Goal: Task Accomplishment & Management: Use online tool/utility

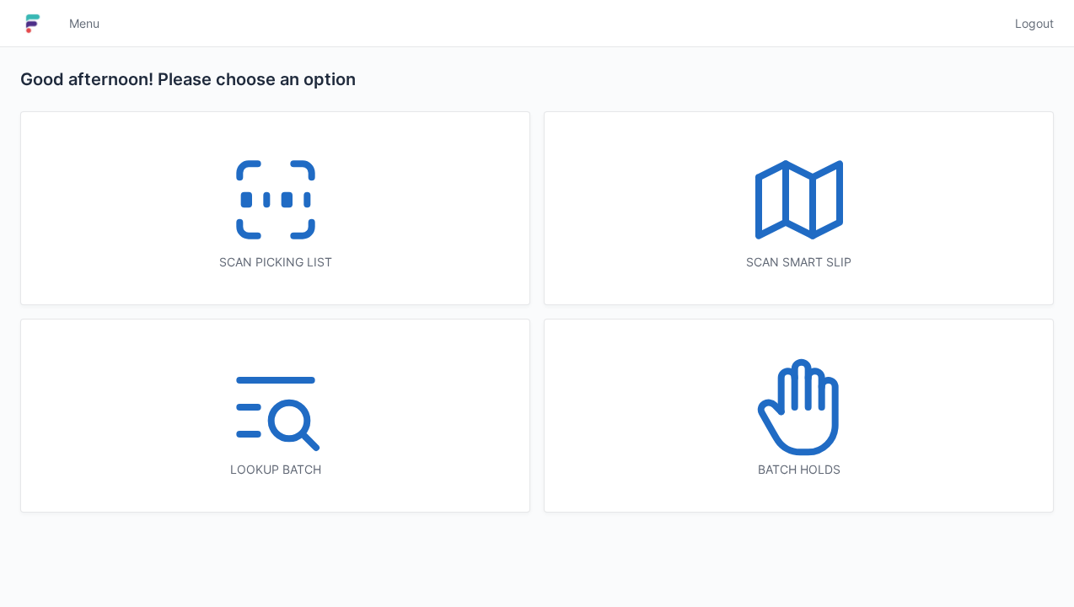
click at [285, 228] on icon at bounding box center [276, 200] width 108 height 108
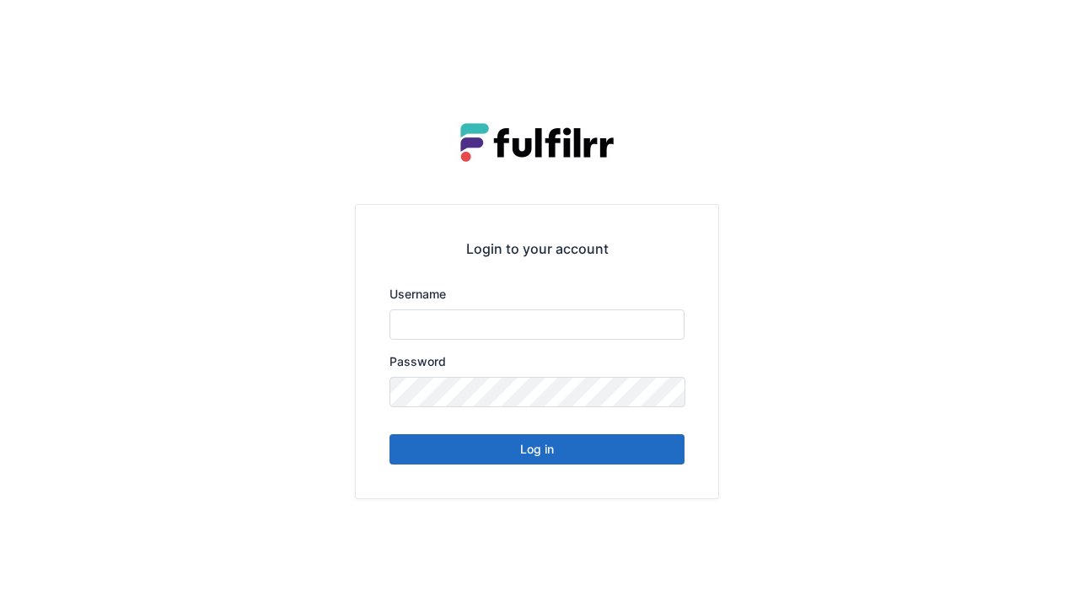
type input "******"
click at [594, 459] on button "Log in" at bounding box center [537, 449] width 295 height 30
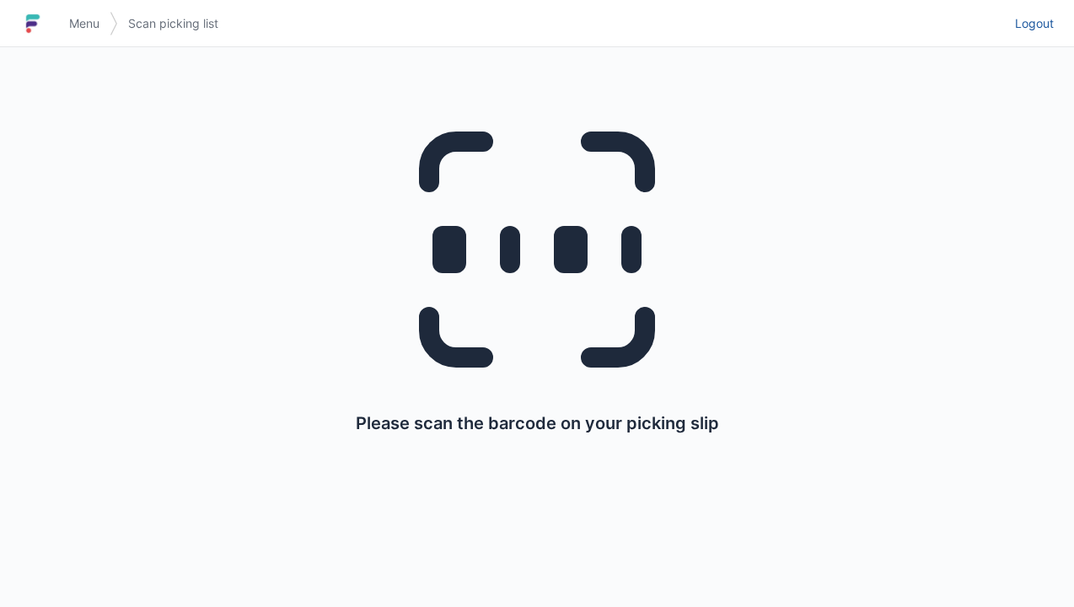
click at [1041, 35] on link "Logout" at bounding box center [1029, 23] width 49 height 30
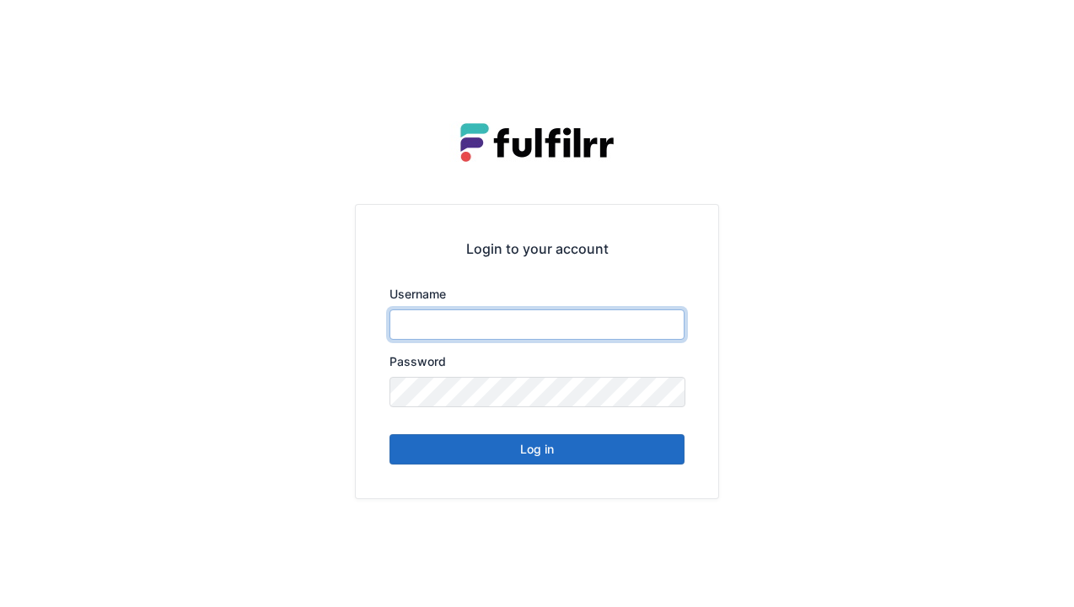
type input "******"
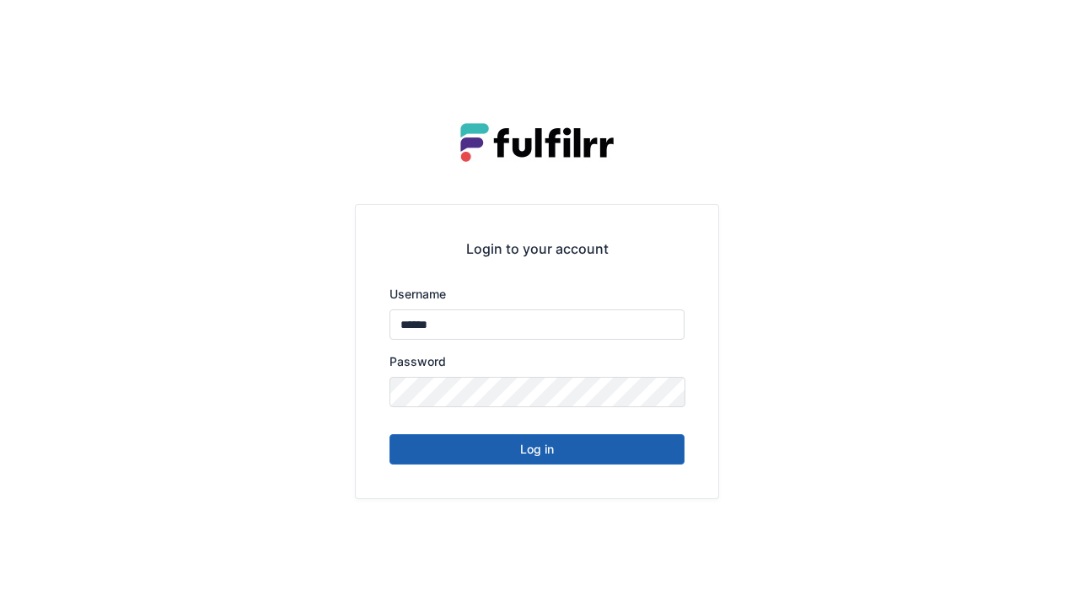
click at [599, 455] on button "Log in" at bounding box center [537, 449] width 295 height 30
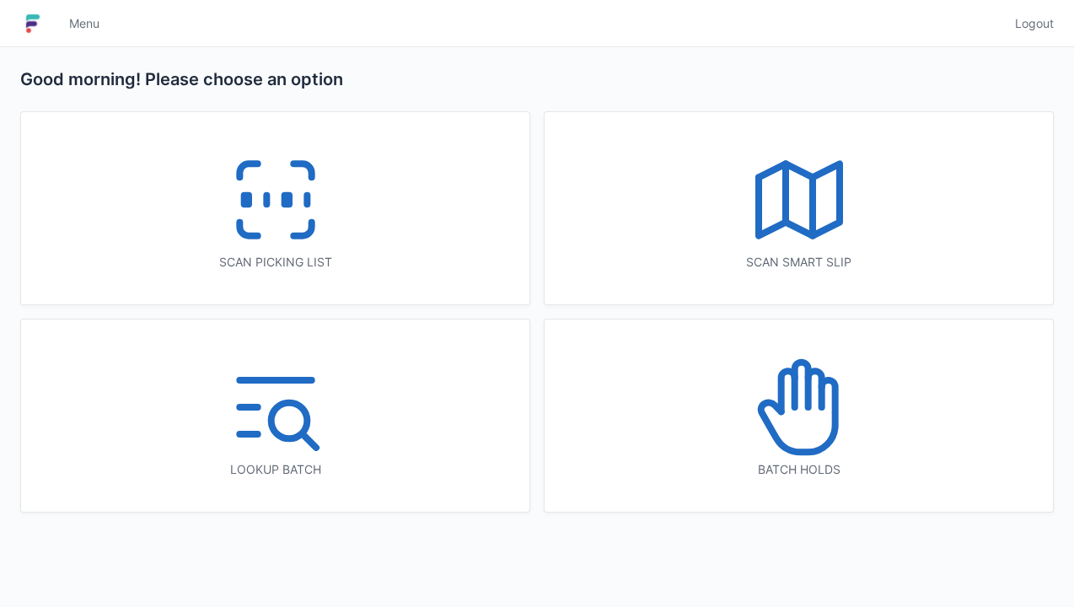
click at [304, 221] on icon at bounding box center [276, 200] width 108 height 108
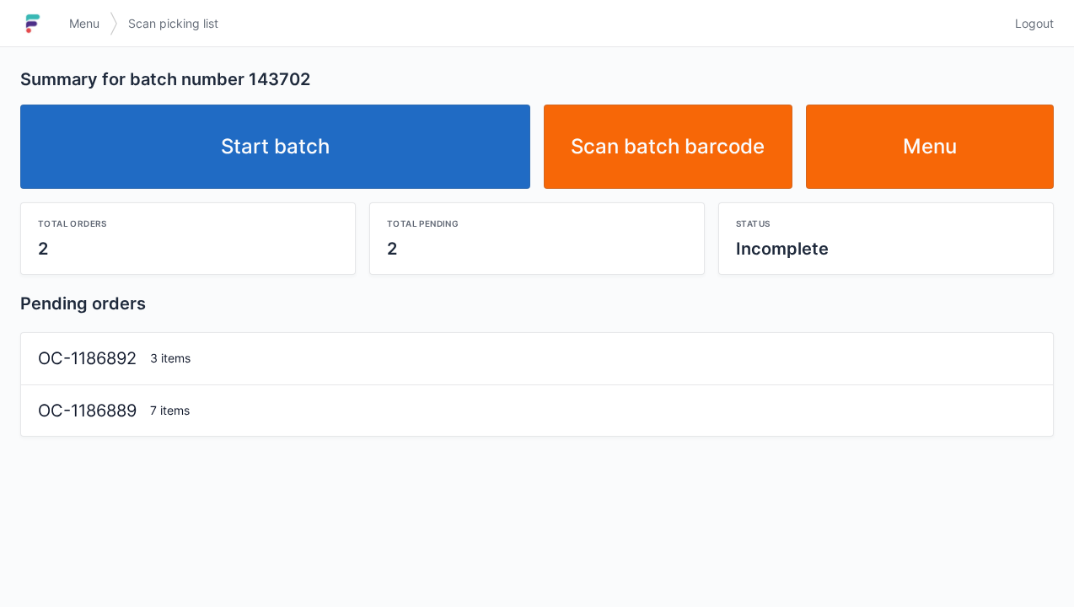
click at [425, 174] on link "Start batch" at bounding box center [275, 147] width 510 height 84
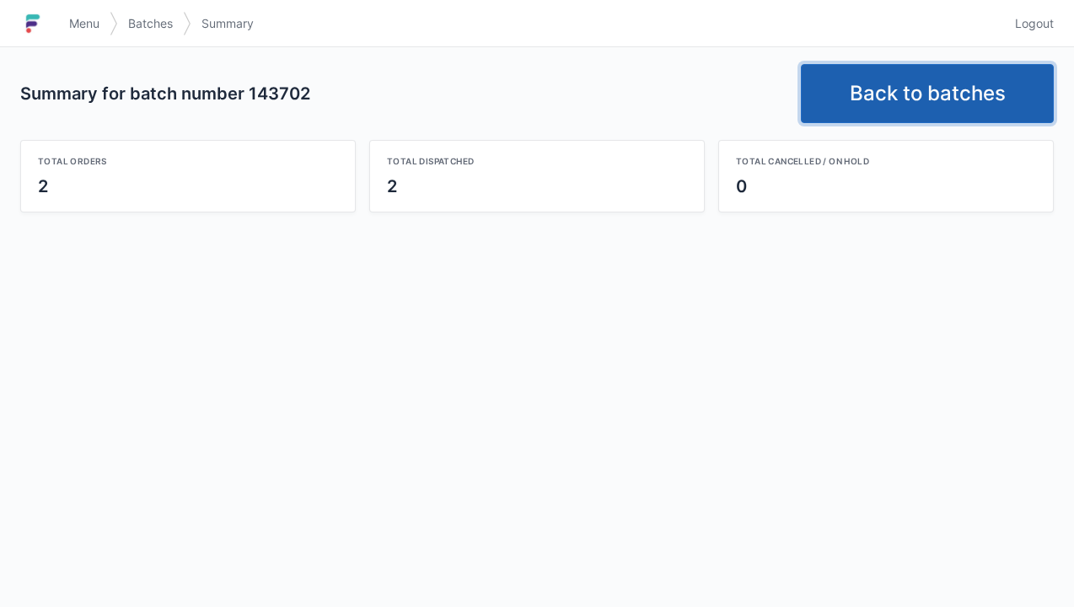
click at [938, 84] on link "Back to batches" at bounding box center [927, 93] width 253 height 59
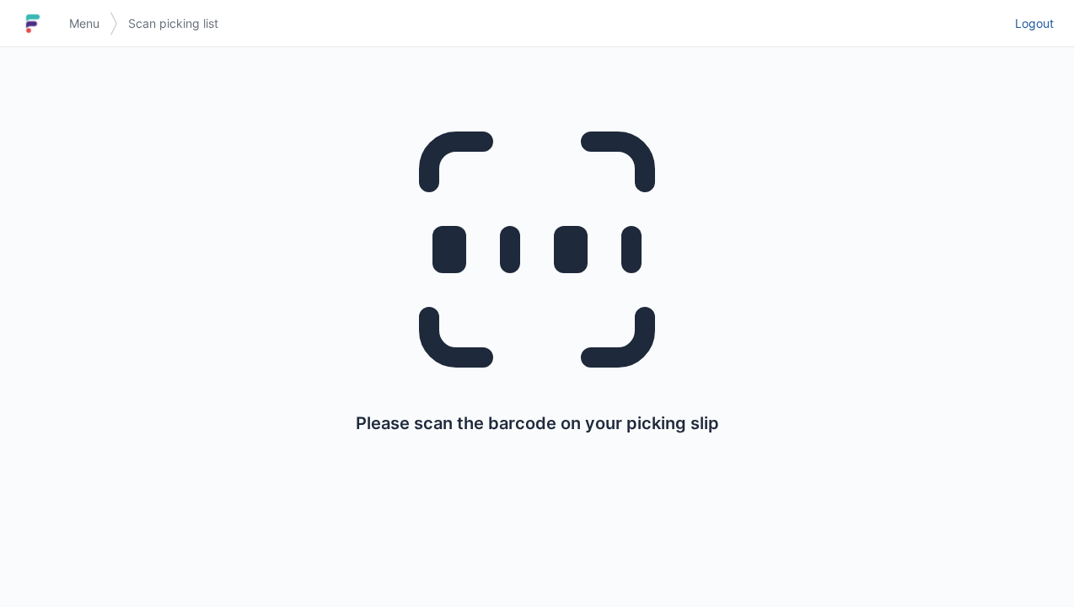
click at [1038, 35] on link "Logout" at bounding box center [1029, 23] width 49 height 30
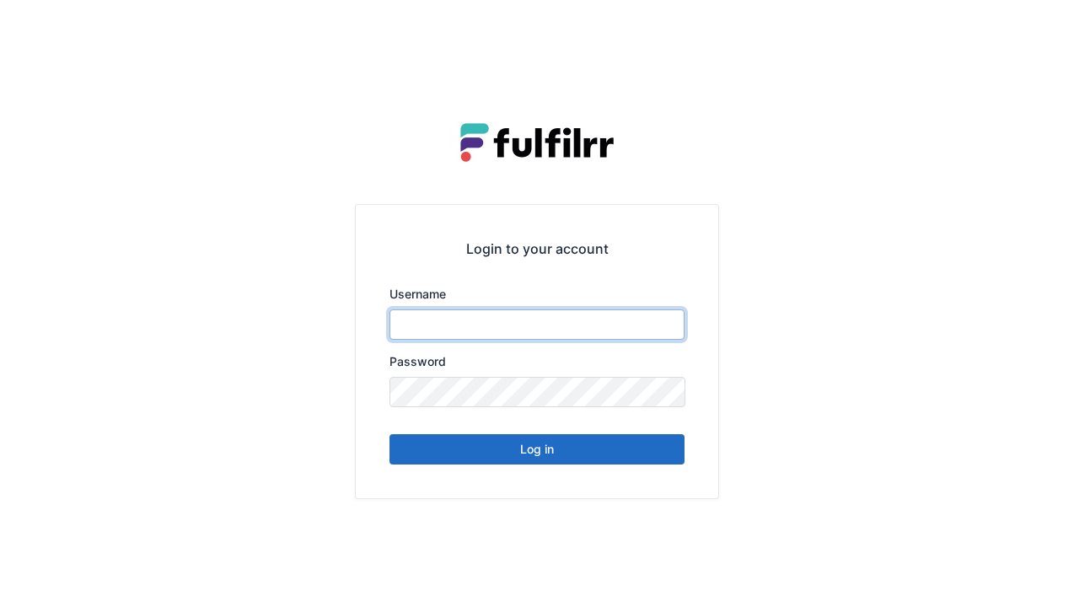
type input "******"
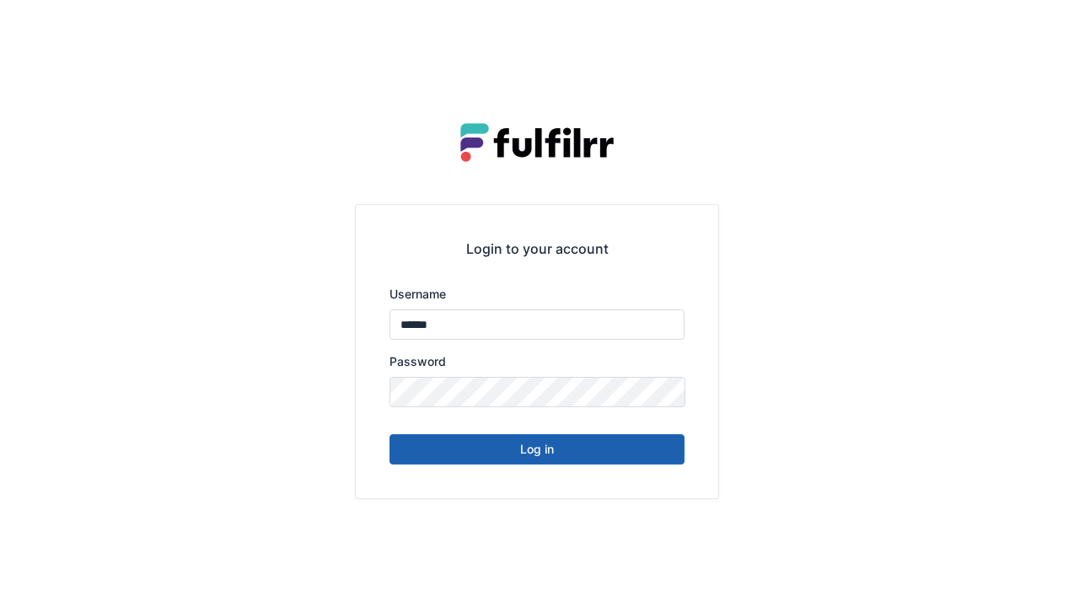
click at [605, 444] on button "Log in" at bounding box center [537, 449] width 295 height 30
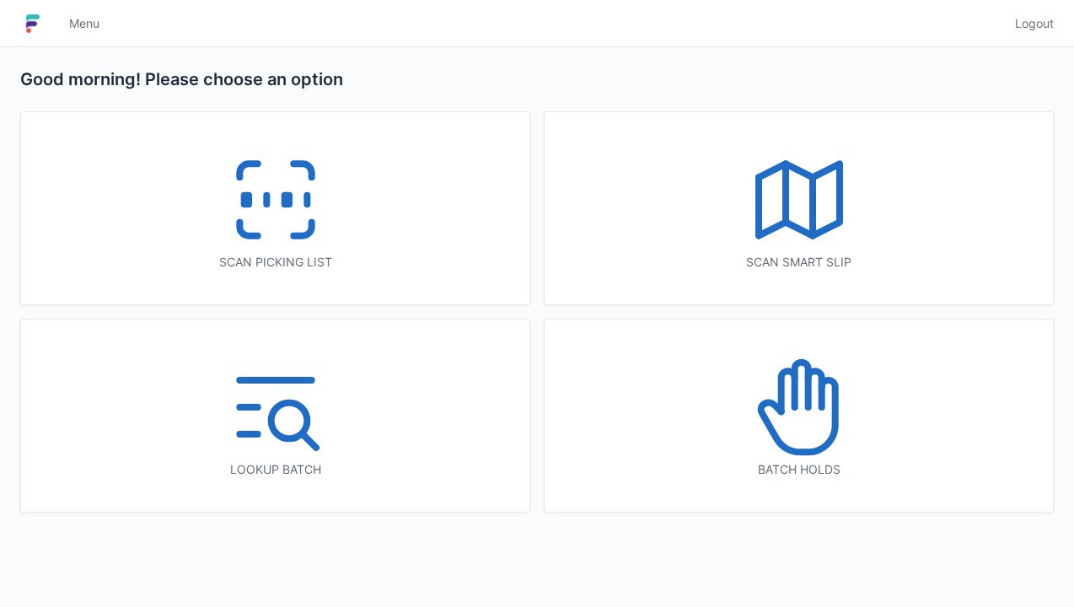
click at [821, 238] on icon at bounding box center [800, 200] width 108 height 108
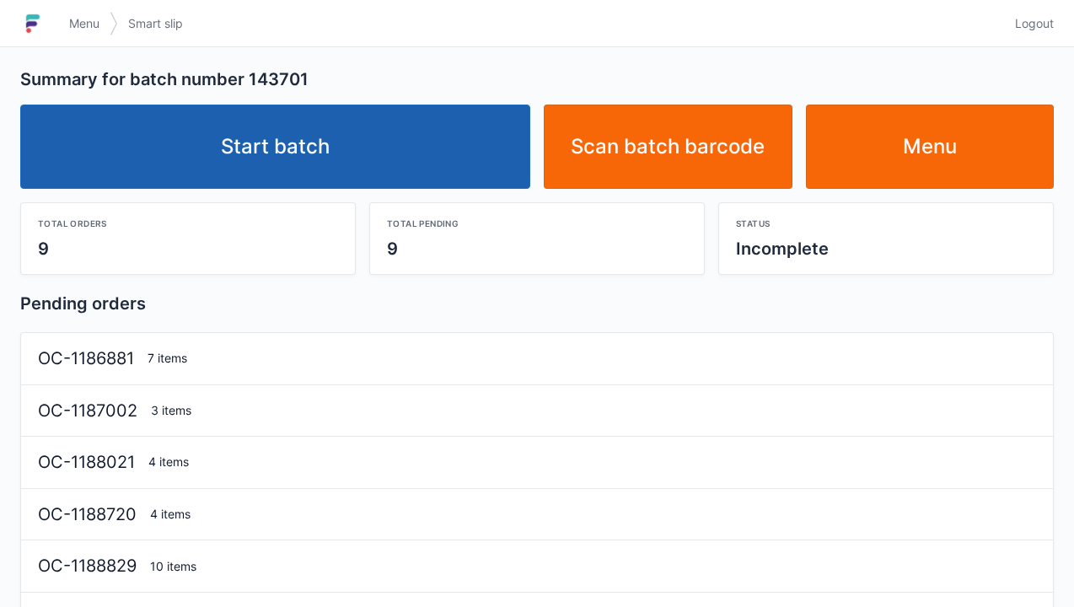
click at [415, 155] on link "Start batch" at bounding box center [275, 147] width 510 height 84
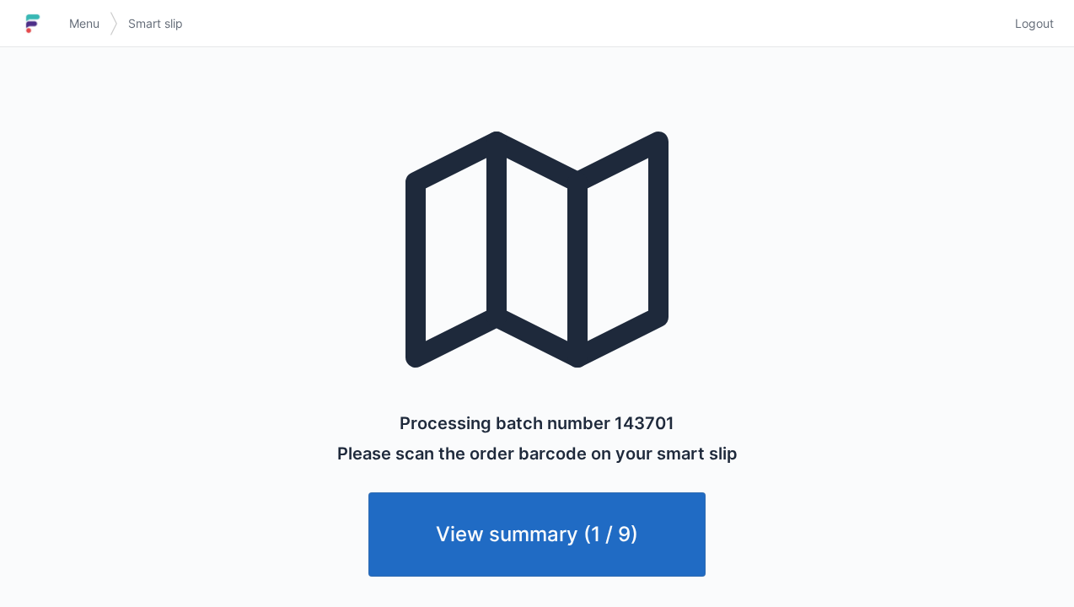
click at [586, 495] on link "View summary (1 / 9)" at bounding box center [537, 535] width 337 height 84
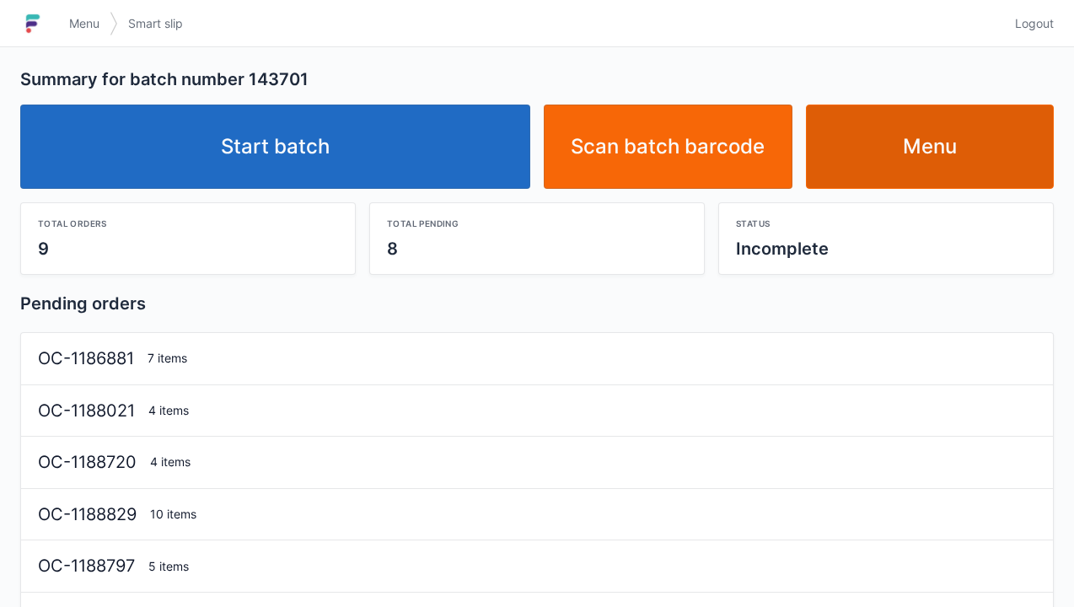
click at [955, 180] on link "Menu" at bounding box center [930, 147] width 249 height 84
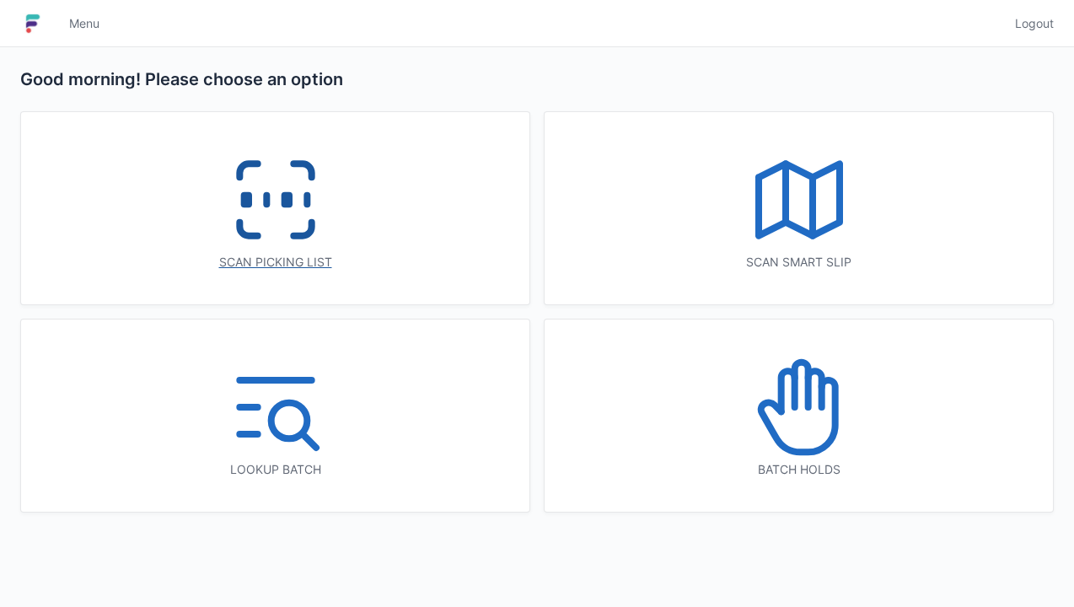
click at [328, 196] on icon at bounding box center [276, 200] width 108 height 108
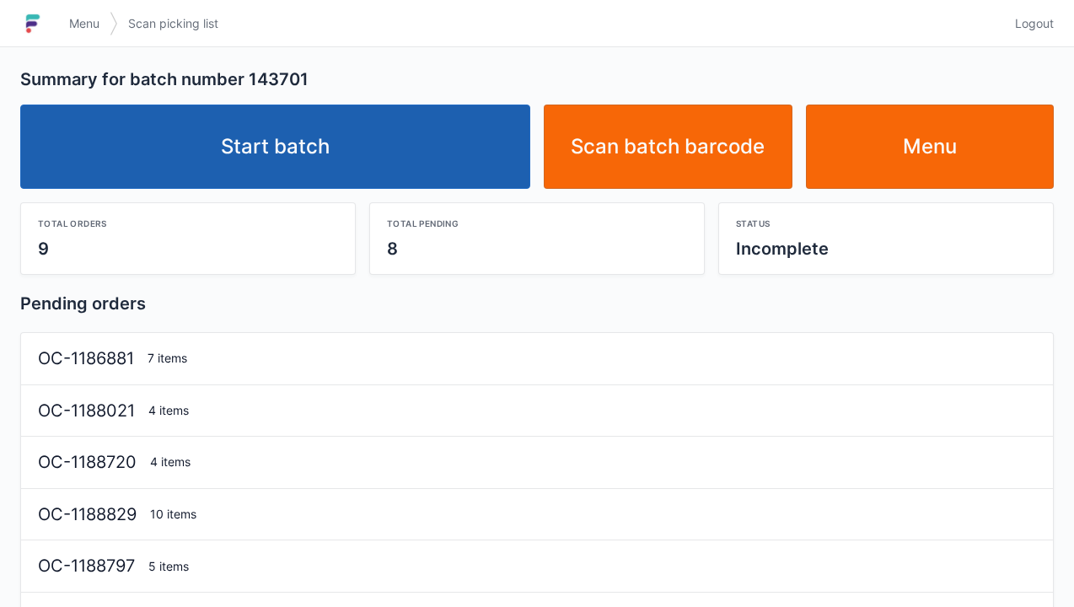
click at [420, 132] on link "Start batch" at bounding box center [275, 147] width 510 height 84
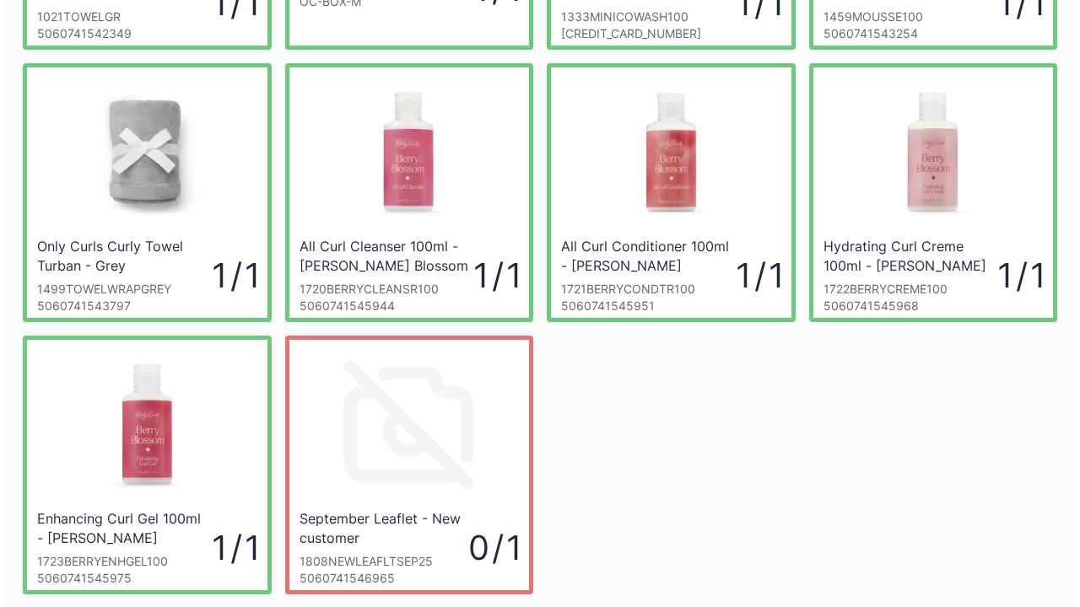
scroll to position [370, 0]
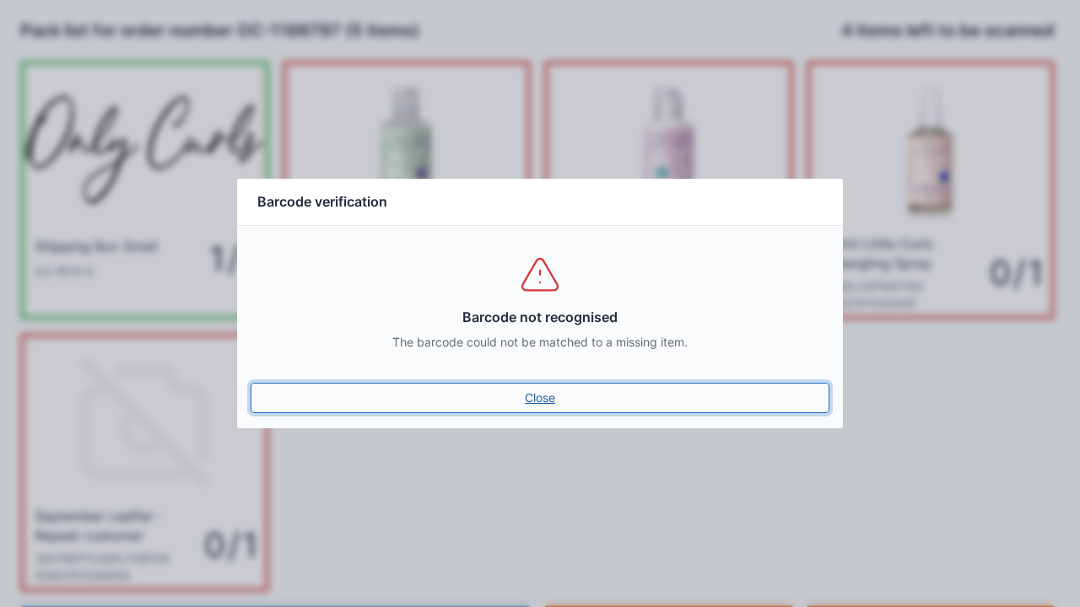
click at [536, 410] on link "Close" at bounding box center [539, 398] width 579 height 30
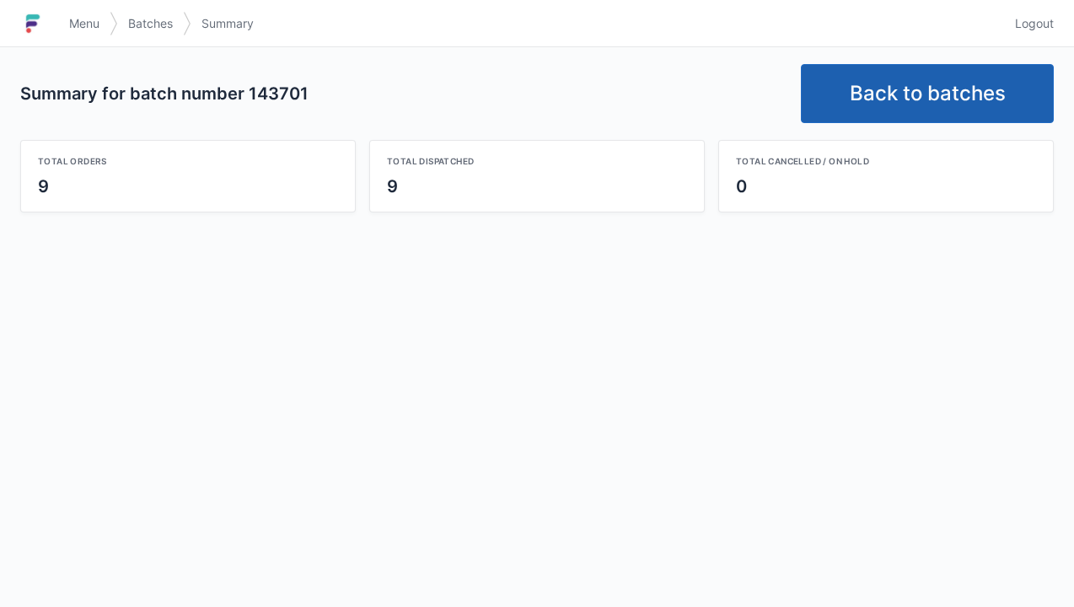
click at [922, 84] on link "Back to batches" at bounding box center [927, 93] width 253 height 59
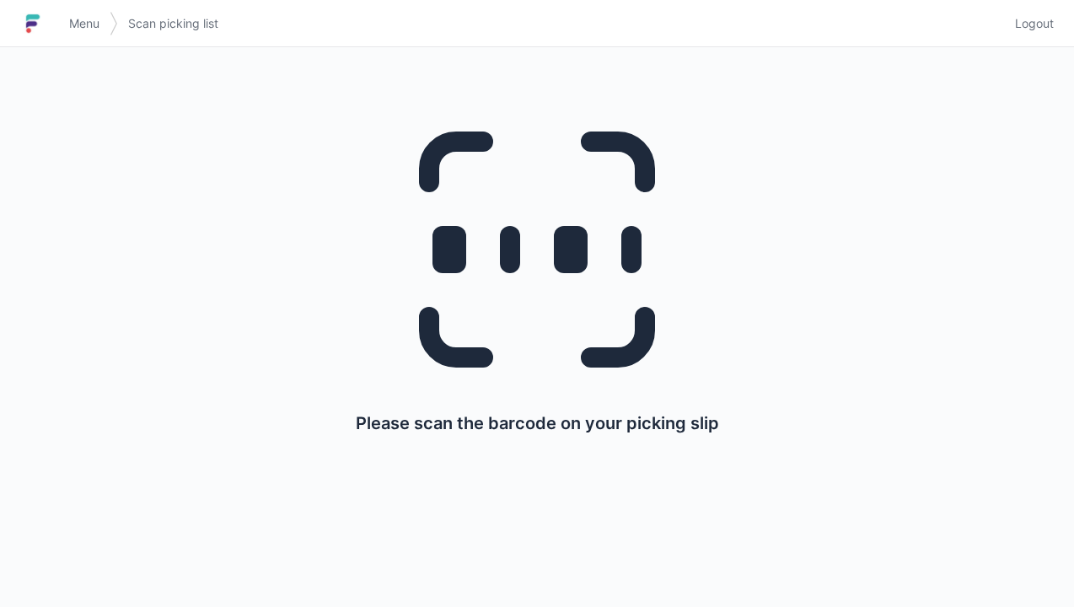
click at [1034, 37] on link "Logout" at bounding box center [1029, 23] width 49 height 30
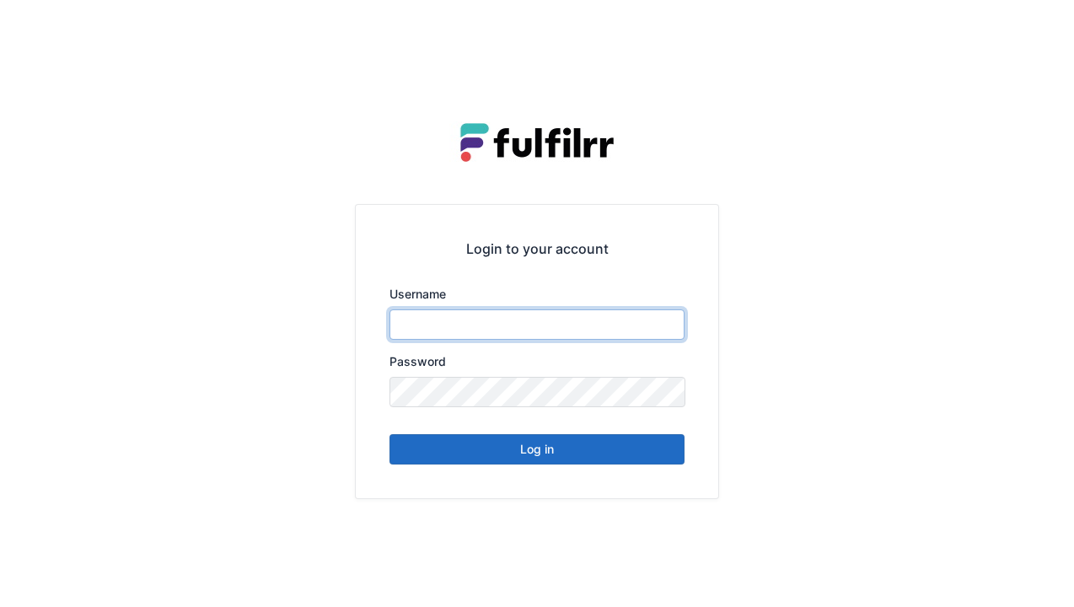
type input "******"
click at [606, 477] on div "Login to your account Username ****** Password Log in" at bounding box center [537, 351] width 363 height 293
click at [530, 449] on button "Log in" at bounding box center [537, 449] width 295 height 30
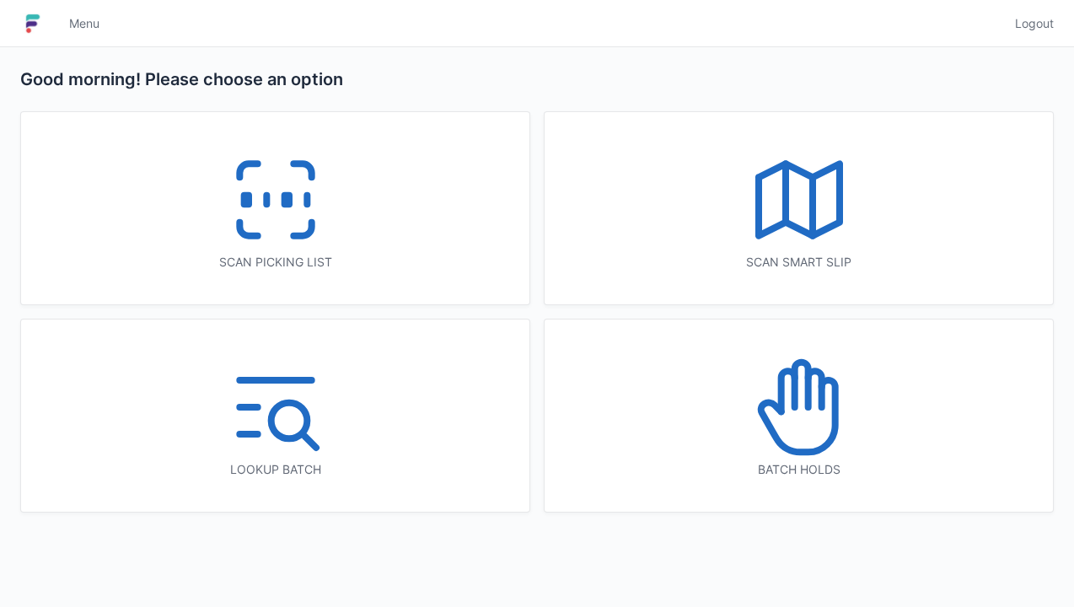
click at [326, 223] on icon at bounding box center [276, 200] width 108 height 108
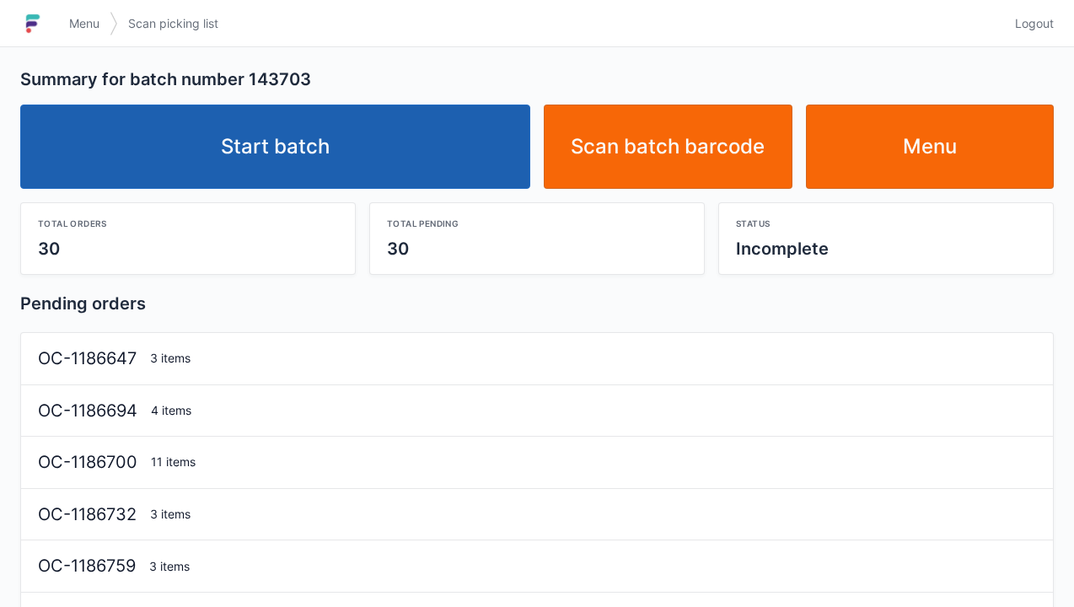
click at [440, 148] on link "Start batch" at bounding box center [275, 147] width 510 height 84
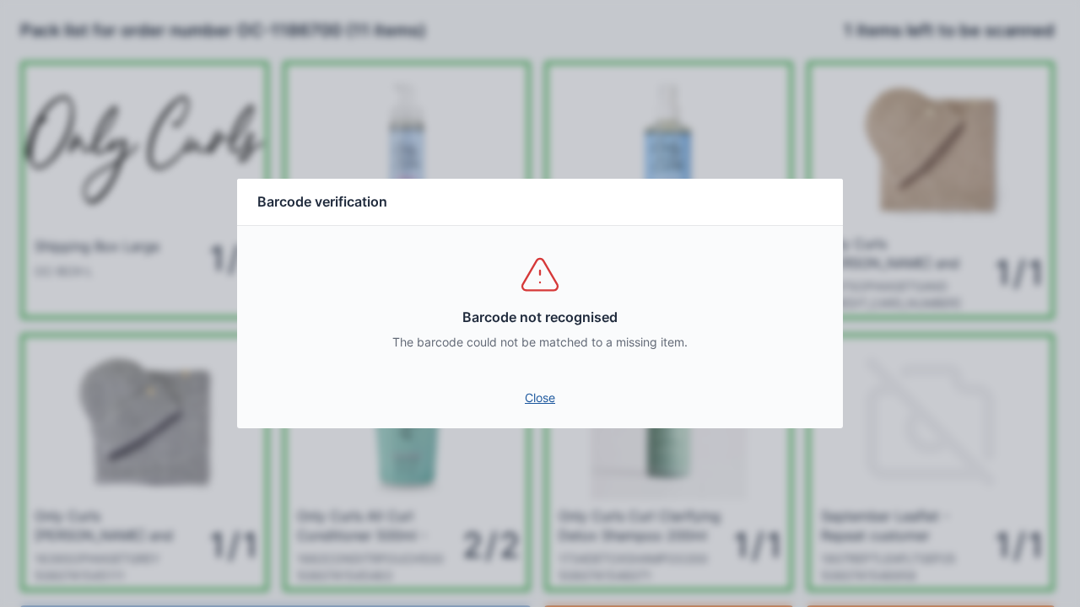
click at [547, 401] on link "Close" at bounding box center [539, 398] width 579 height 30
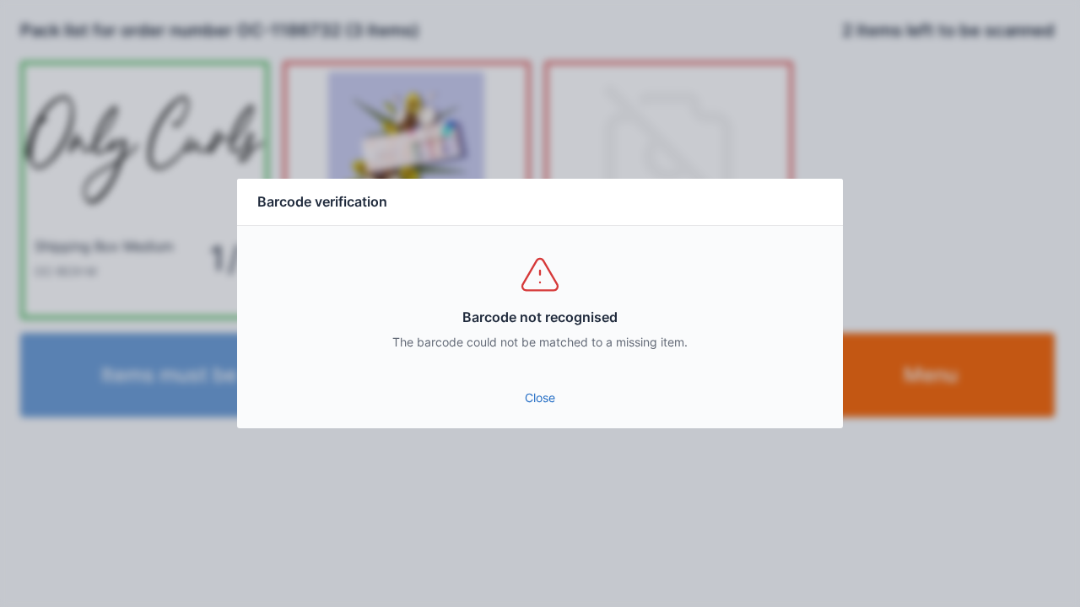
click at [544, 392] on link "Close" at bounding box center [539, 398] width 579 height 30
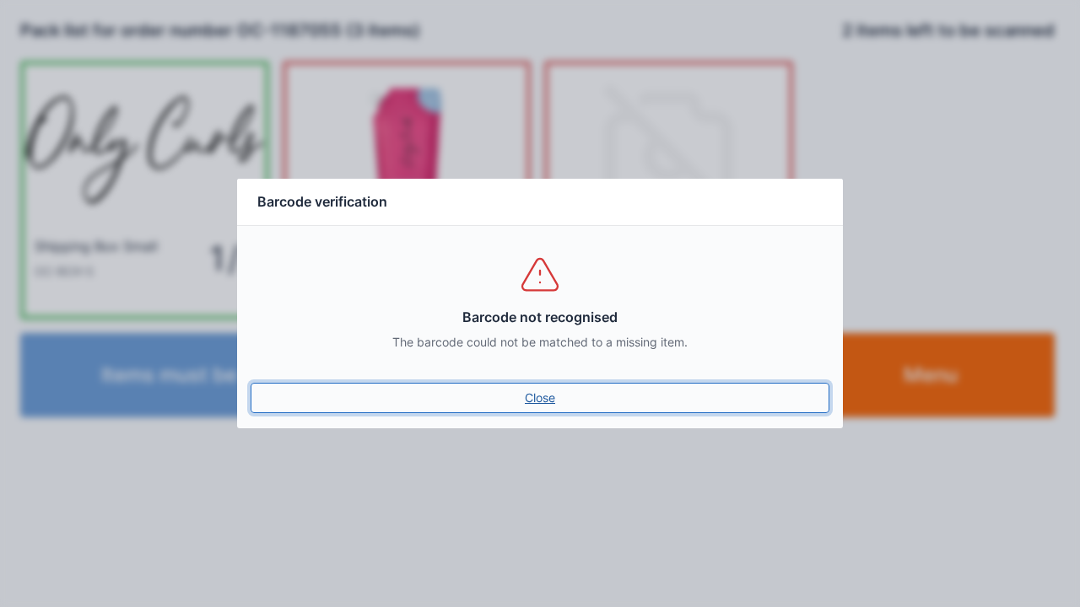
click at [548, 409] on link "Close" at bounding box center [539, 398] width 579 height 30
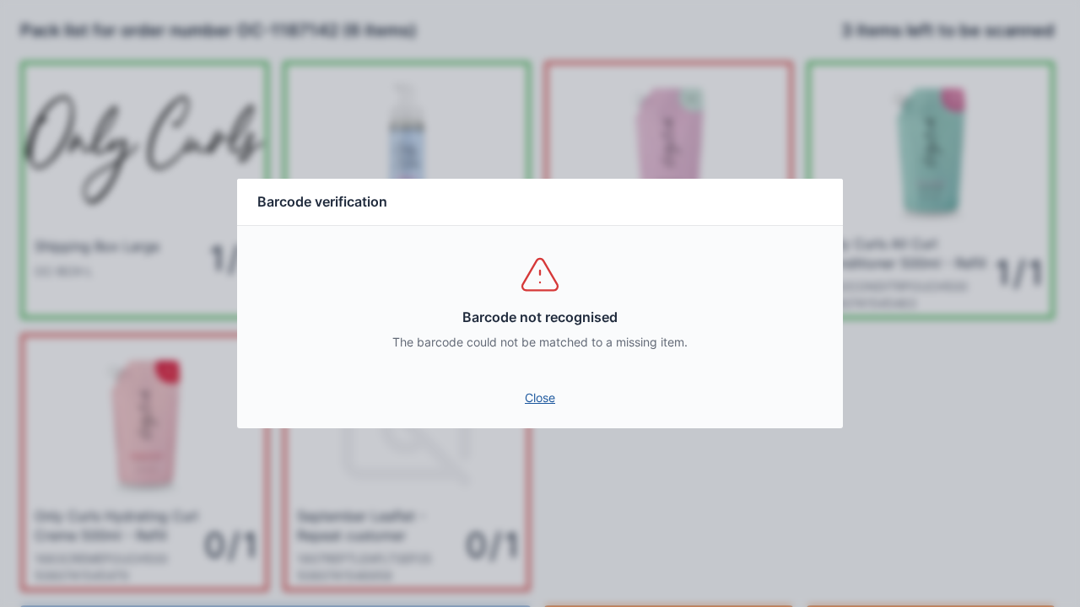
click at [520, 386] on link "Close" at bounding box center [539, 398] width 579 height 30
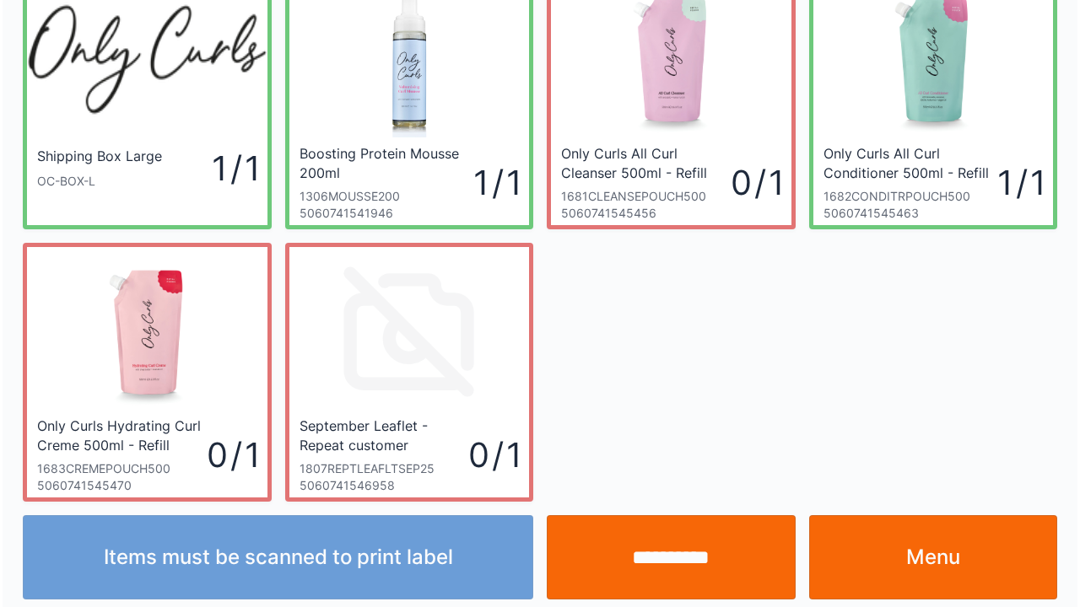
scroll to position [98, 0]
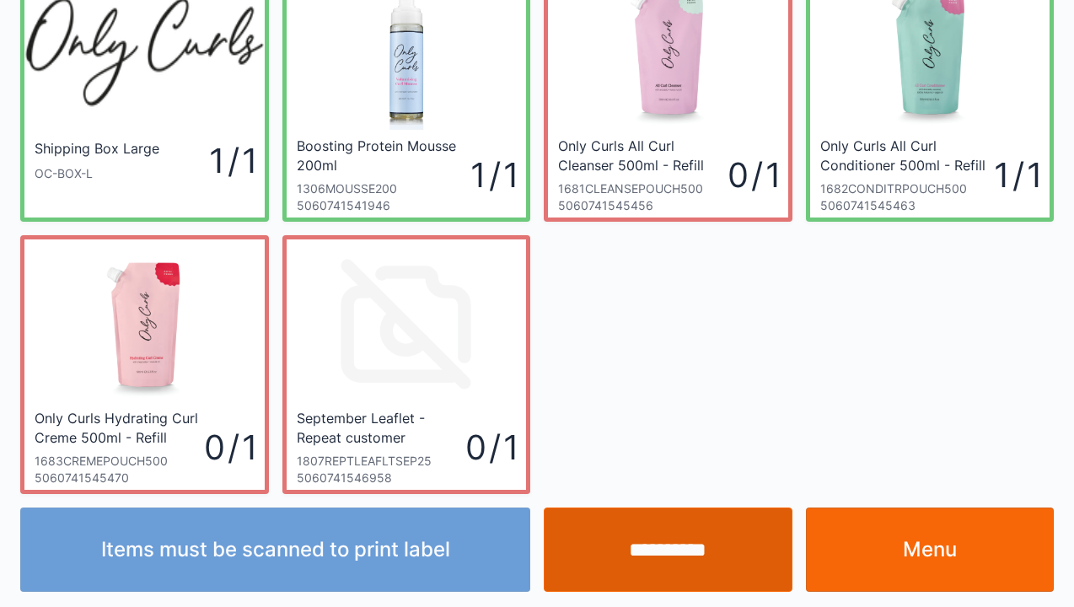
click at [643, 552] on input "**********" at bounding box center [668, 550] width 249 height 84
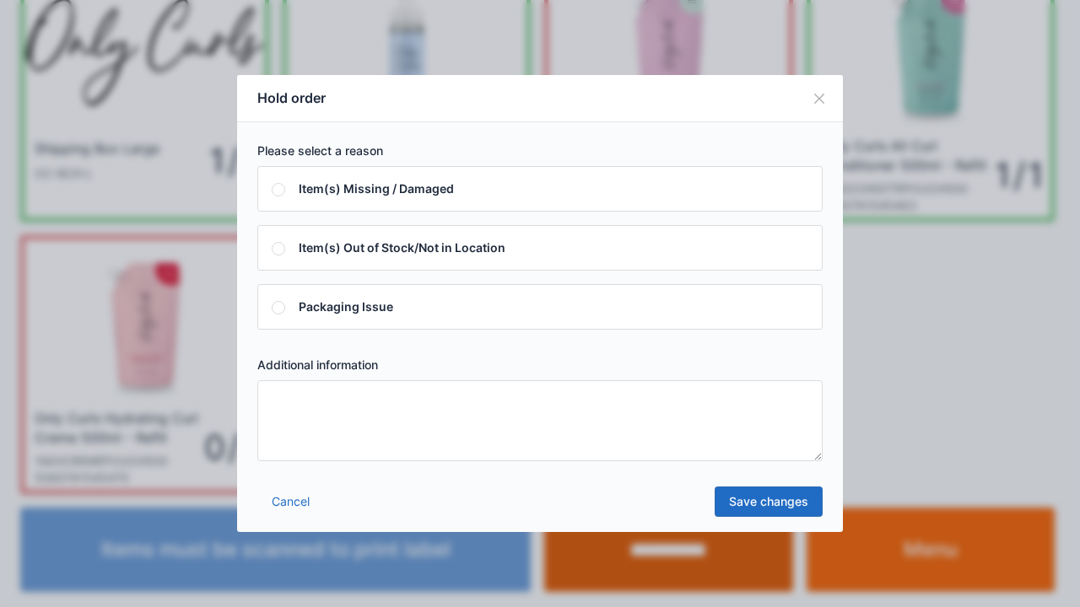
click at [342, 448] on textarea at bounding box center [539, 420] width 565 height 81
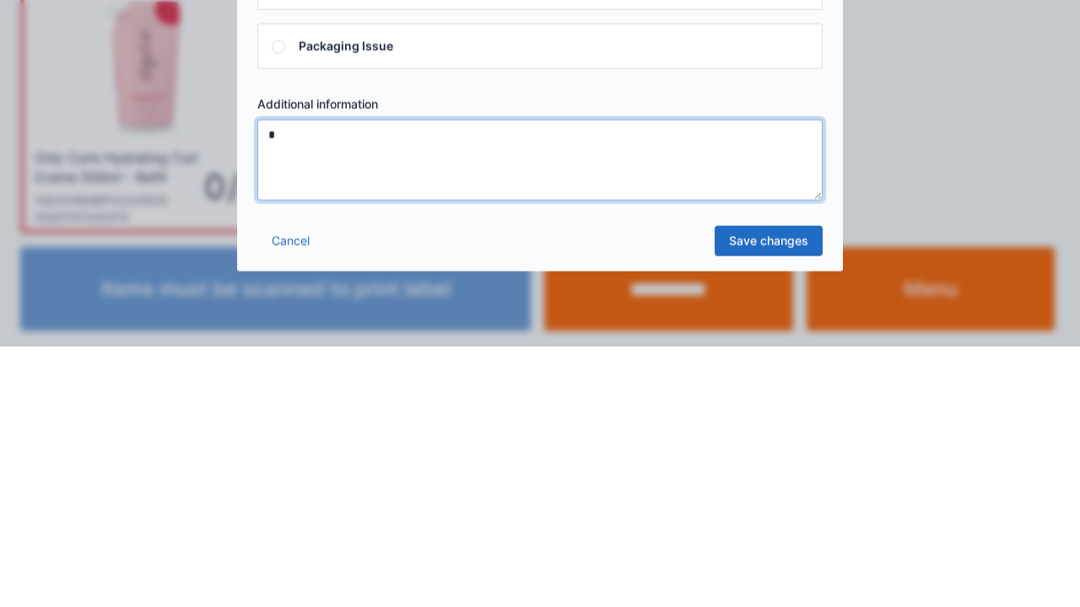
type textarea "*"
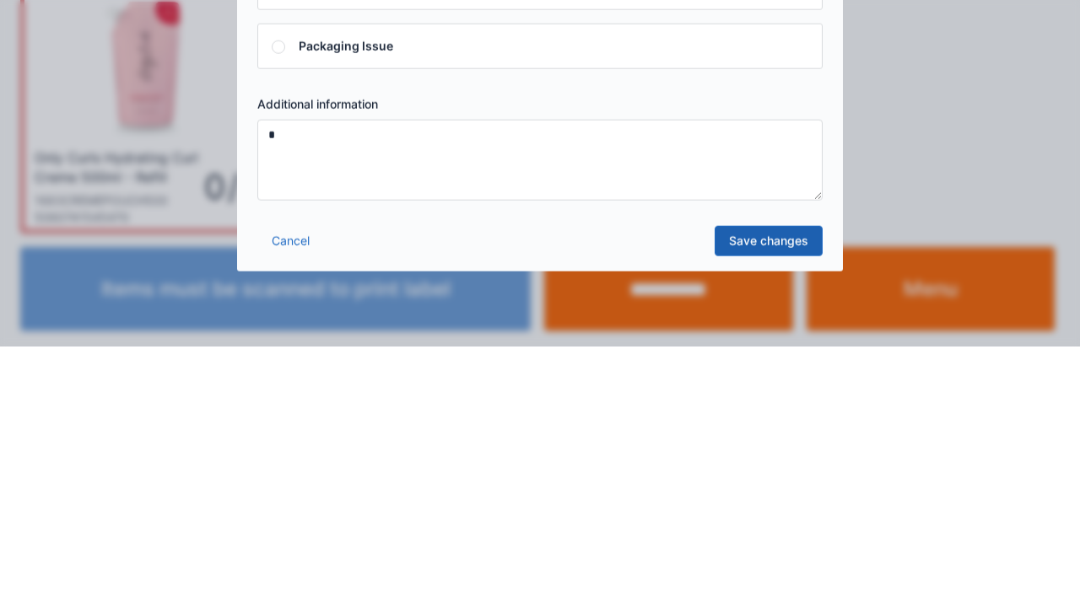
click at [791, 512] on link "Save changes" at bounding box center [768, 502] width 108 height 30
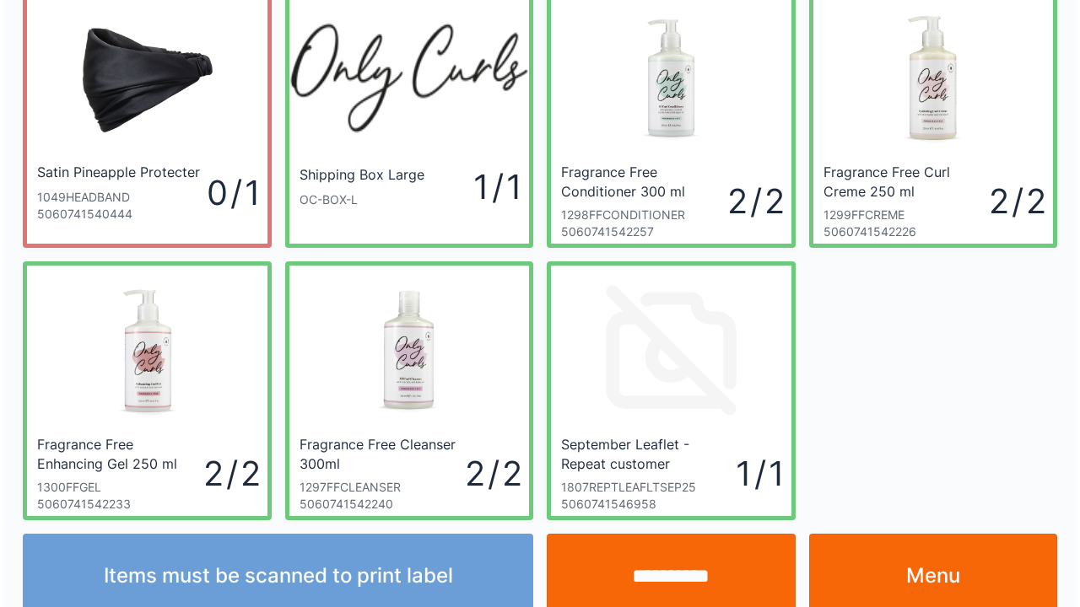
scroll to position [98, 0]
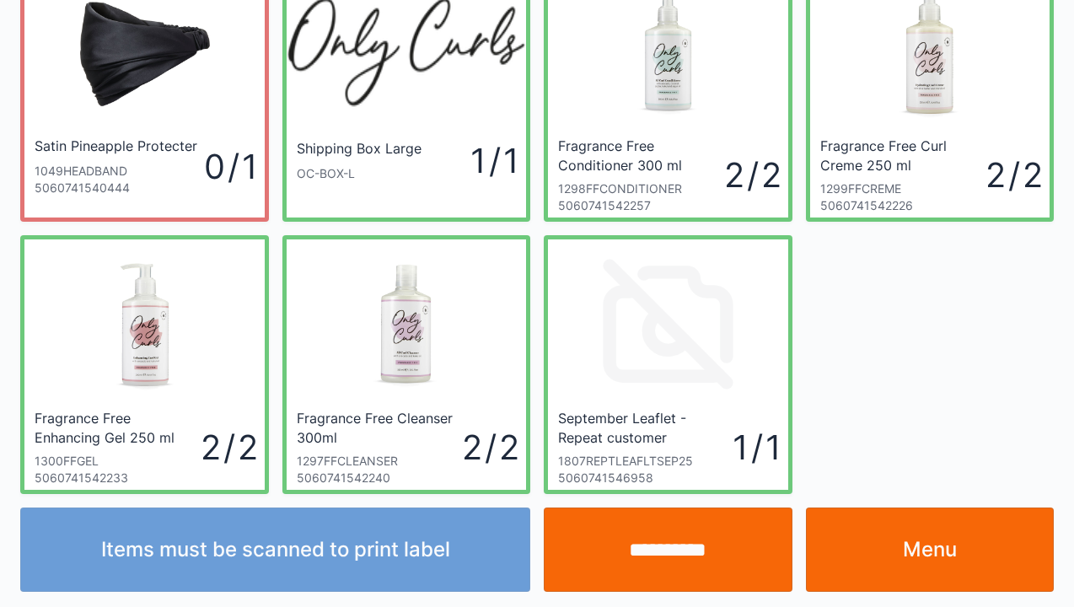
click at [619, 567] on input "**********" at bounding box center [668, 550] width 249 height 84
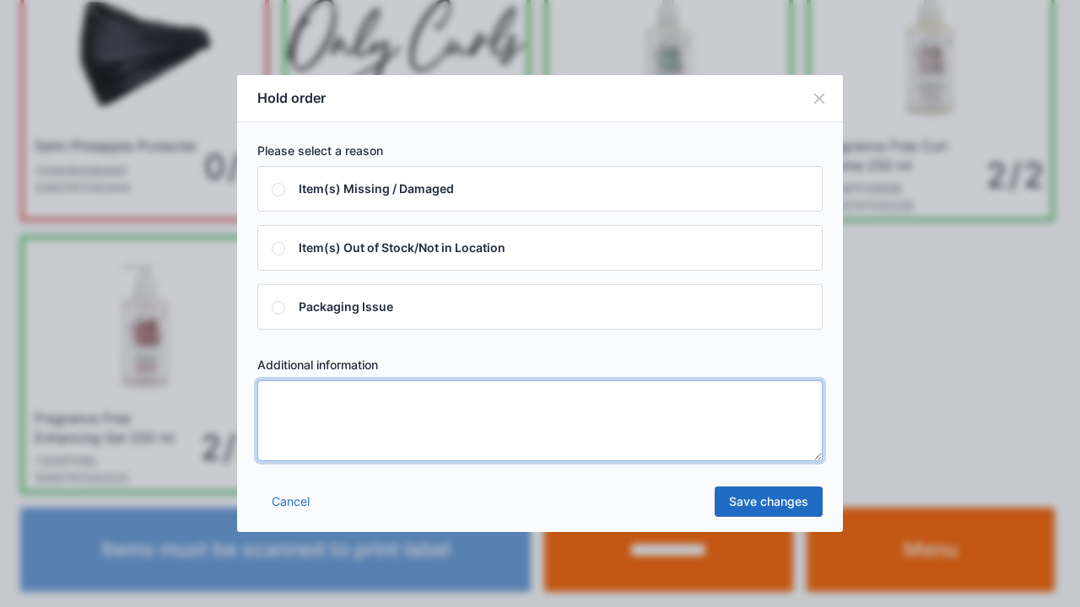
click at [358, 455] on textarea at bounding box center [539, 420] width 565 height 81
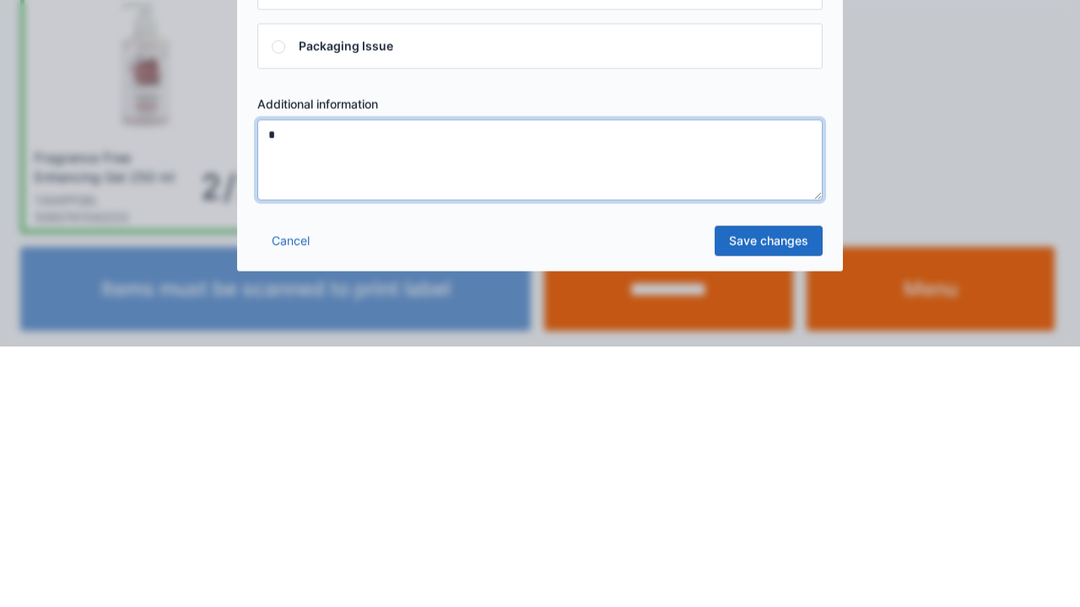
type textarea "*"
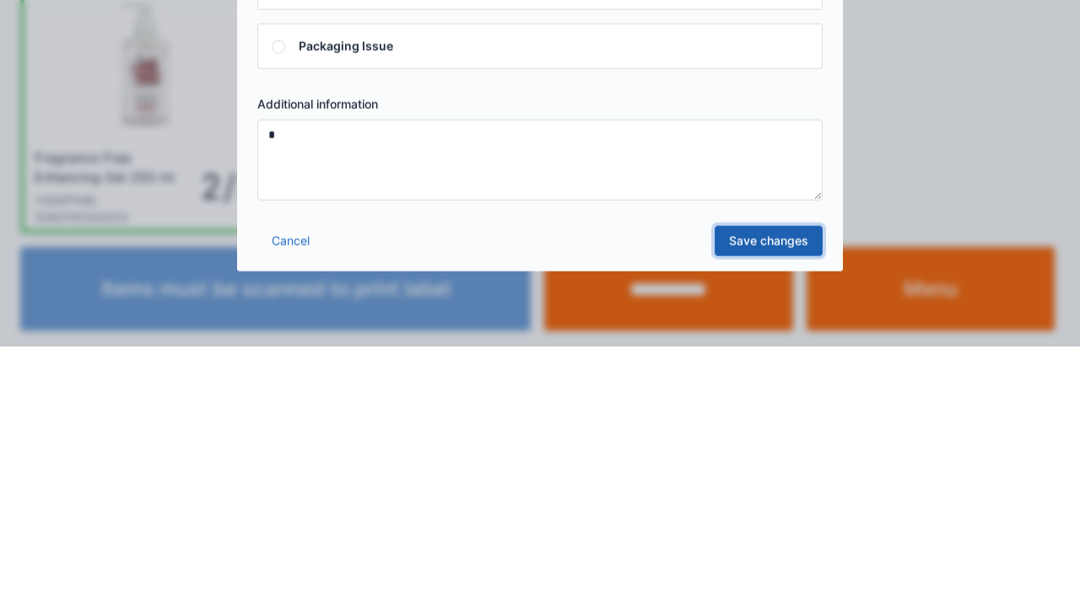
click at [780, 511] on link "Save changes" at bounding box center [768, 502] width 108 height 30
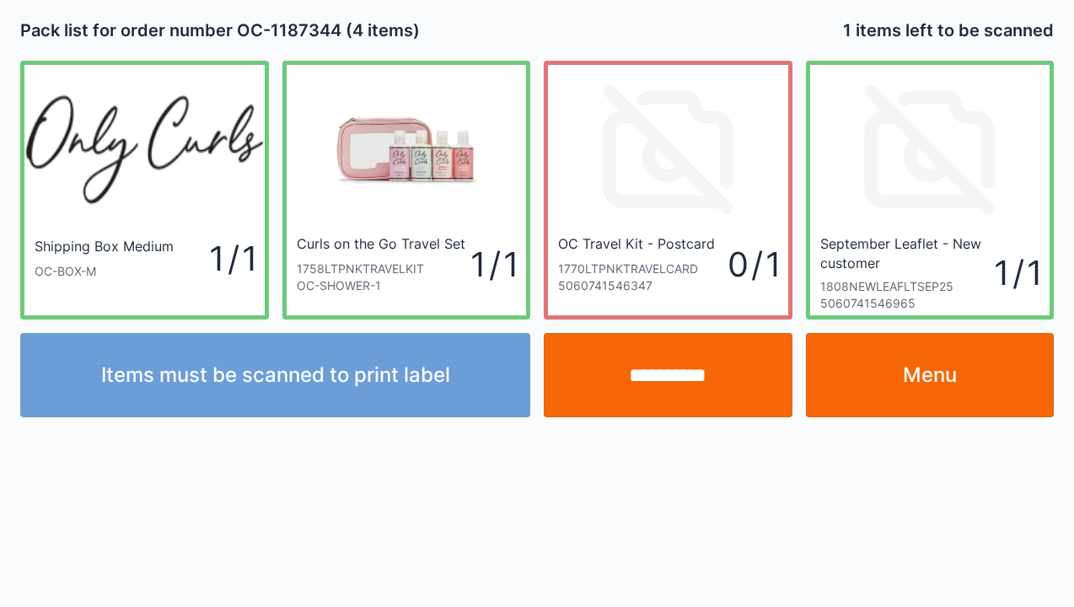
click at [660, 380] on input "**********" at bounding box center [668, 375] width 249 height 84
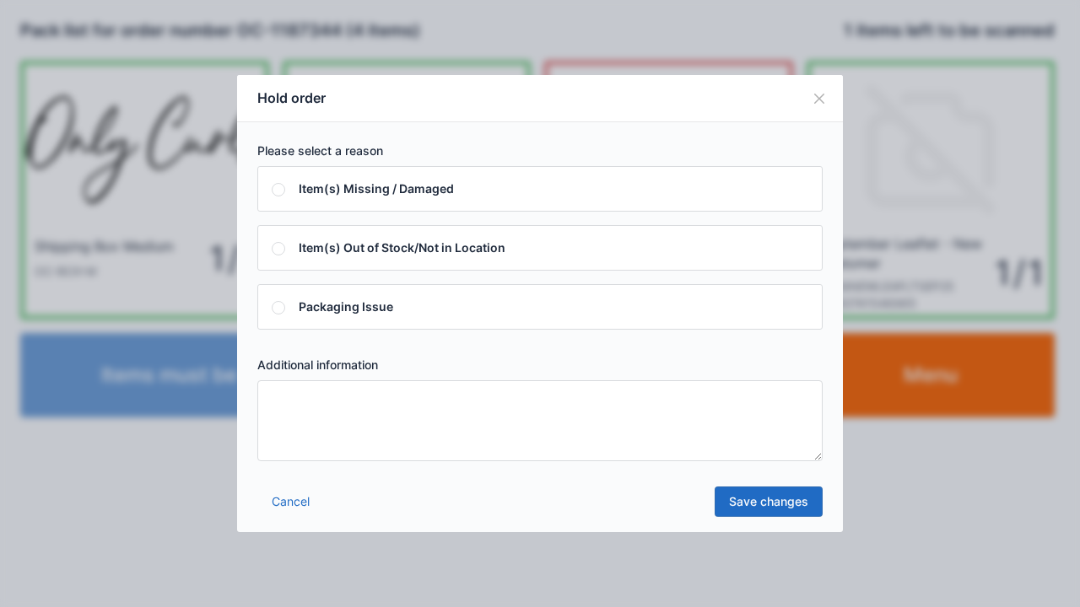
click at [391, 447] on textarea at bounding box center [539, 420] width 565 height 81
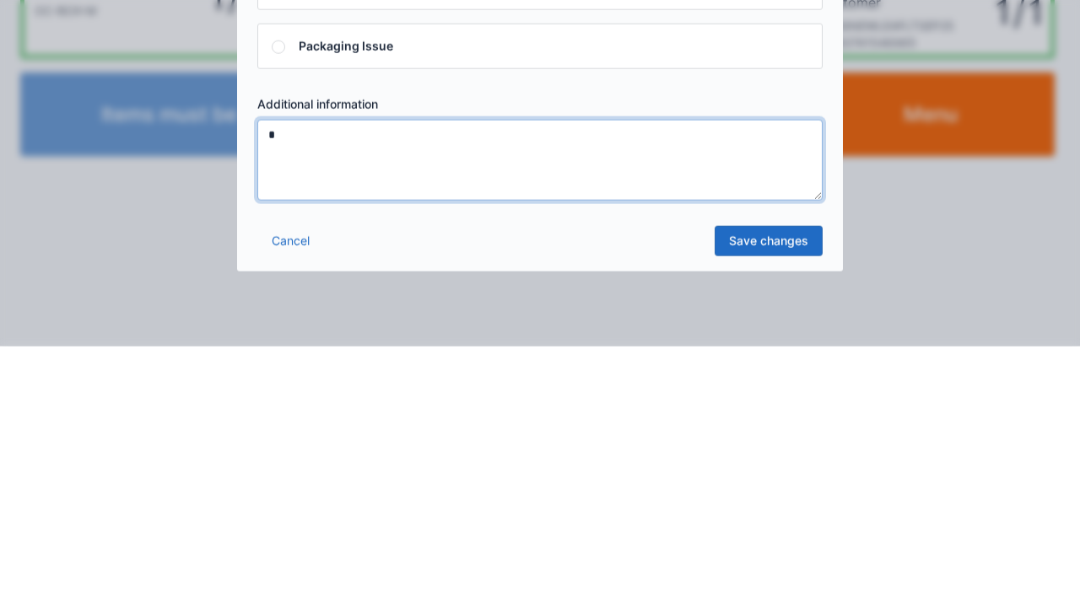
type textarea "*"
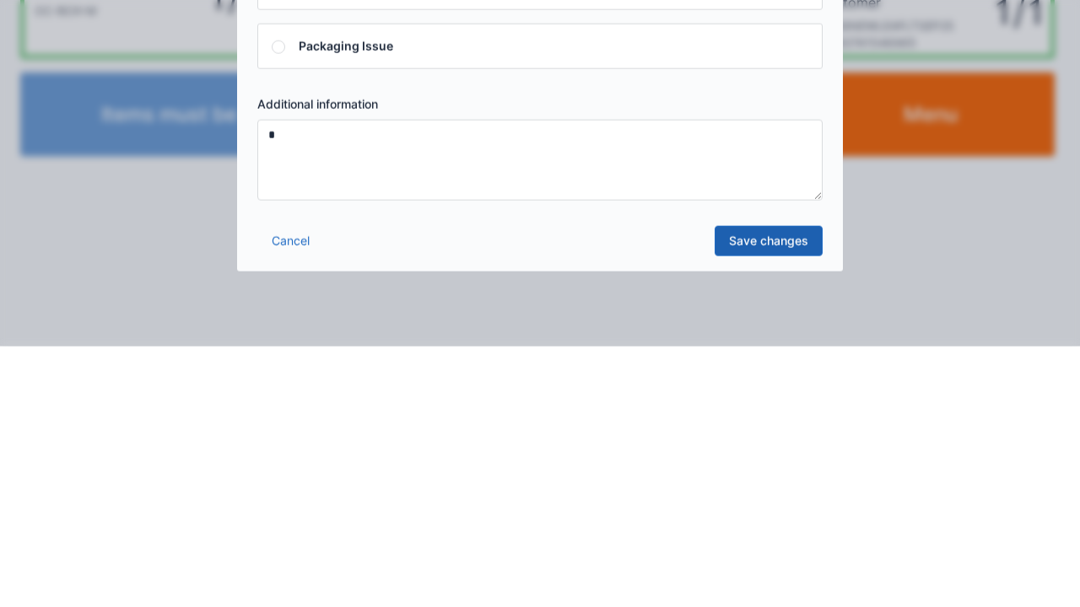
click at [752, 506] on link "Save changes" at bounding box center [768, 502] width 108 height 30
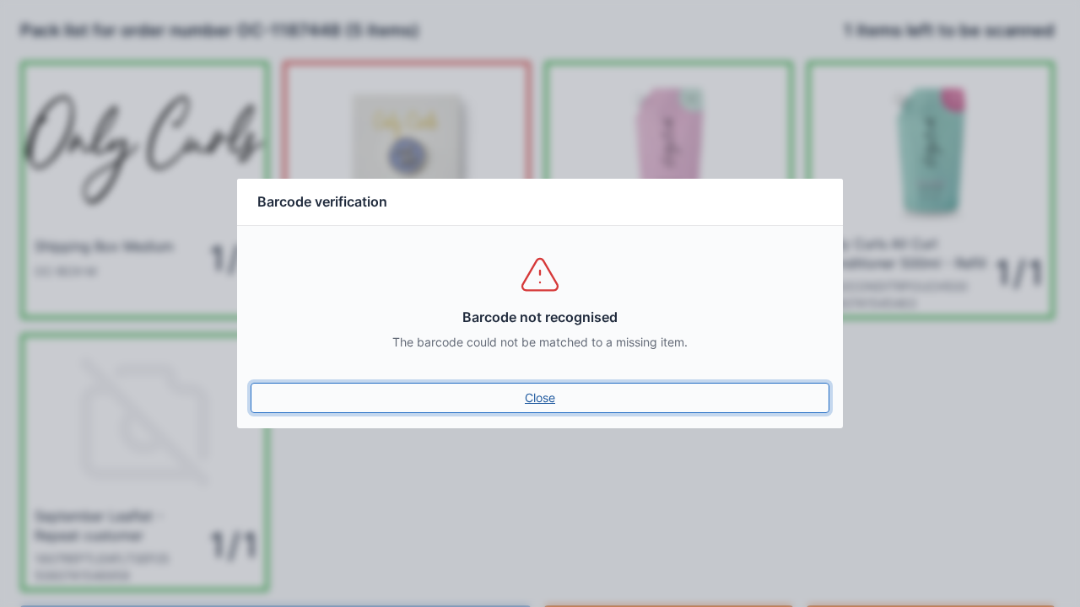
click at [545, 398] on link "Close" at bounding box center [539, 398] width 579 height 30
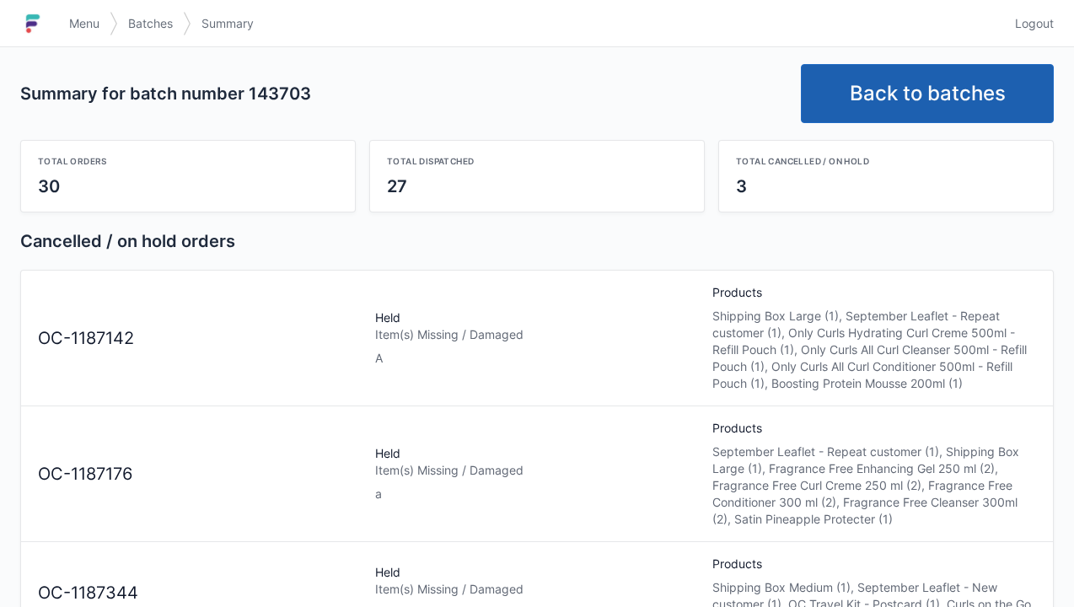
click at [918, 73] on link "Back to batches" at bounding box center [927, 93] width 253 height 59
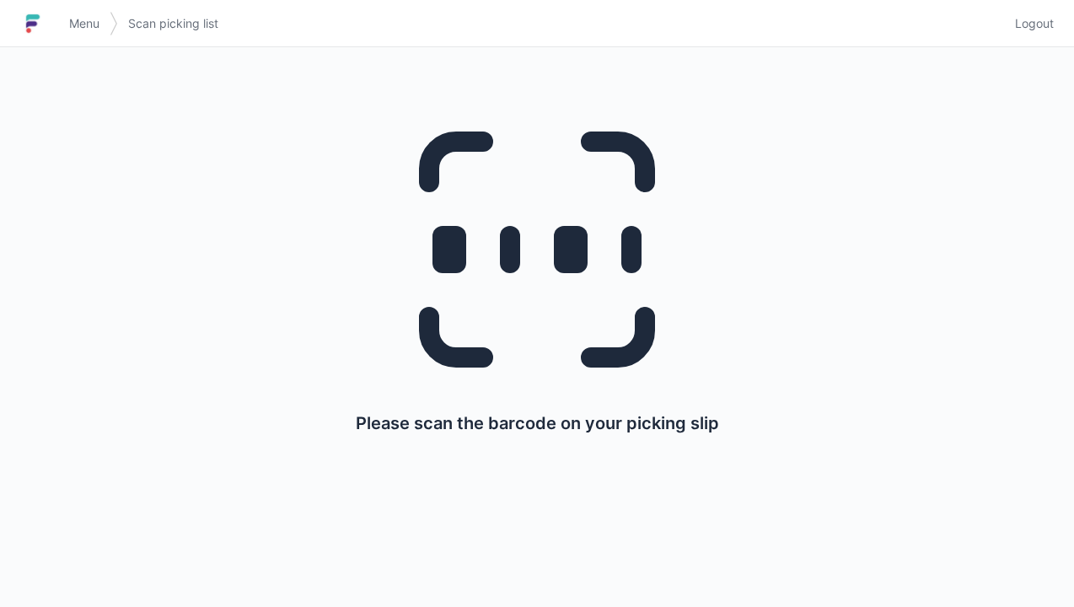
click at [1035, 35] on link "Logout" at bounding box center [1029, 23] width 49 height 30
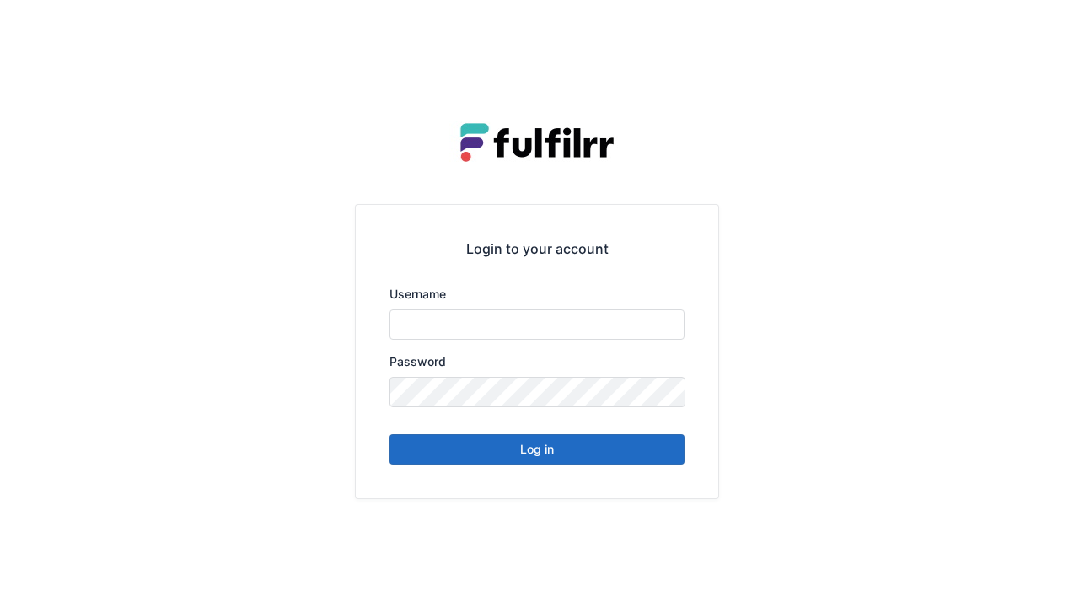
type input "******"
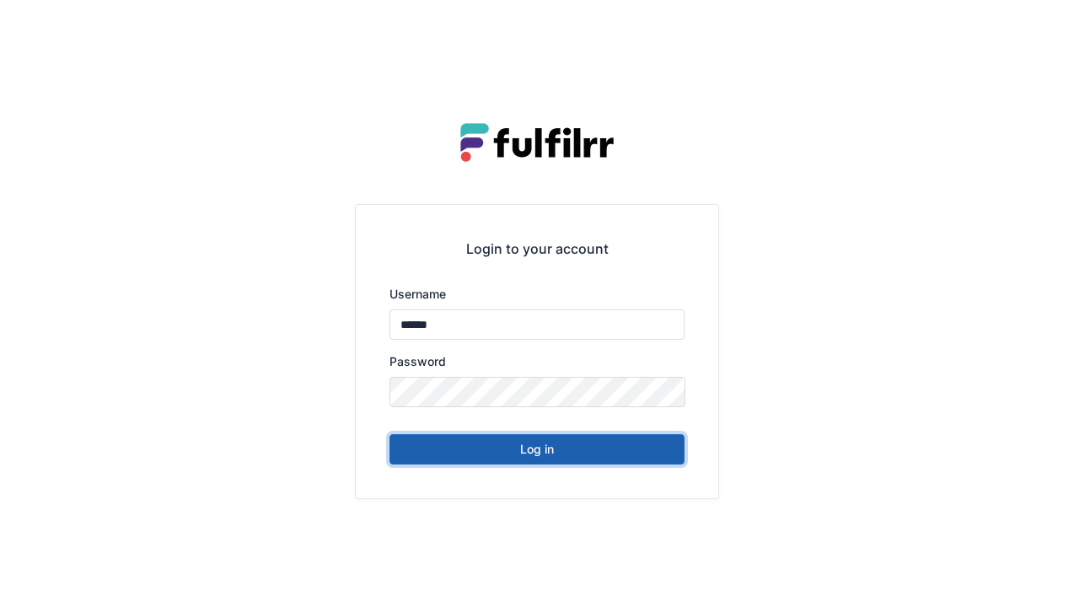
click at [647, 452] on button "Log in" at bounding box center [537, 449] width 295 height 30
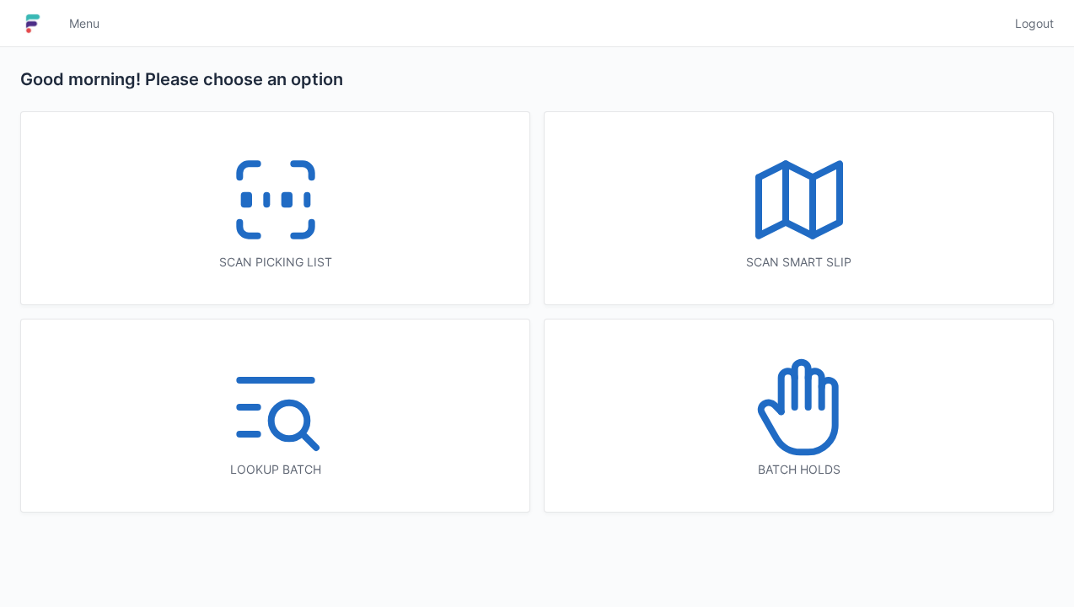
click at [820, 421] on icon at bounding box center [800, 407] width 108 height 108
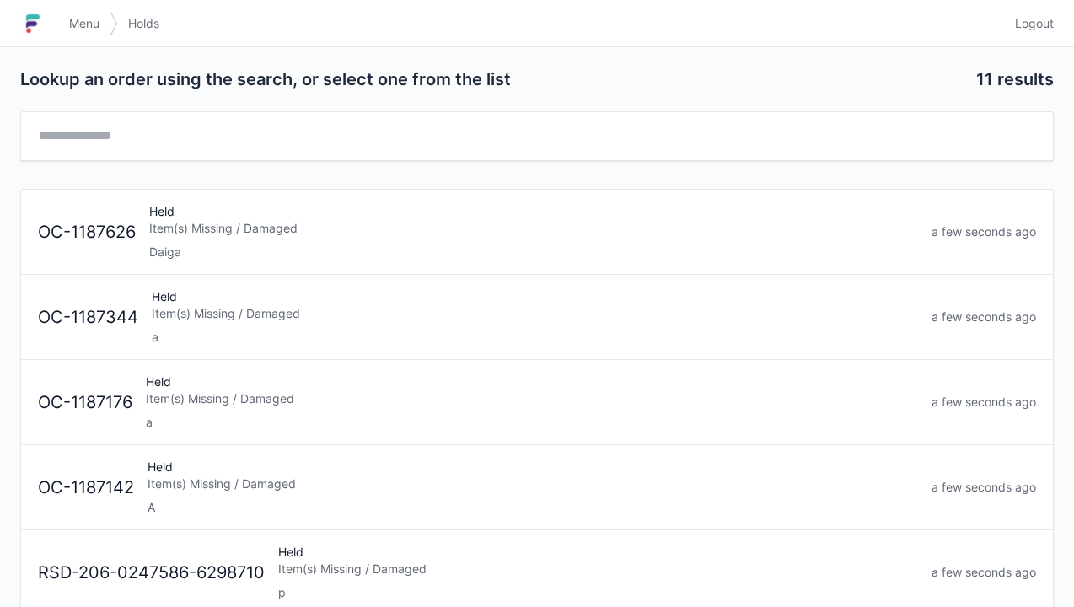
click at [385, 337] on div "a" at bounding box center [535, 337] width 767 height 17
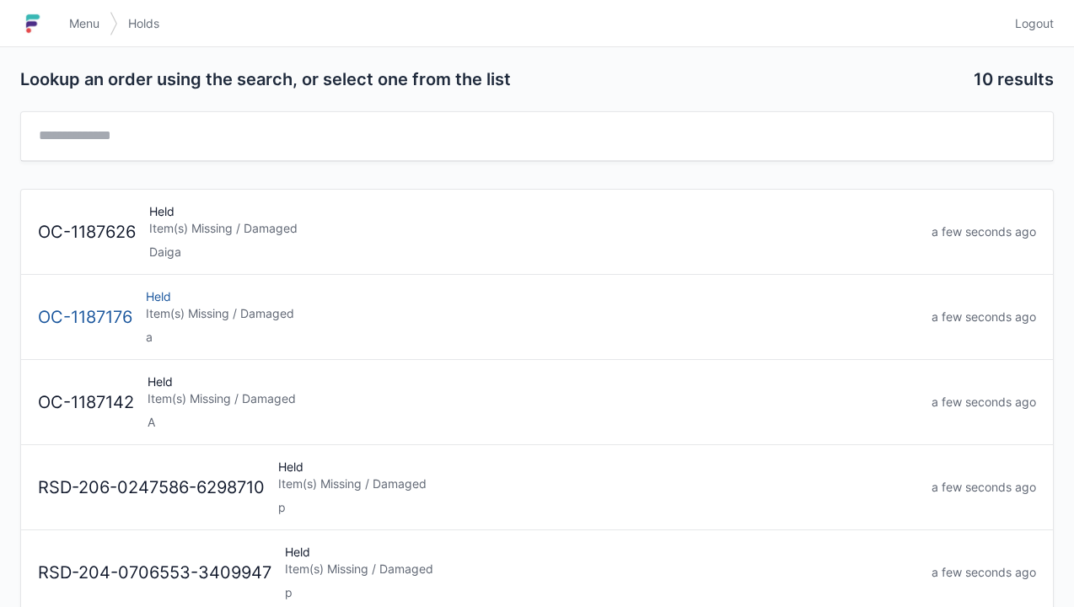
click at [556, 322] on div "Held Item(s) Missing / Damaged a" at bounding box center [532, 316] width 786 height 57
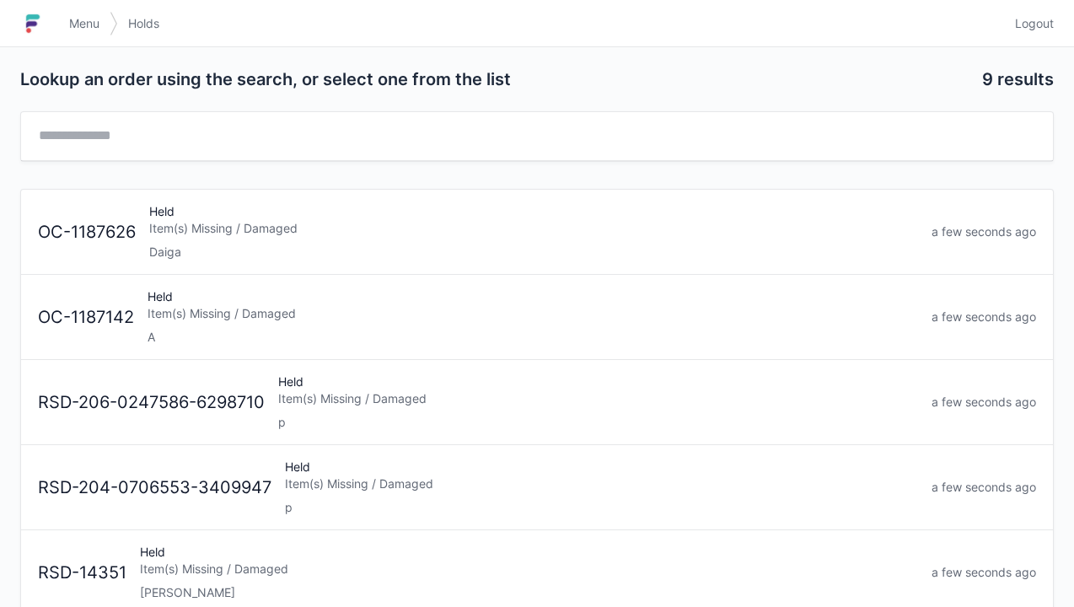
click at [349, 322] on div "Held Item(s) Missing / Damaged A" at bounding box center [533, 316] width 784 height 57
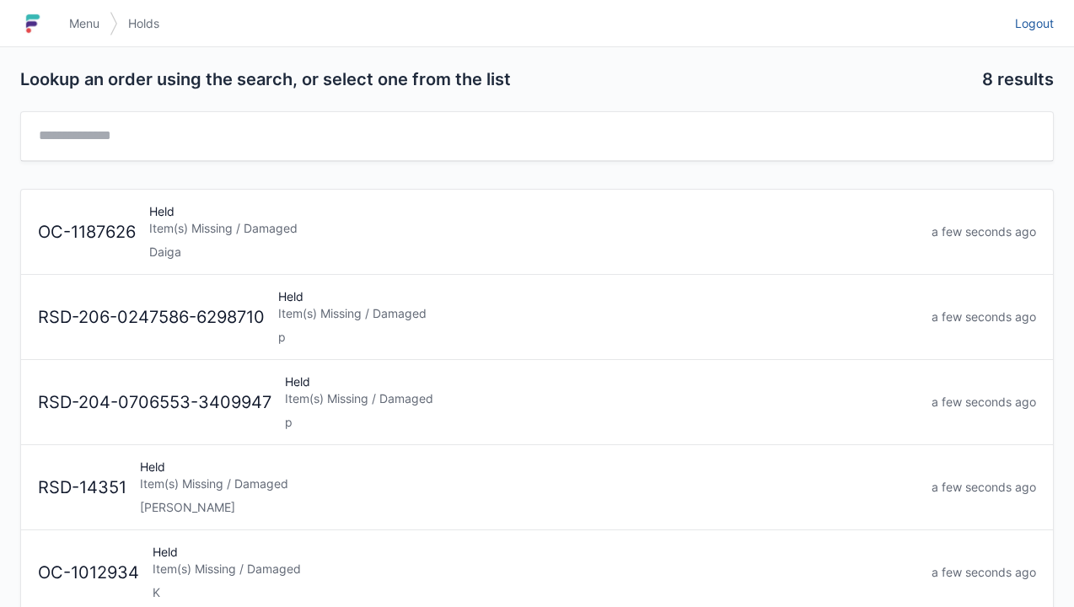
click at [1023, 36] on link "Logout" at bounding box center [1029, 23] width 49 height 30
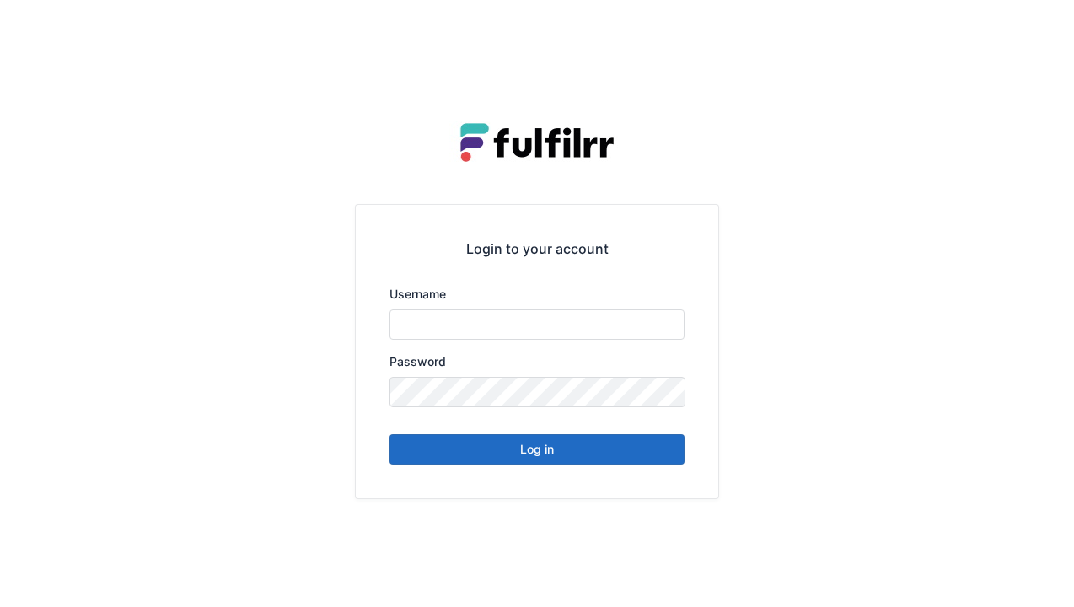
type input "******"
click at [606, 455] on button "Log in" at bounding box center [537, 449] width 295 height 30
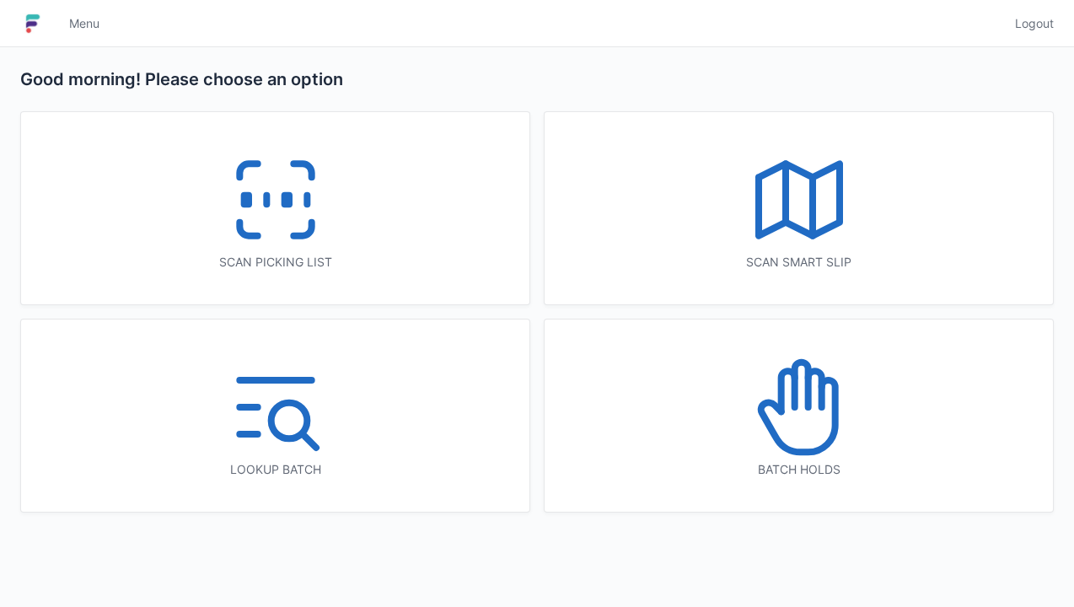
click at [358, 219] on div "Scan picking list" at bounding box center [275, 208] width 509 height 192
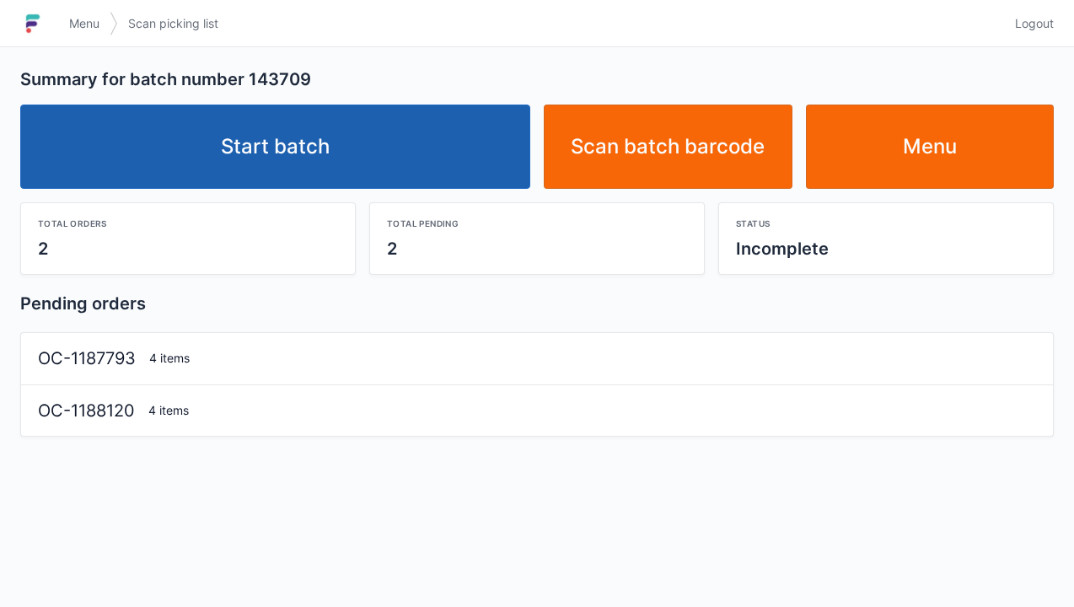
click at [423, 165] on link "Start batch" at bounding box center [275, 147] width 510 height 84
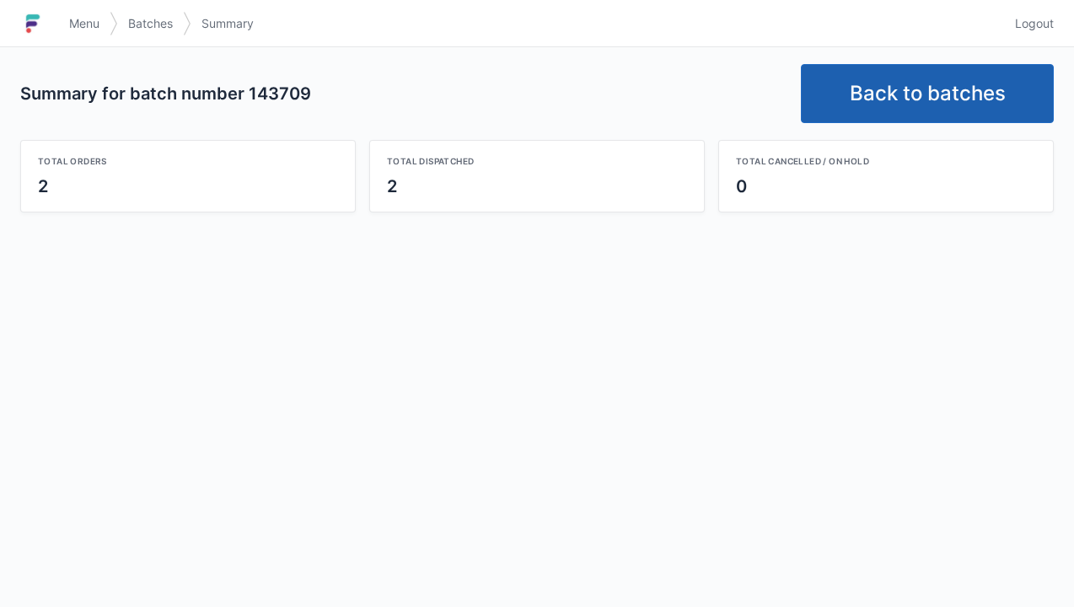
click at [978, 103] on link "Back to batches" at bounding box center [927, 93] width 253 height 59
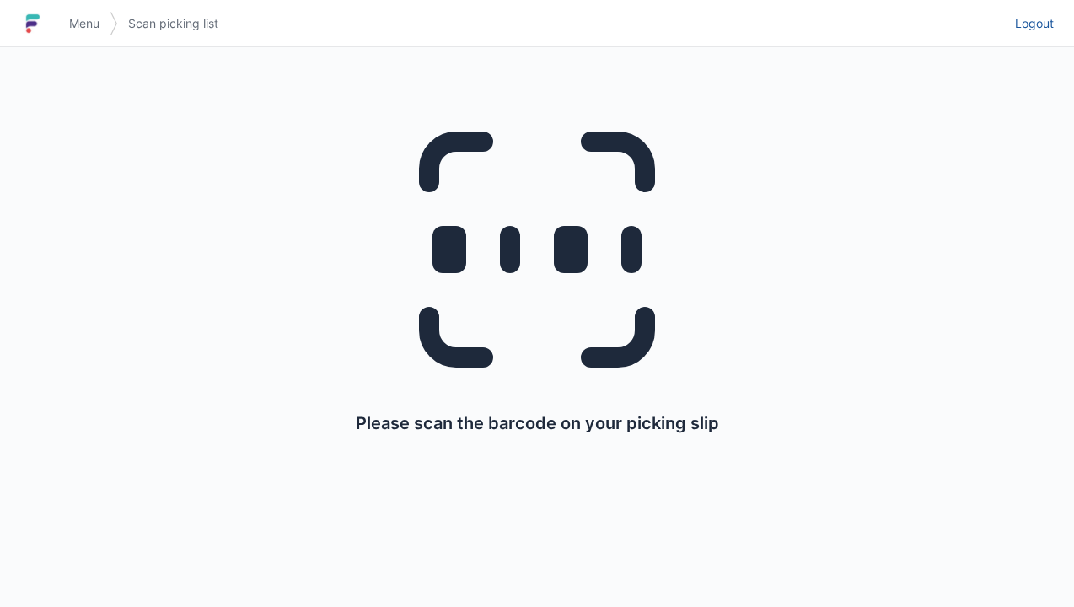
click at [1044, 29] on span "Logout" at bounding box center [1034, 23] width 39 height 17
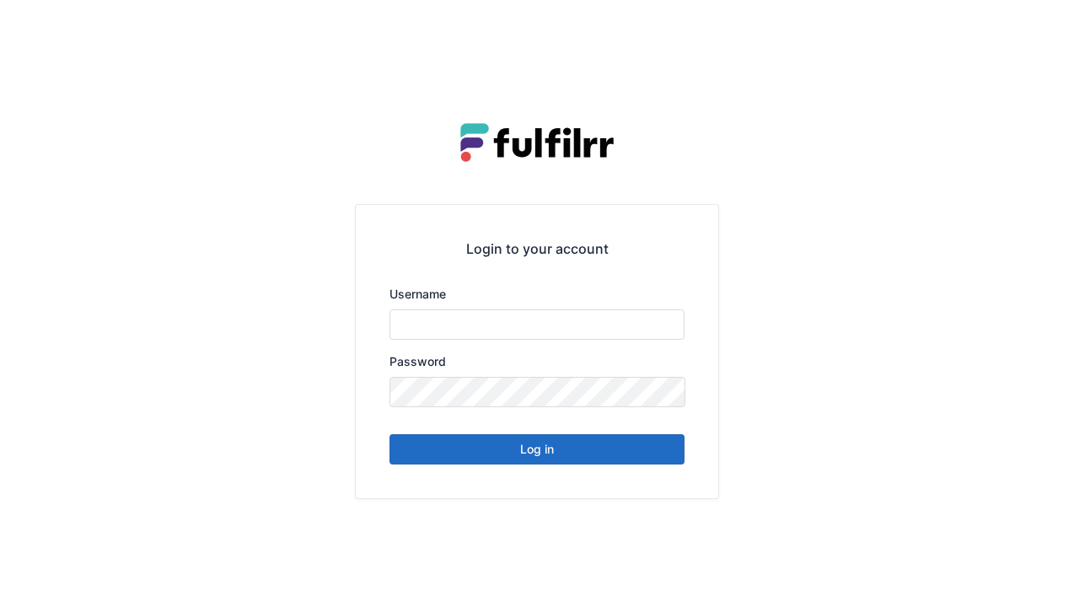
type input "******"
click at [627, 453] on button "Log in" at bounding box center [537, 449] width 295 height 30
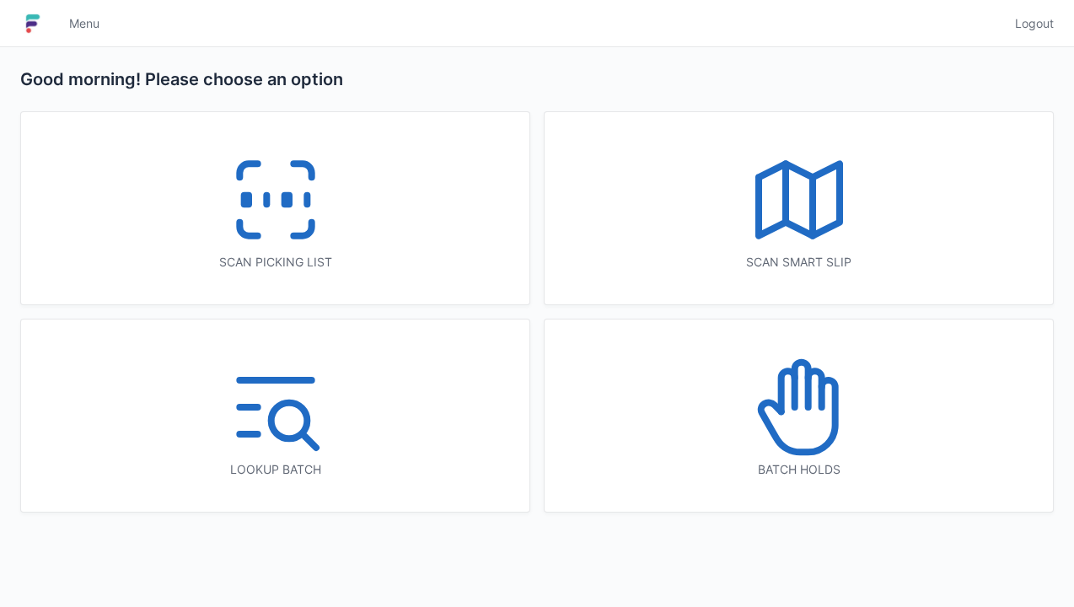
click at [307, 223] on icon at bounding box center [276, 200] width 108 height 108
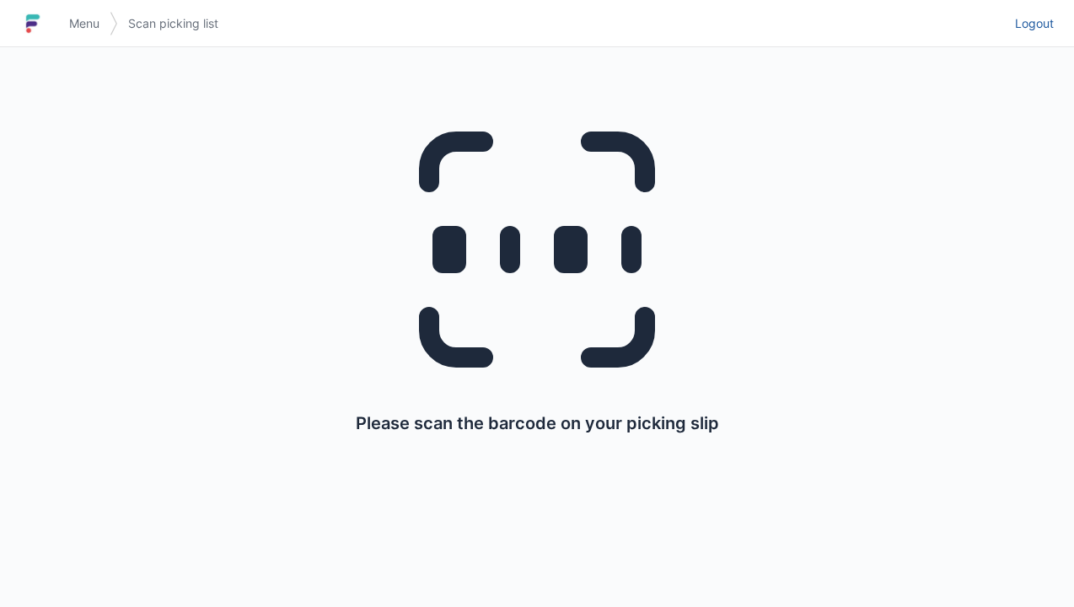
click at [1048, 24] on span "Logout" at bounding box center [1034, 23] width 39 height 17
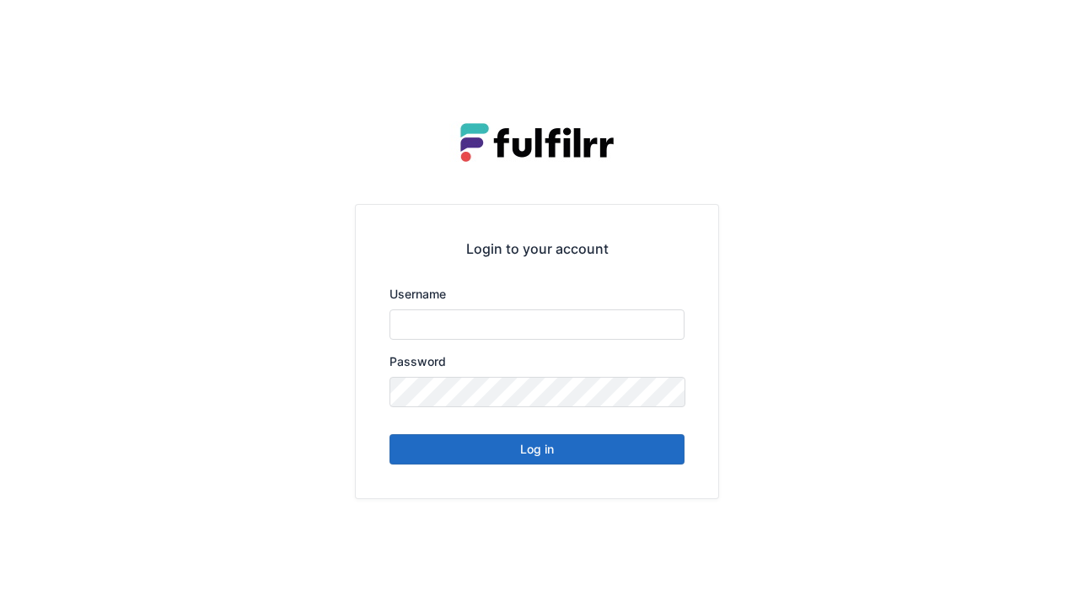
type input "******"
click at [647, 452] on button "Log in" at bounding box center [537, 449] width 295 height 30
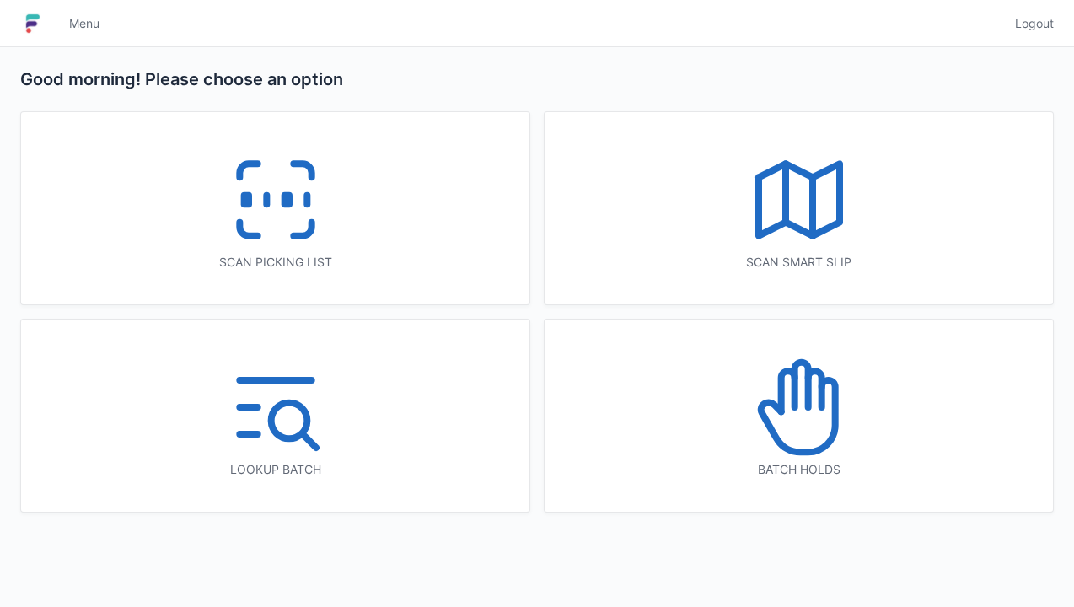
click at [321, 250] on icon at bounding box center [276, 200] width 108 height 108
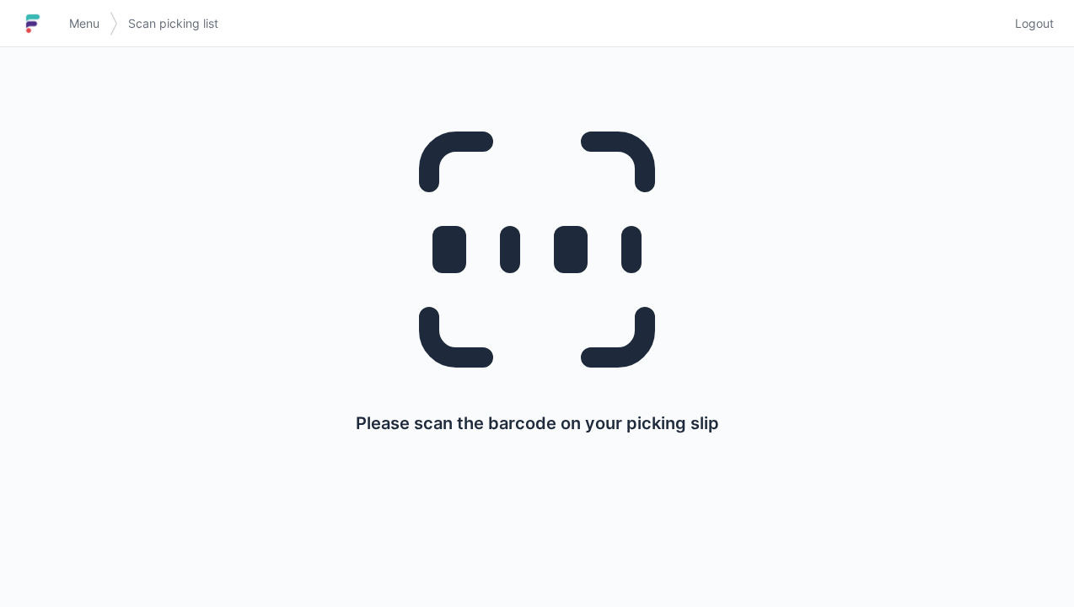
click at [1024, 12] on link "Logout" at bounding box center [1029, 23] width 49 height 30
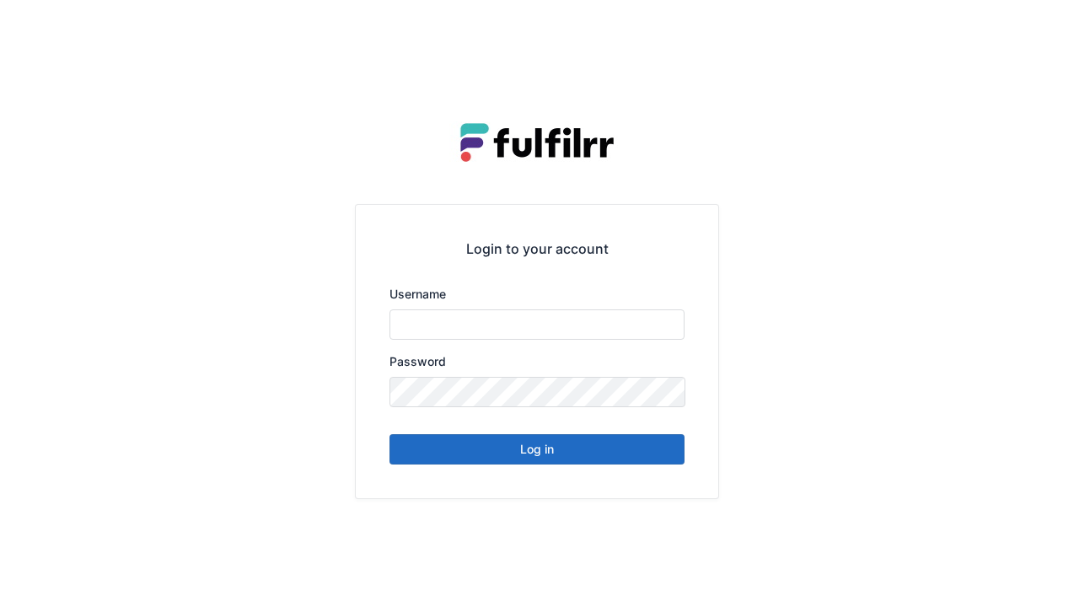
type input "******"
click at [644, 450] on button "Log in" at bounding box center [537, 449] width 295 height 30
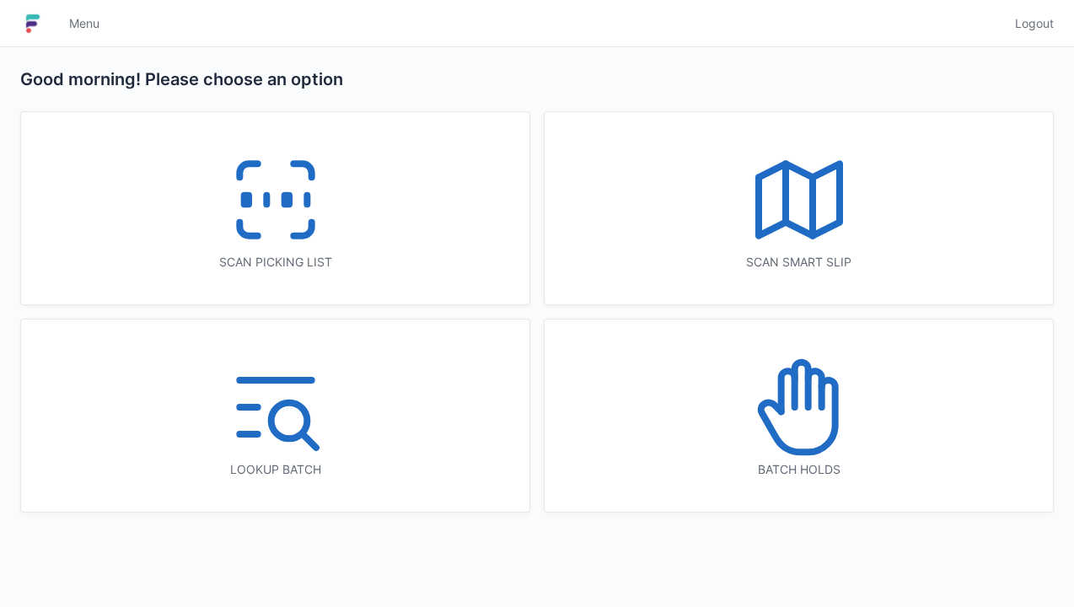
click at [813, 214] on line at bounding box center [813, 206] width 0 height 58
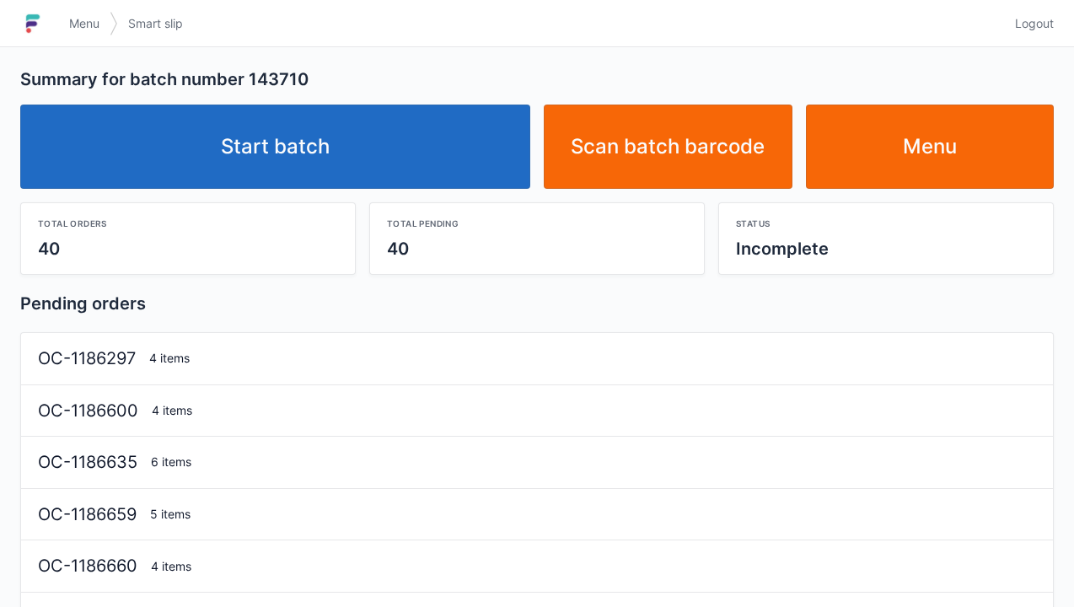
click at [418, 149] on link "Start batch" at bounding box center [275, 147] width 510 height 84
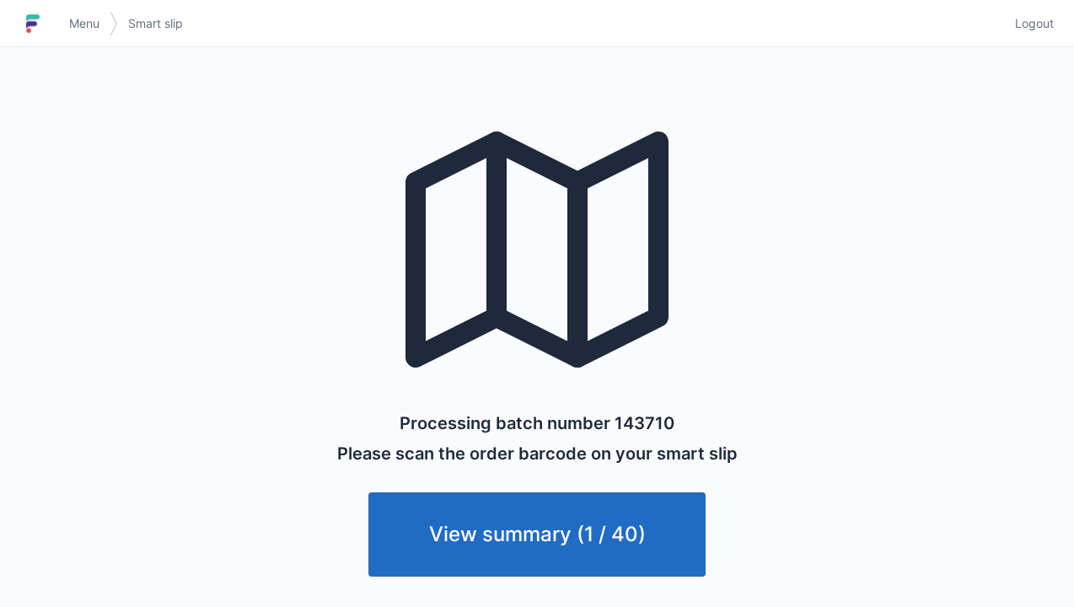
click at [617, 529] on link "View summary (1 / 40)" at bounding box center [537, 535] width 337 height 84
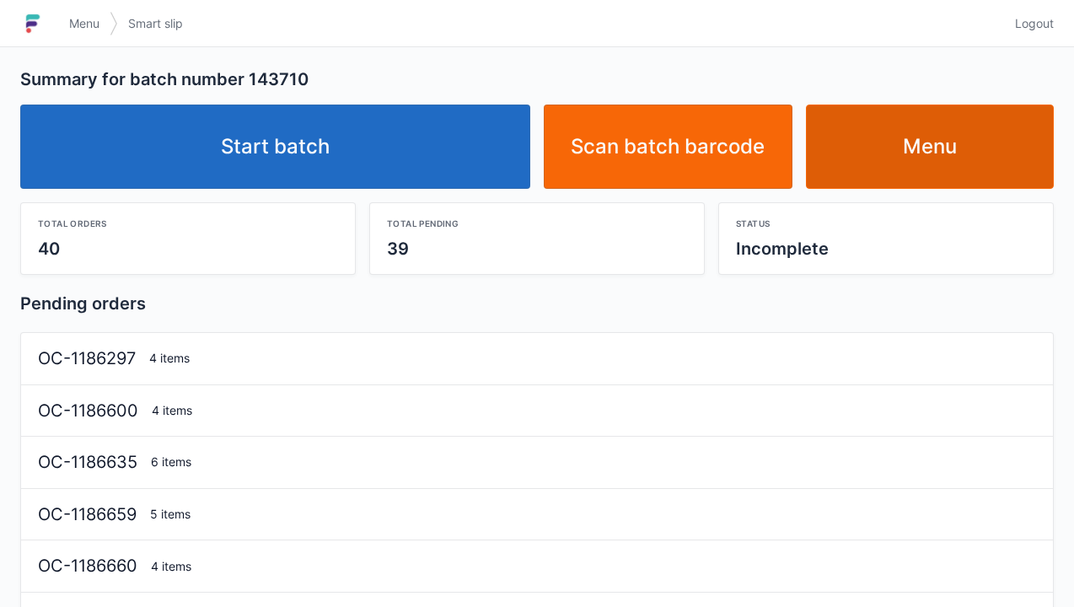
click at [991, 155] on link "Menu" at bounding box center [930, 147] width 249 height 84
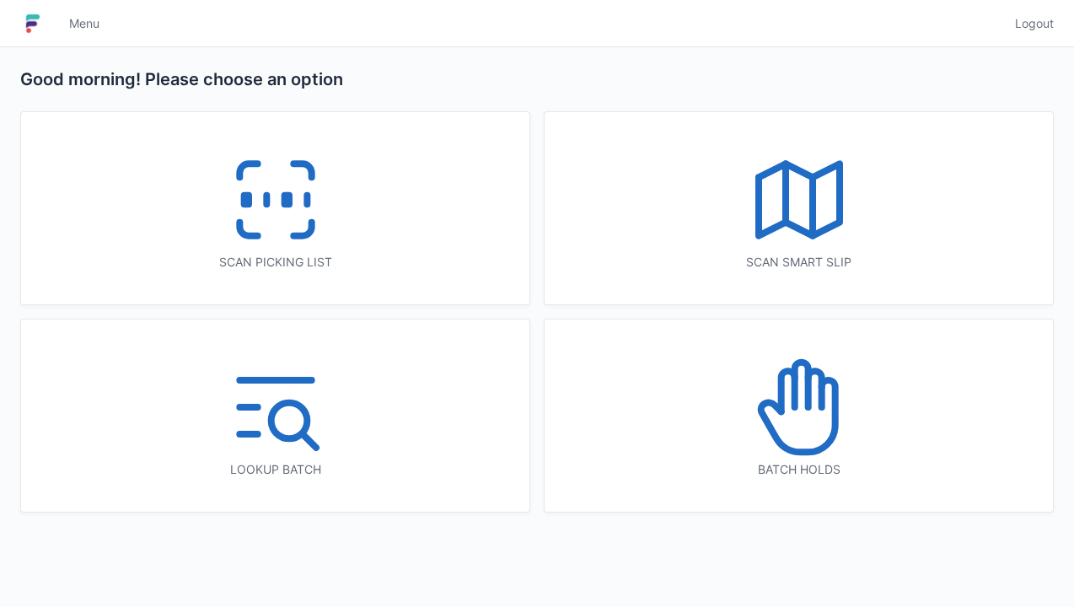
click at [291, 231] on icon at bounding box center [276, 200] width 108 height 108
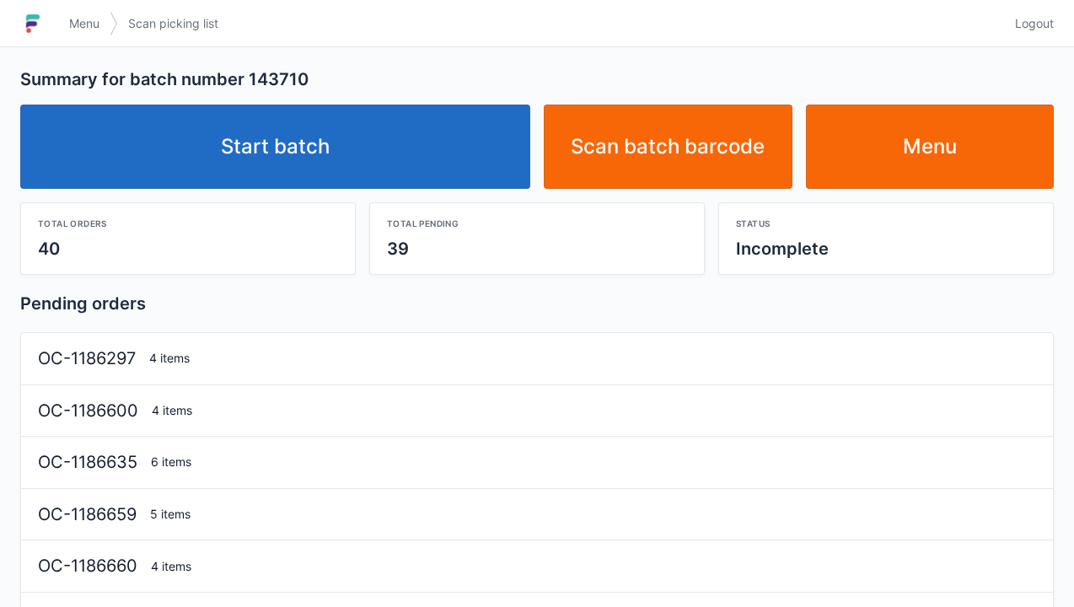
click at [412, 155] on link "Start batch" at bounding box center [275, 147] width 510 height 84
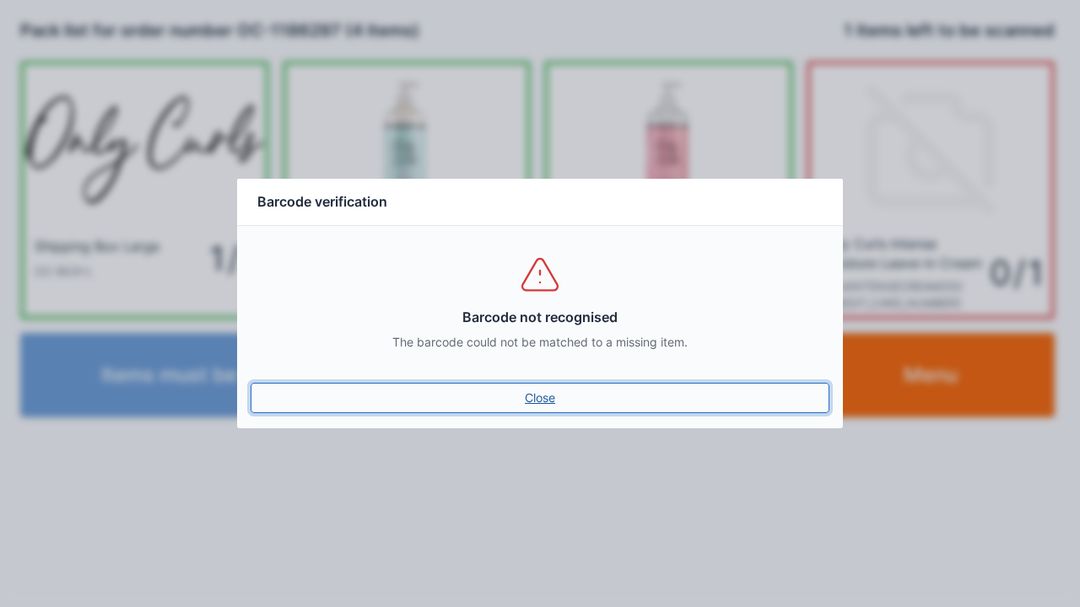
click at [541, 390] on link "Close" at bounding box center [539, 398] width 579 height 30
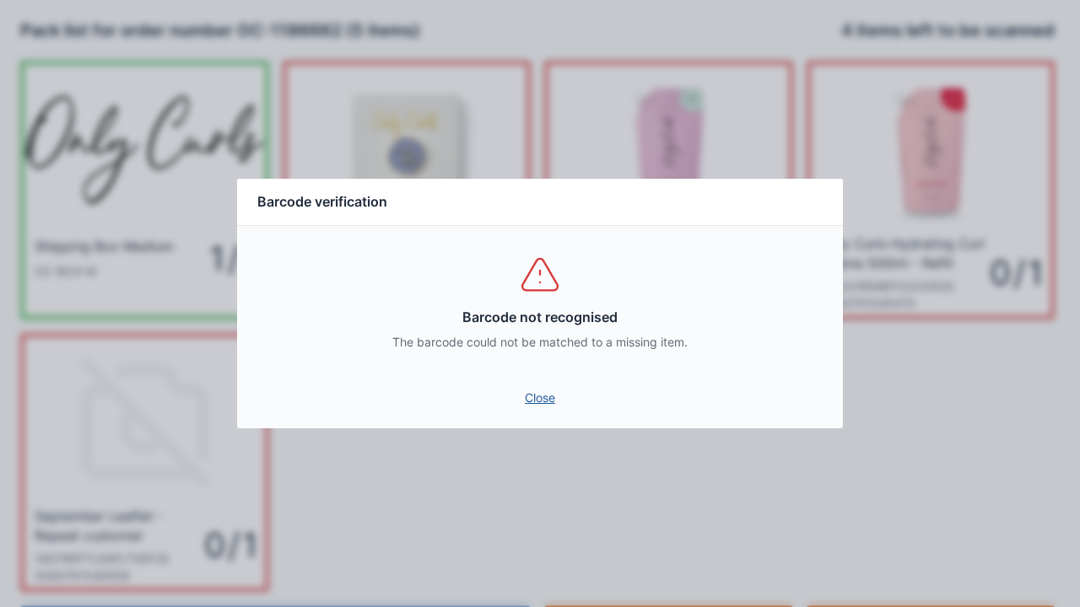
click at [549, 403] on link "Close" at bounding box center [539, 398] width 579 height 30
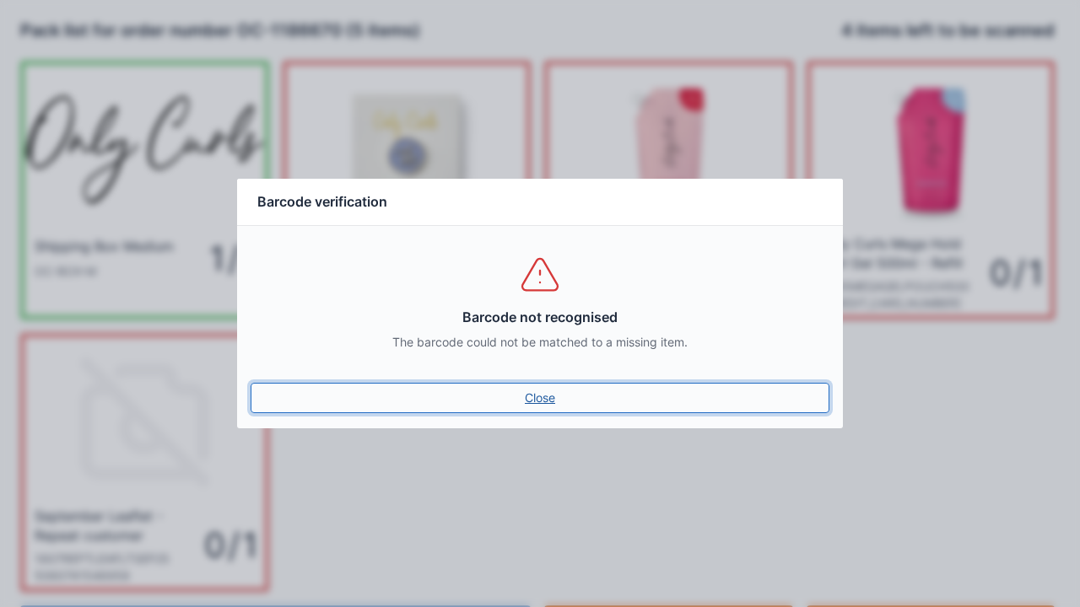
click at [542, 388] on link "Close" at bounding box center [539, 398] width 579 height 30
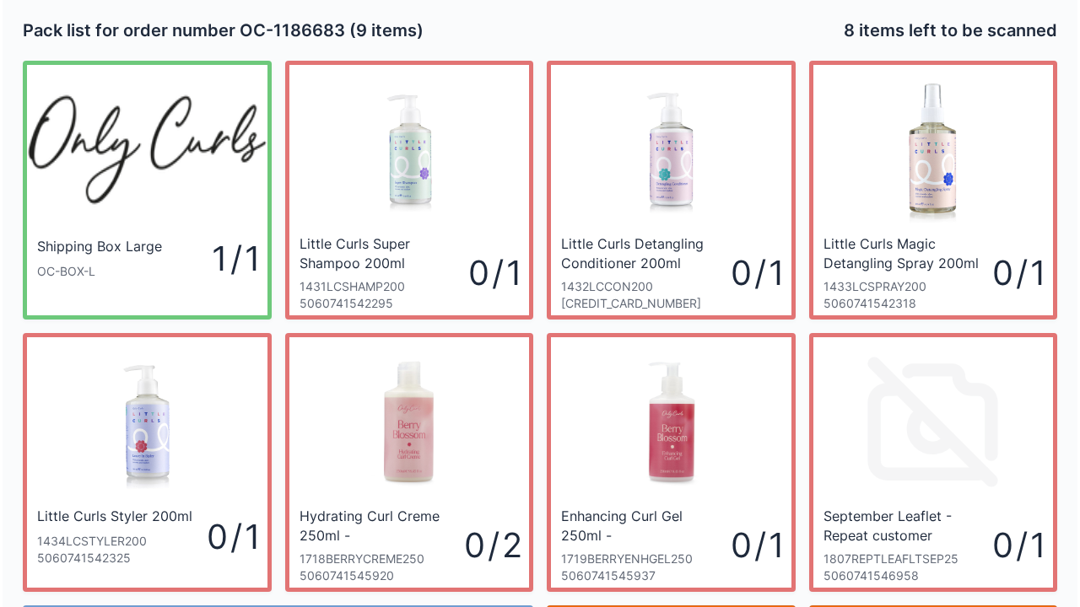
scroll to position [98, 0]
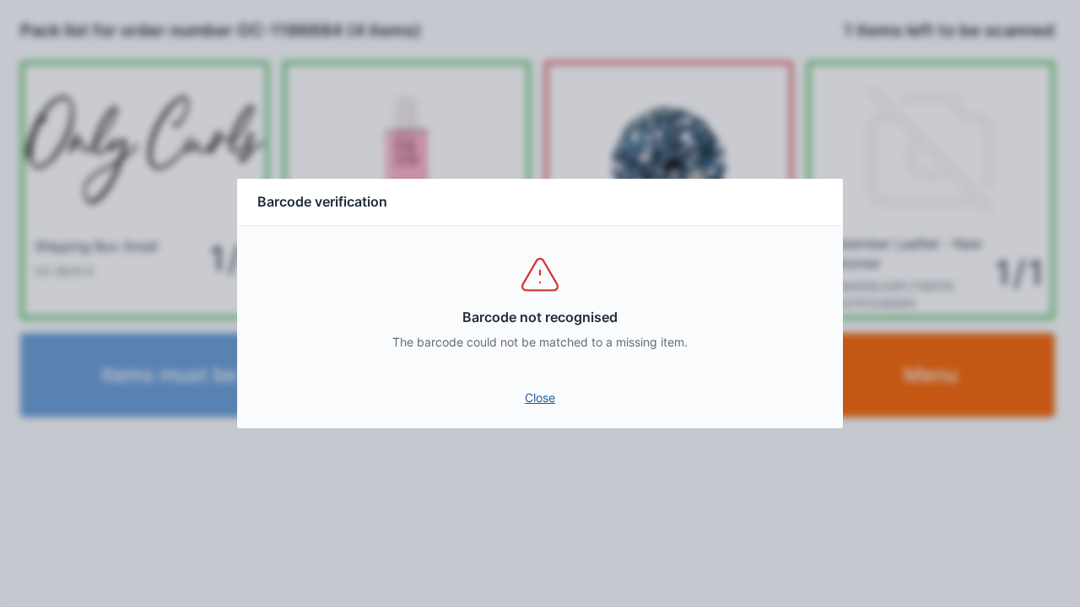
click at [543, 401] on link "Close" at bounding box center [539, 398] width 579 height 30
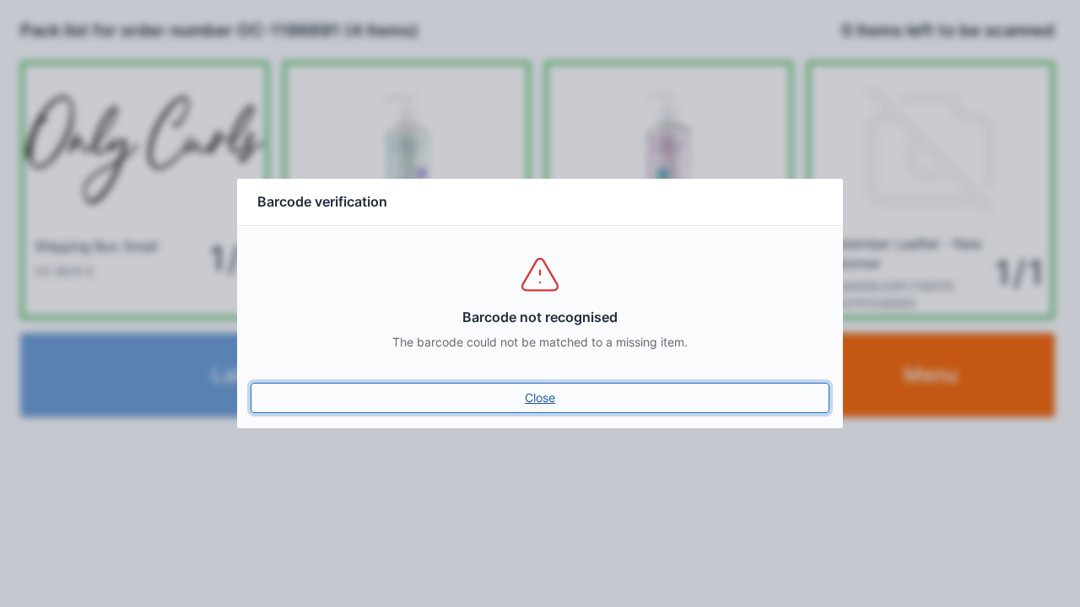
click at [553, 387] on link "Close" at bounding box center [539, 398] width 579 height 30
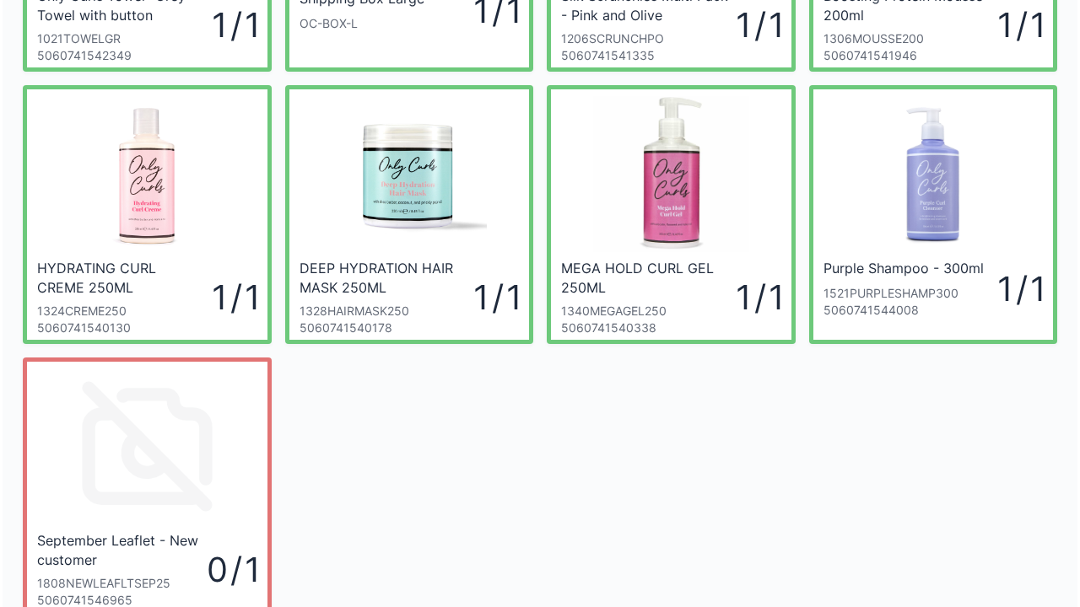
scroll to position [370, 0]
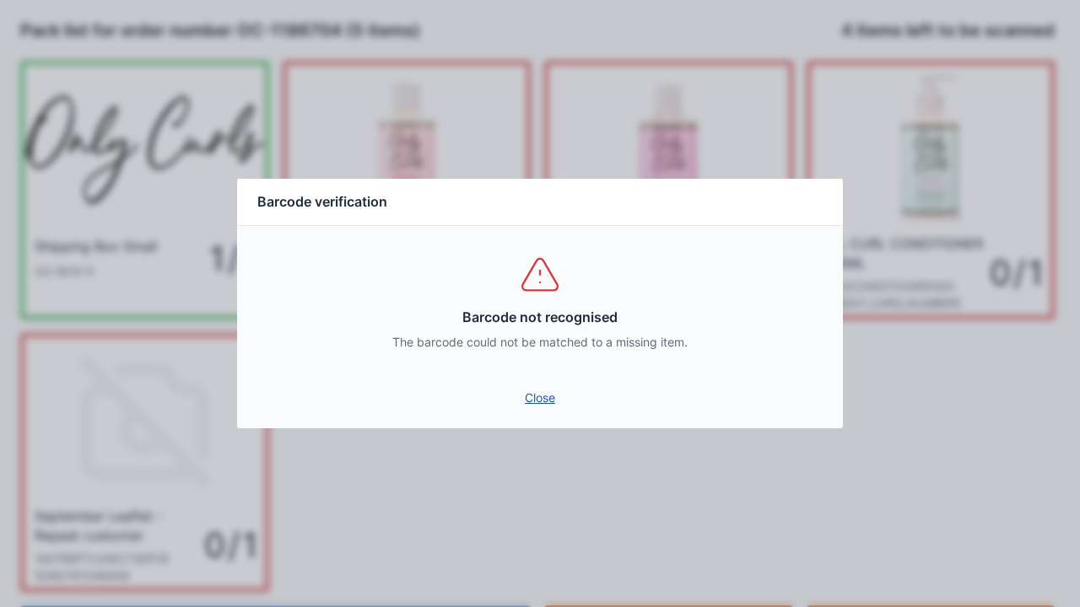
click at [554, 386] on link "Close" at bounding box center [539, 398] width 579 height 30
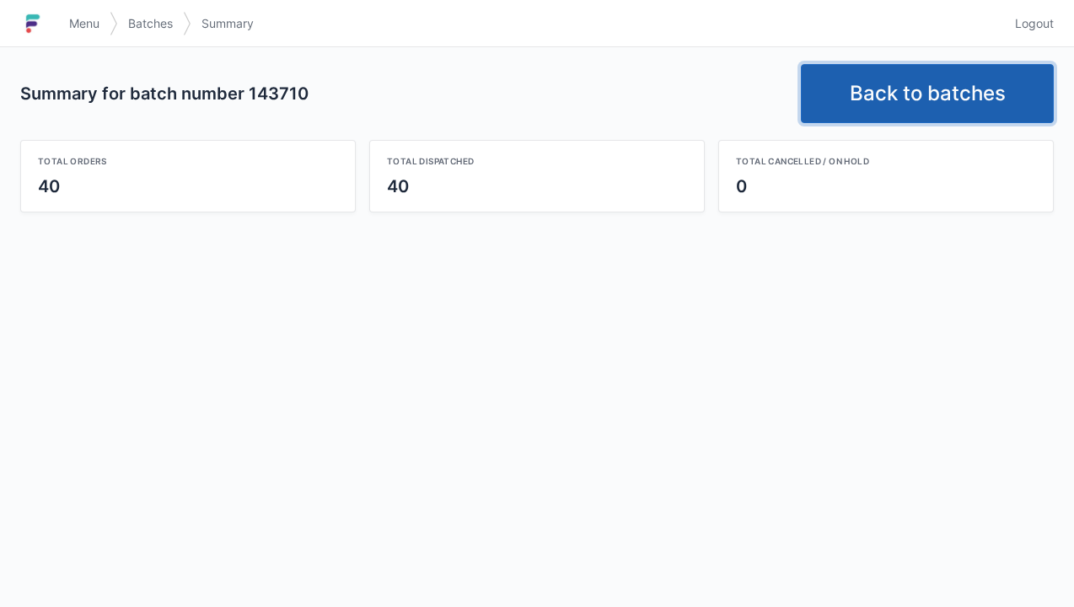
click at [914, 74] on link "Back to batches" at bounding box center [927, 93] width 253 height 59
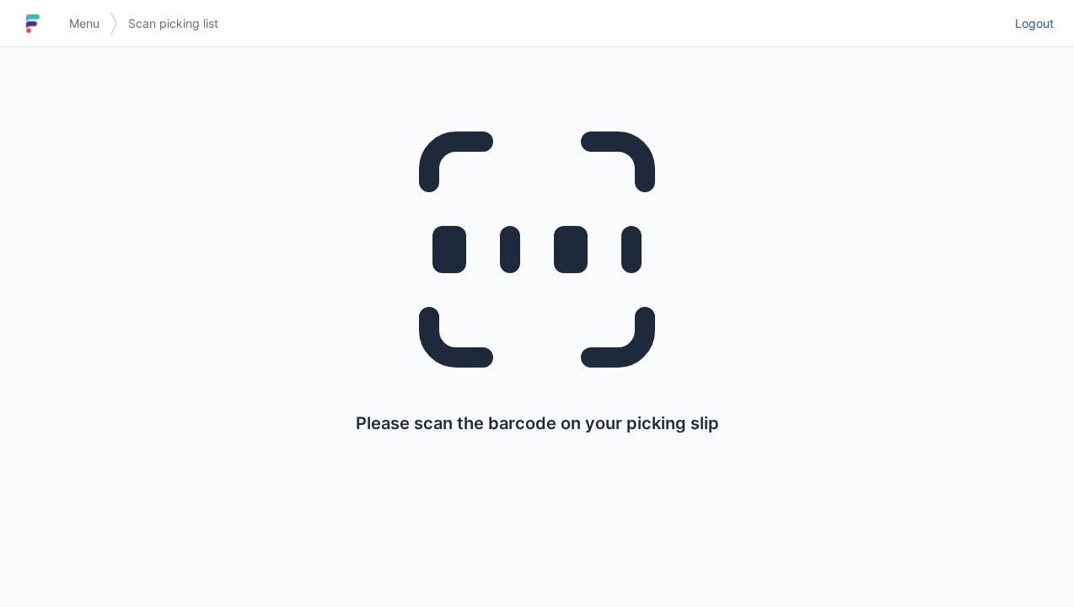
click at [1031, 8] on link "Logout" at bounding box center [1029, 23] width 49 height 30
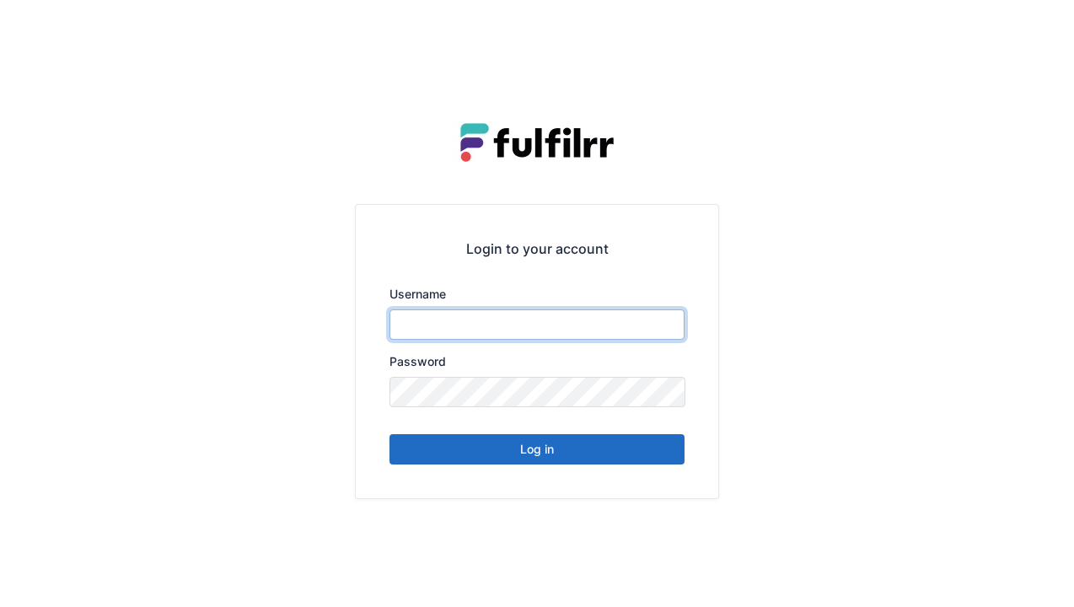
type input "******"
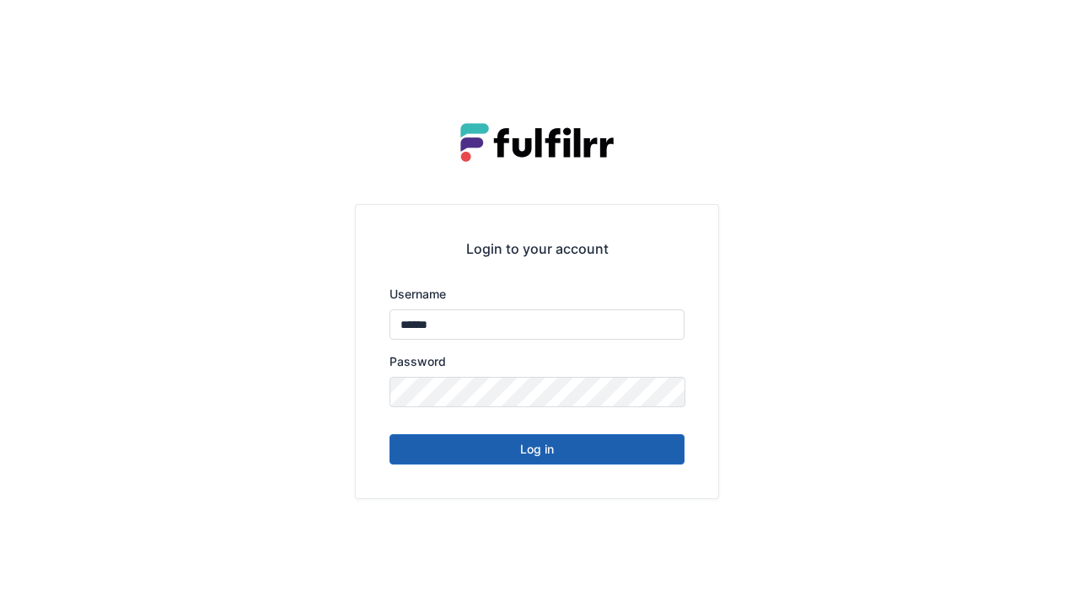
click at [579, 450] on button "Log in" at bounding box center [537, 449] width 295 height 30
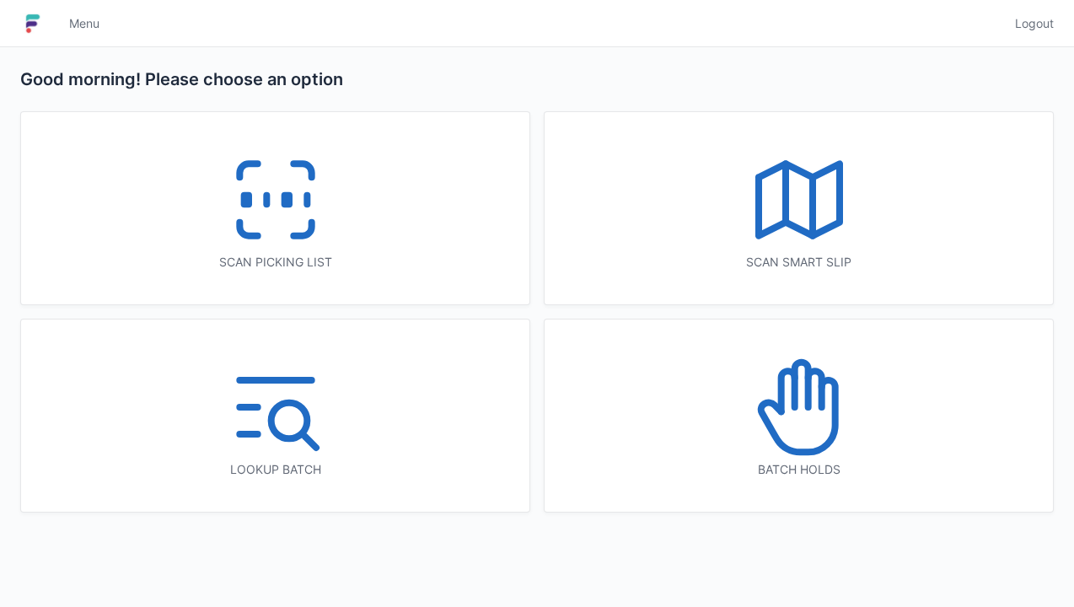
click at [344, 207] on div "Scan picking list" at bounding box center [275, 208] width 509 height 192
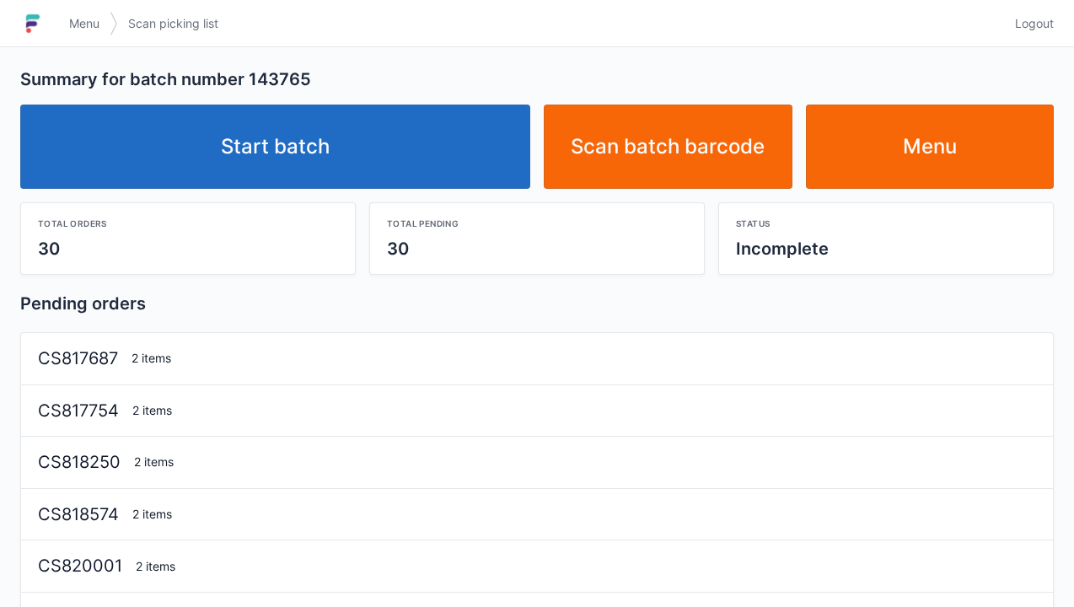
click at [322, 175] on link "Start batch" at bounding box center [275, 147] width 510 height 84
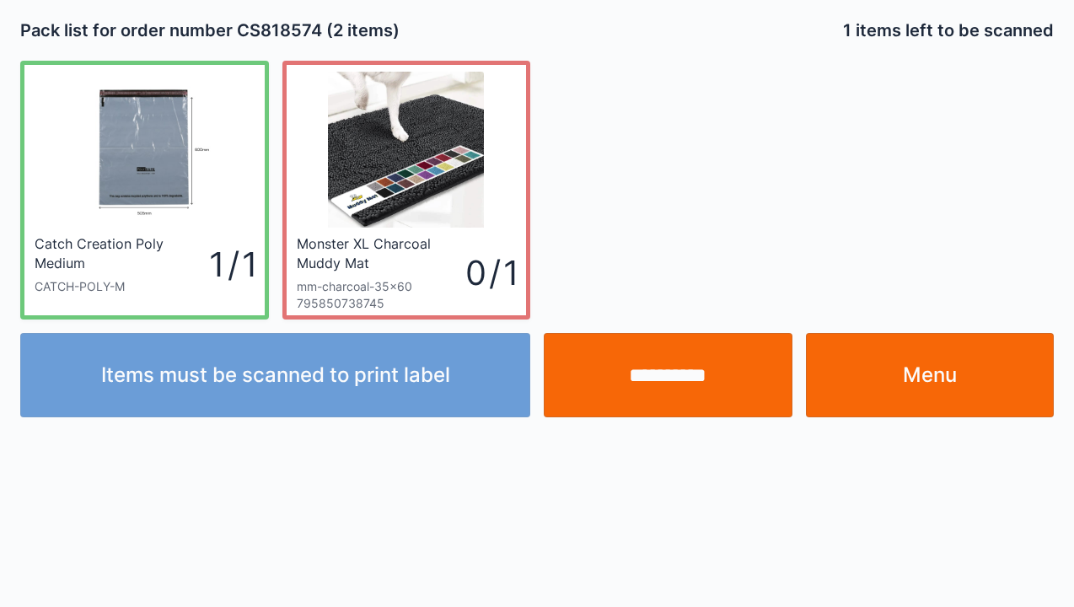
click at [653, 369] on input "**********" at bounding box center [668, 375] width 249 height 84
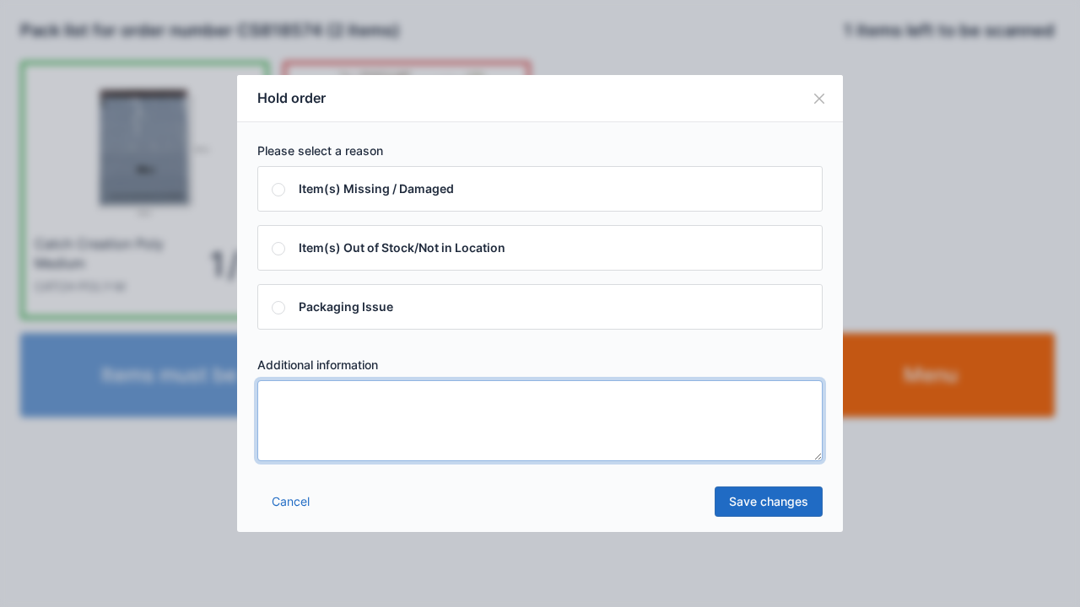
click at [302, 437] on textarea at bounding box center [539, 420] width 565 height 81
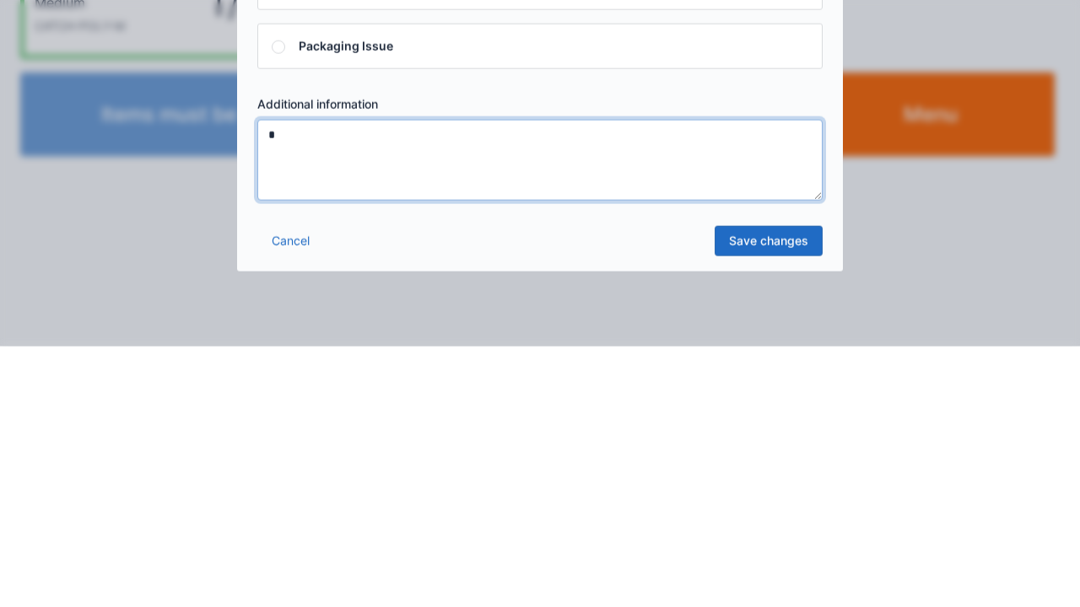
type textarea "*"
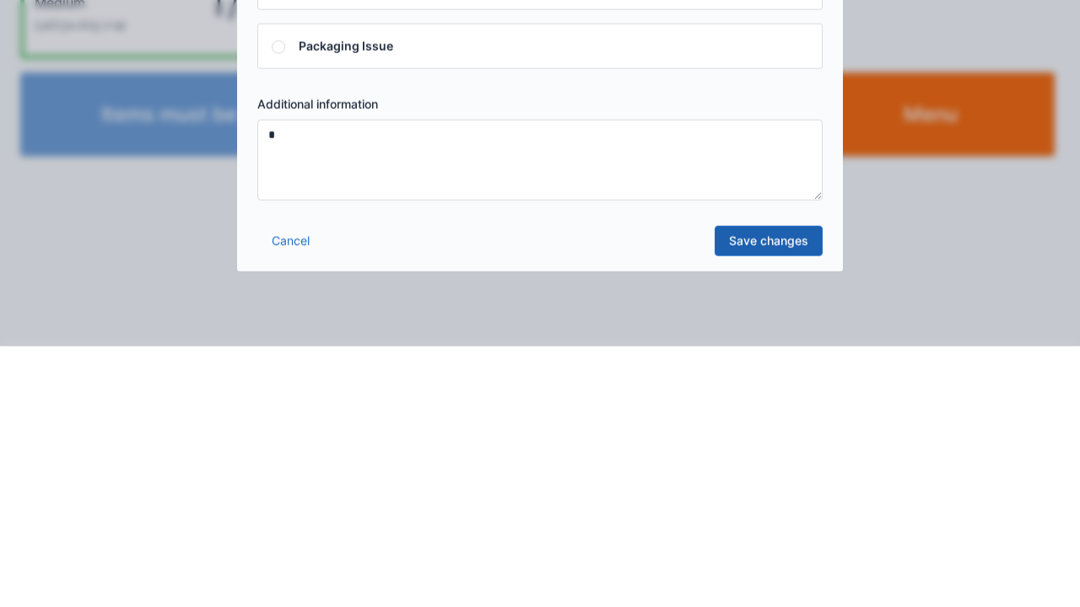
click at [781, 514] on link "Save changes" at bounding box center [768, 502] width 108 height 30
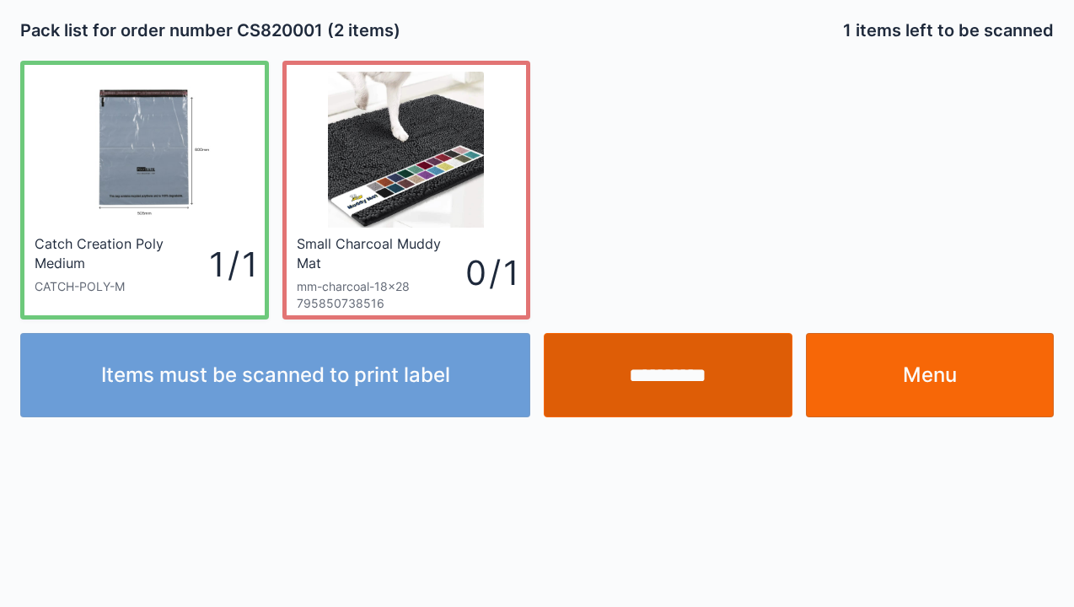
click at [649, 368] on input "**********" at bounding box center [668, 375] width 249 height 84
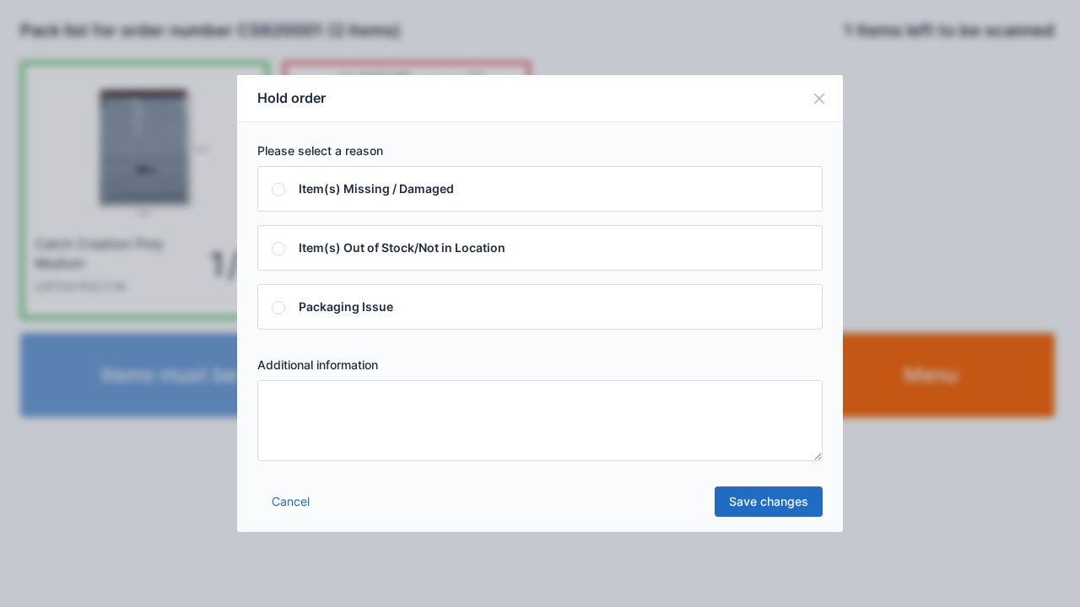
click at [374, 439] on textarea at bounding box center [539, 420] width 565 height 81
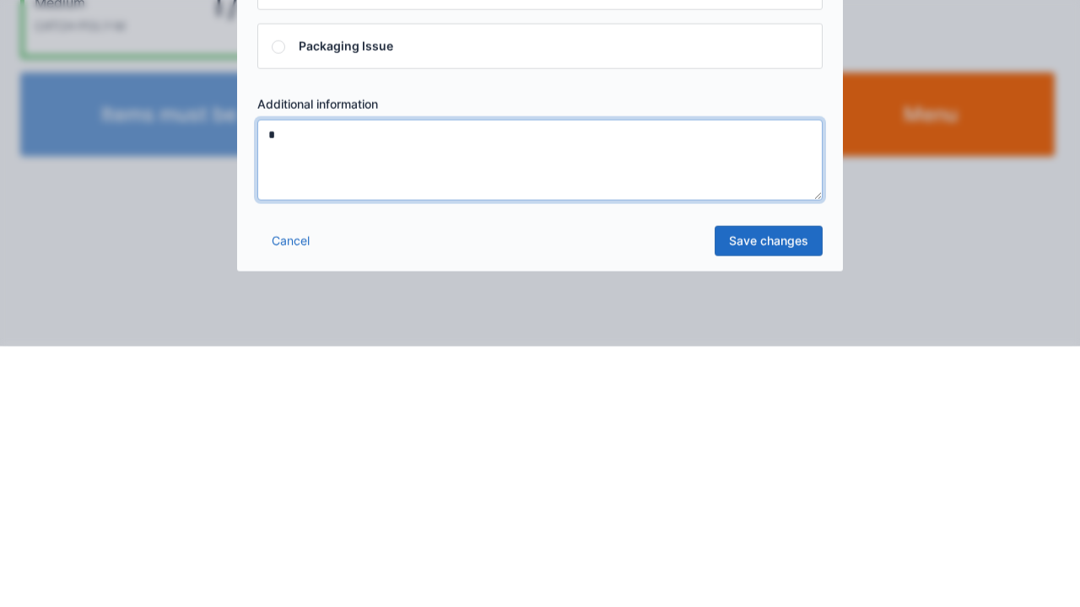
type textarea "*"
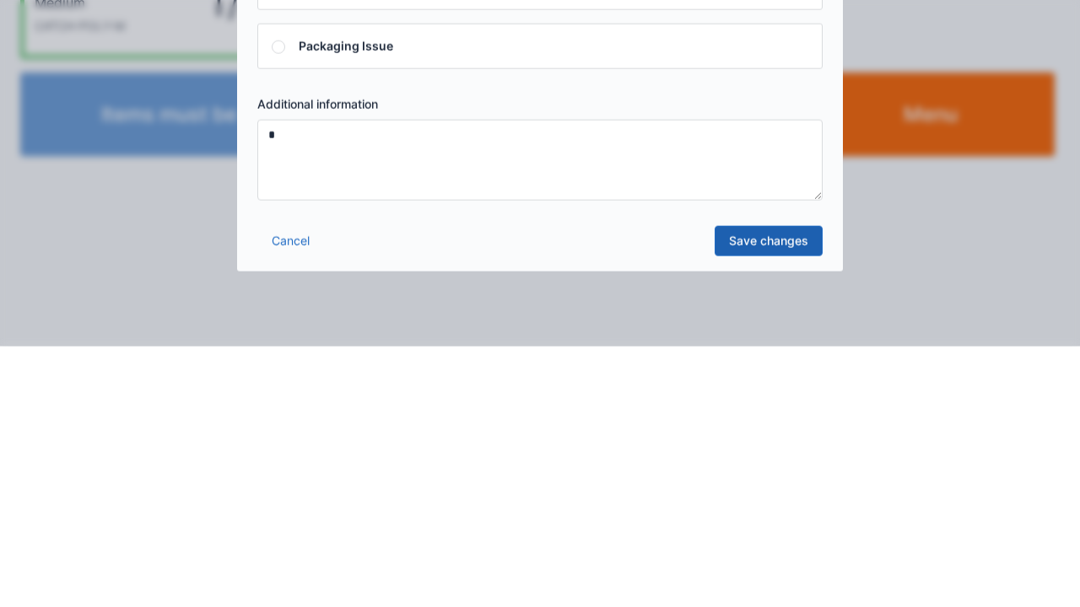
click at [751, 512] on link "Save changes" at bounding box center [768, 502] width 108 height 30
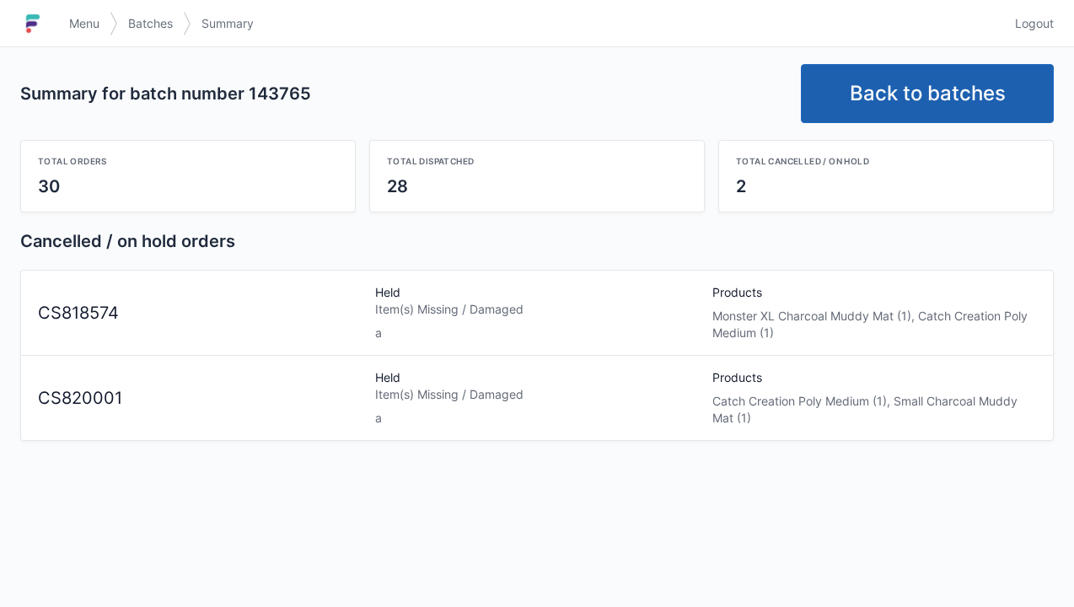
click at [967, 82] on link "Back to batches" at bounding box center [927, 93] width 253 height 59
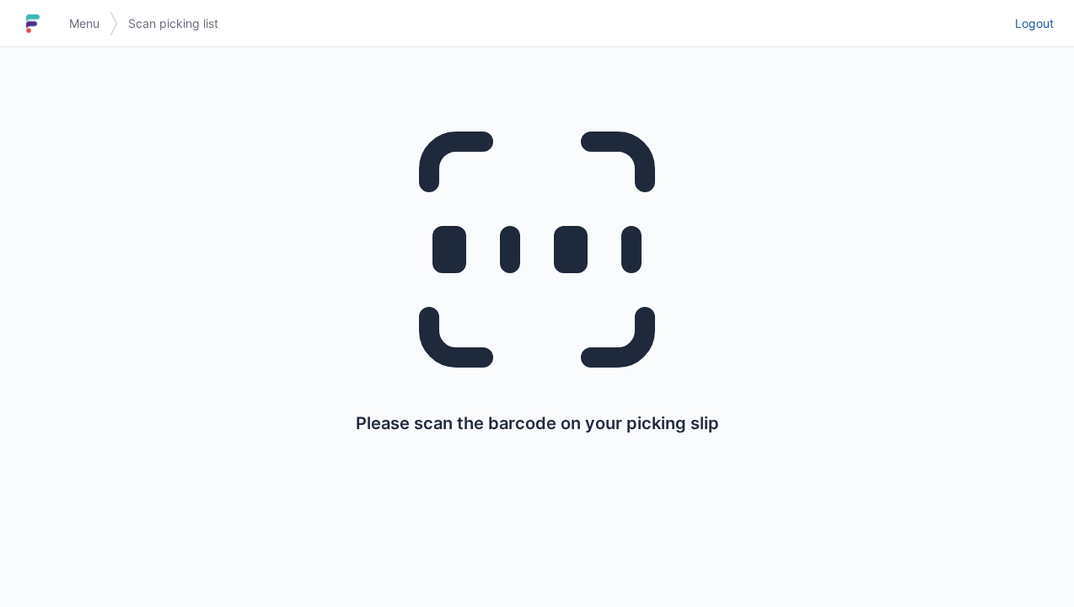
click at [1029, 37] on link "Logout" at bounding box center [1029, 23] width 49 height 30
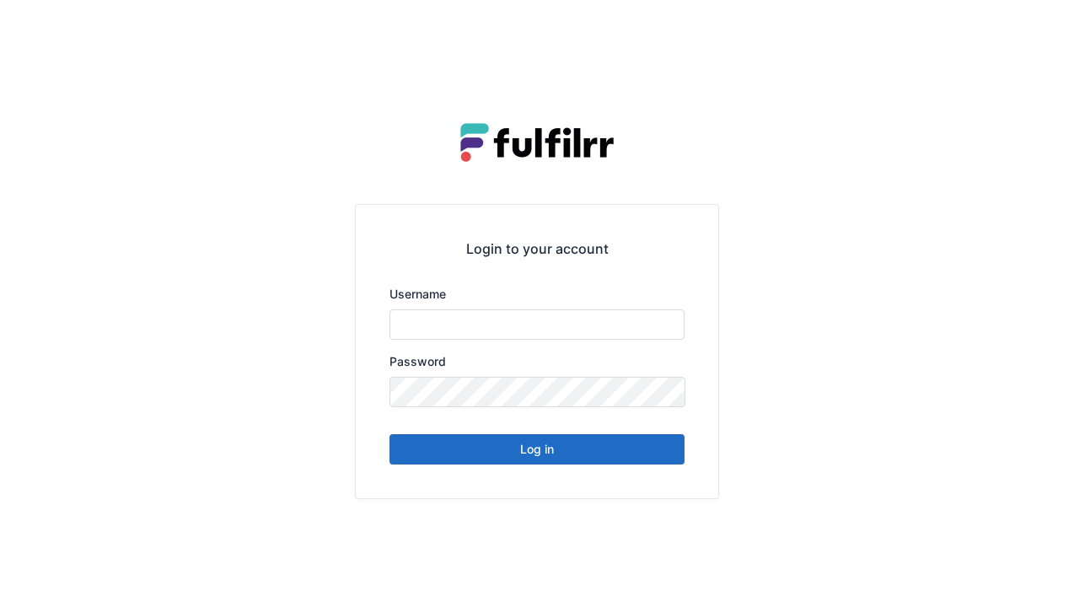
type input "******"
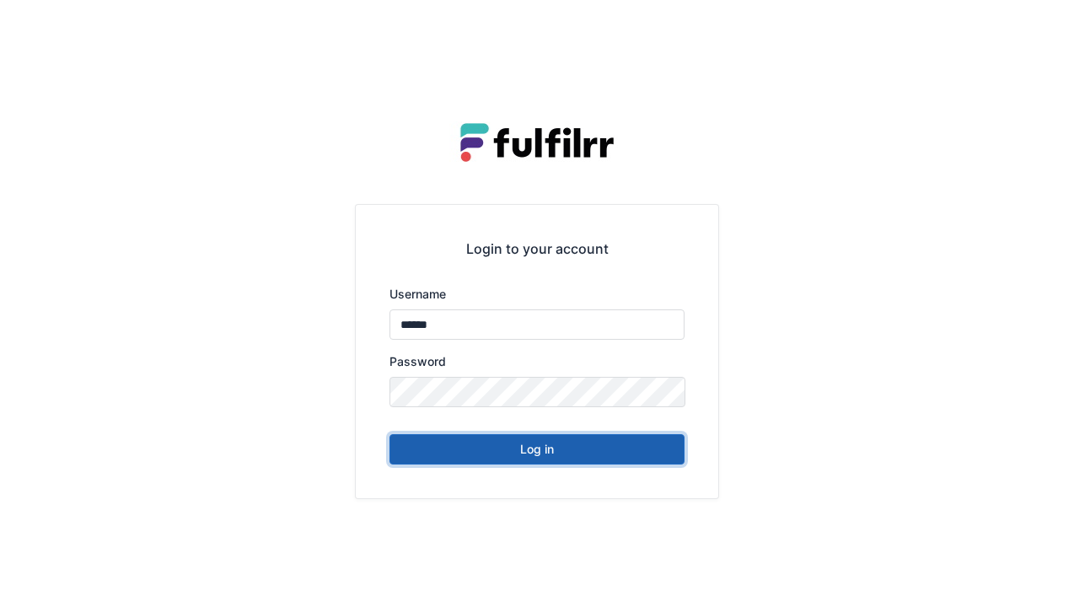
click at [657, 455] on button "Log in" at bounding box center [537, 449] width 295 height 30
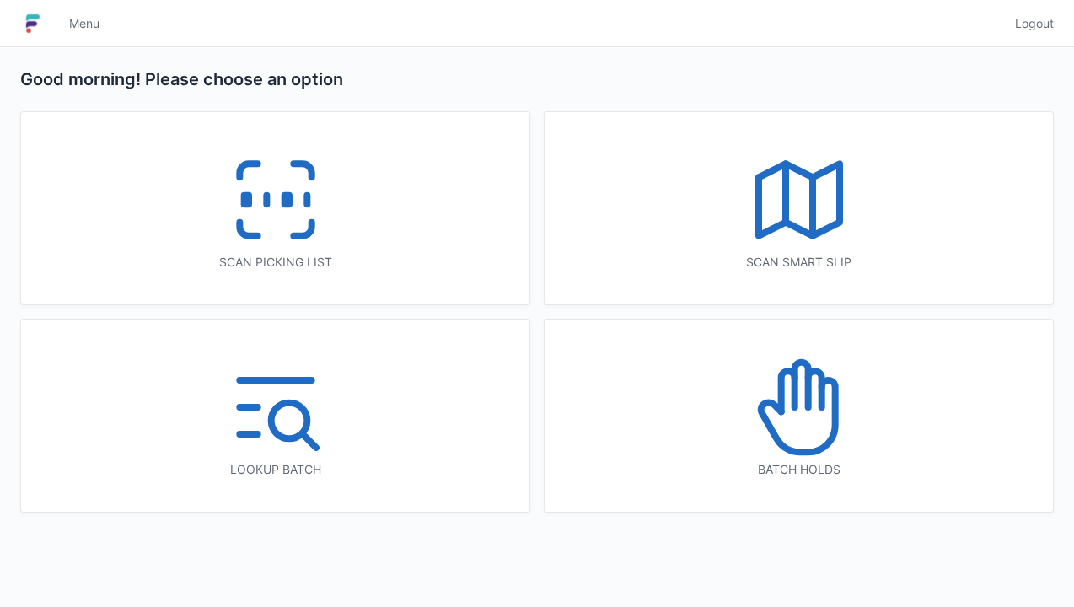
click at [794, 428] on icon at bounding box center [800, 407] width 108 height 108
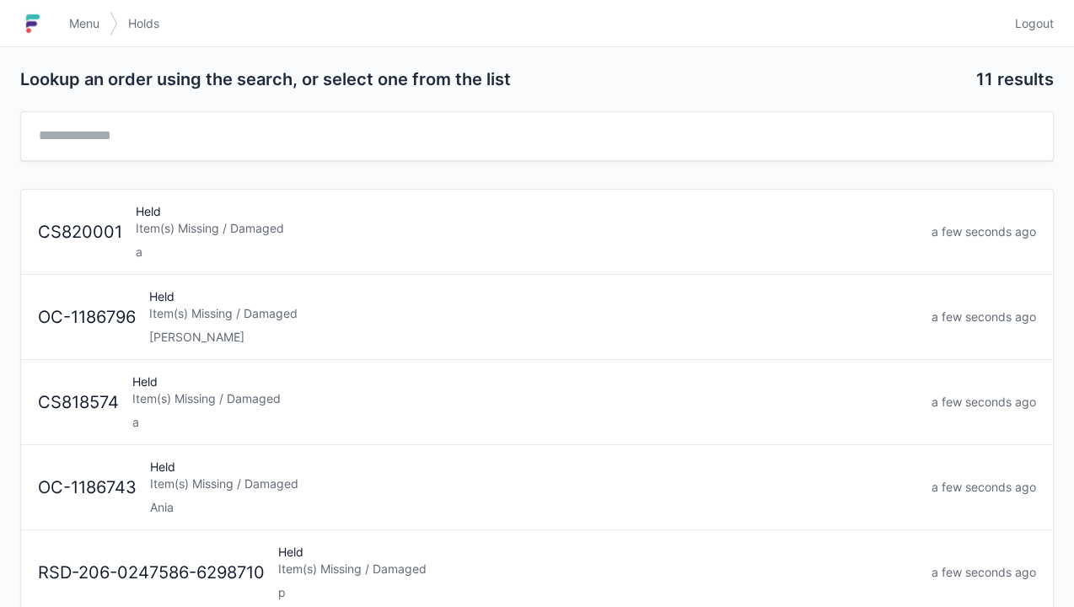
click at [405, 239] on div "Held Item(s) Missing / Damaged a" at bounding box center [527, 231] width 796 height 57
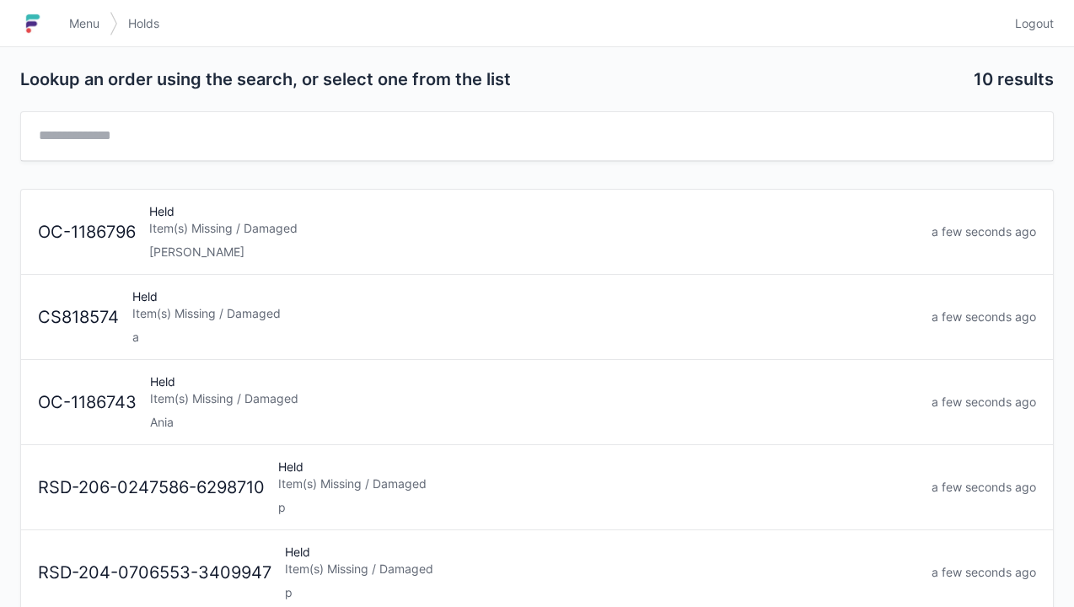
click at [336, 307] on div "Item(s) Missing / Damaged" at bounding box center [525, 313] width 786 height 17
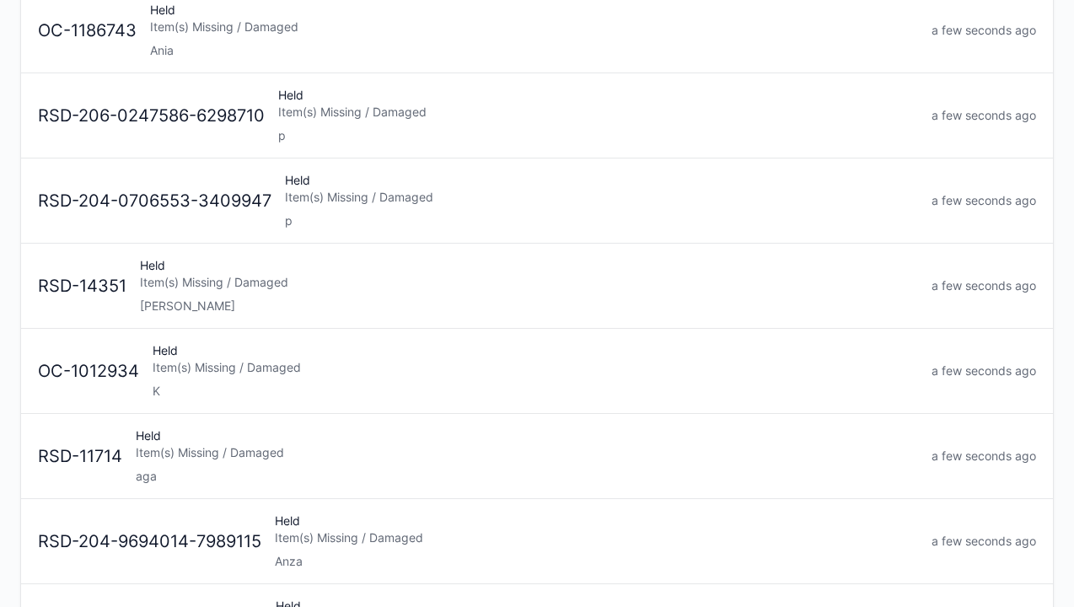
scroll to position [290, 0]
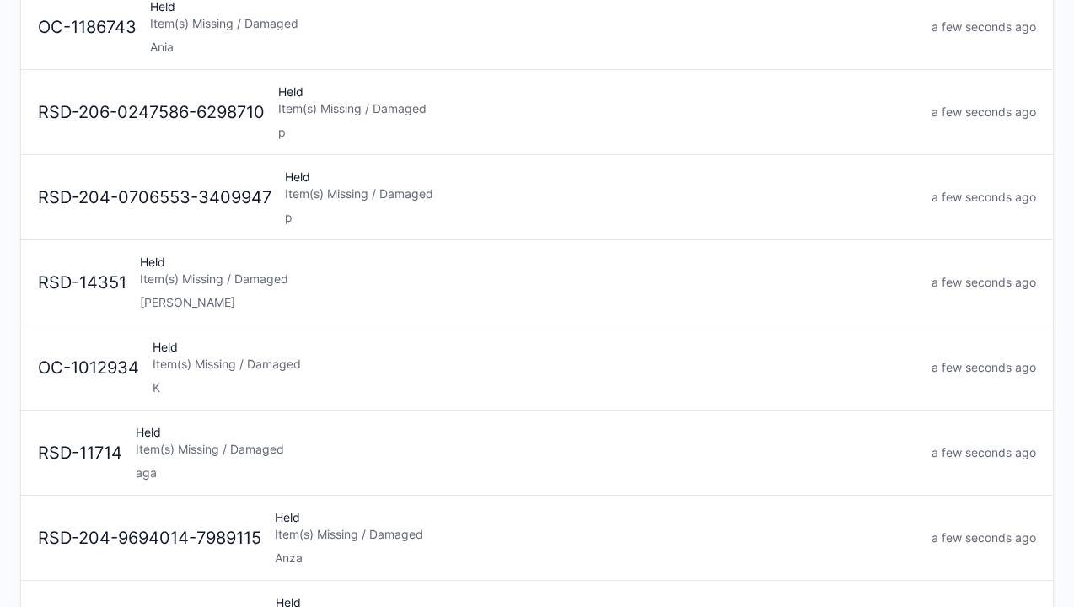
click at [429, 477] on div "aga" at bounding box center [527, 473] width 783 height 17
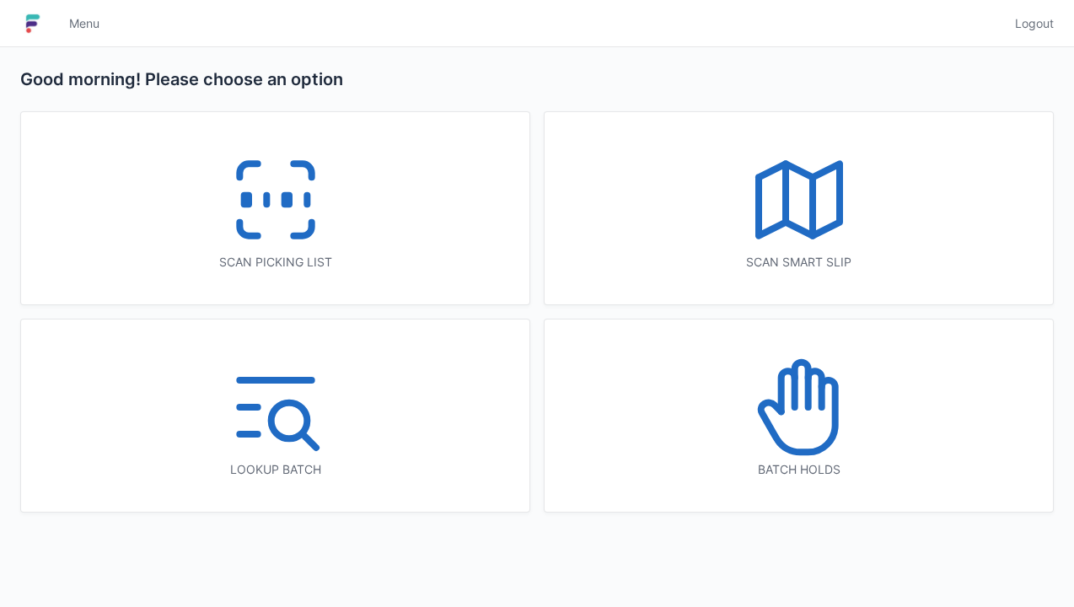
click at [272, 219] on icon at bounding box center [276, 200] width 108 height 108
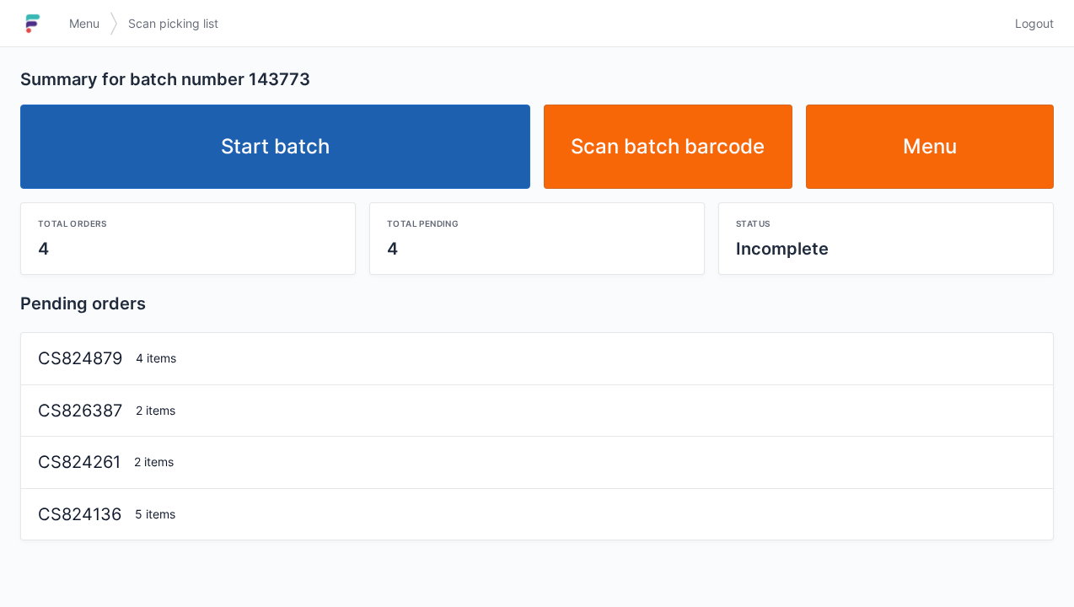
click at [429, 150] on link "Start batch" at bounding box center [275, 147] width 510 height 84
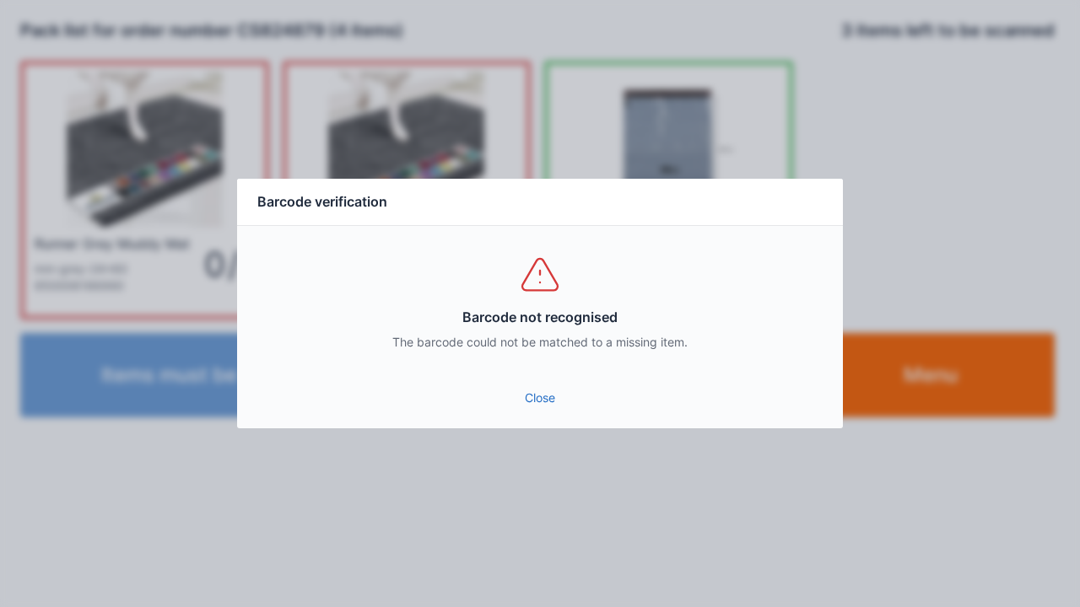
click at [540, 401] on link "Close" at bounding box center [539, 398] width 579 height 30
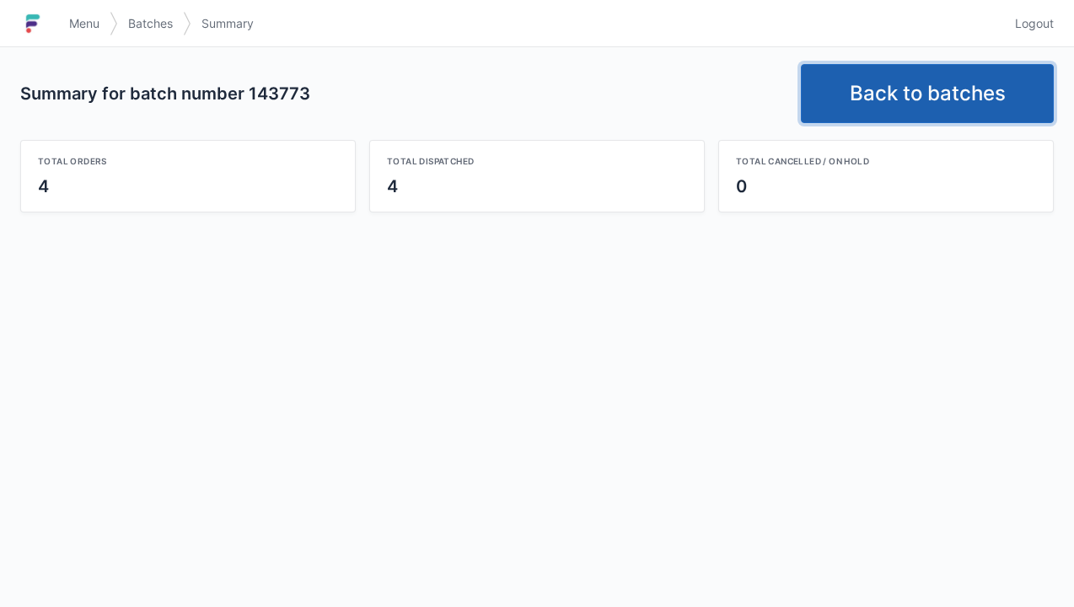
click at [949, 90] on link "Back to batches" at bounding box center [927, 93] width 253 height 59
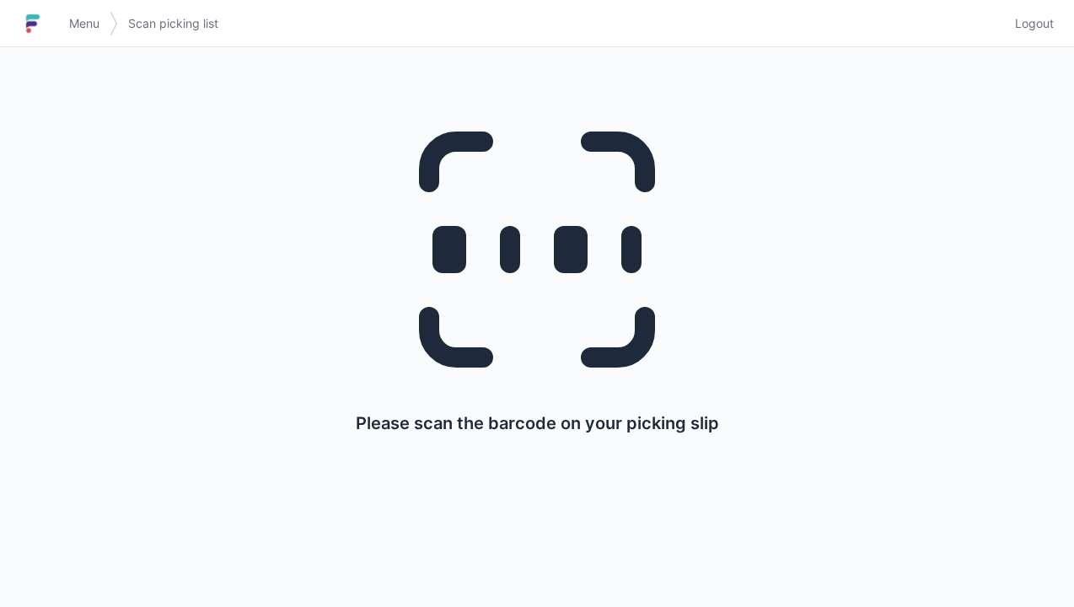
click at [1046, 23] on span "Logout" at bounding box center [1034, 23] width 39 height 17
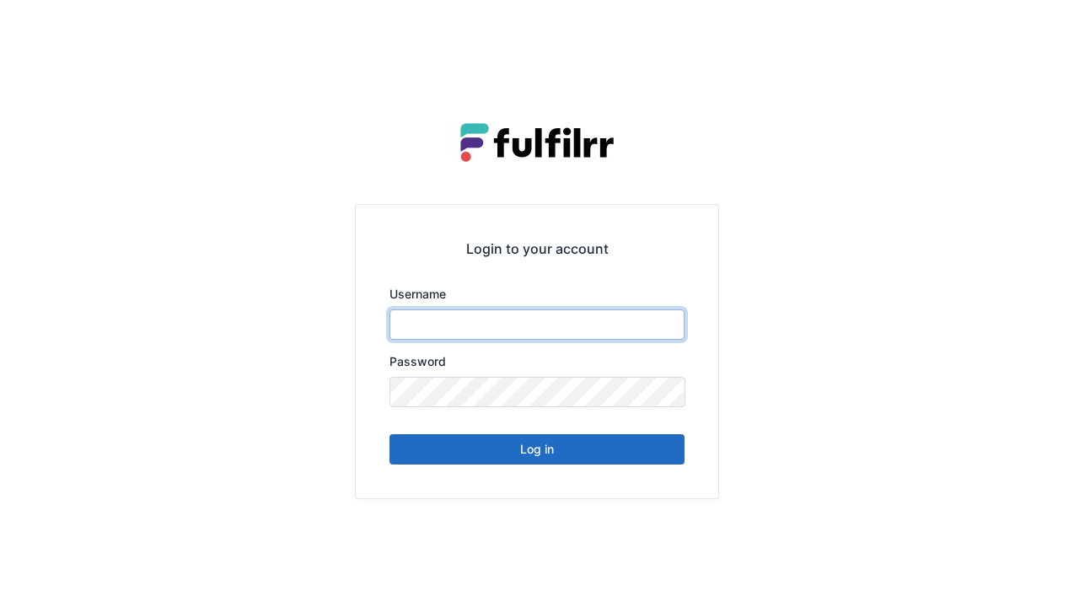
type input "******"
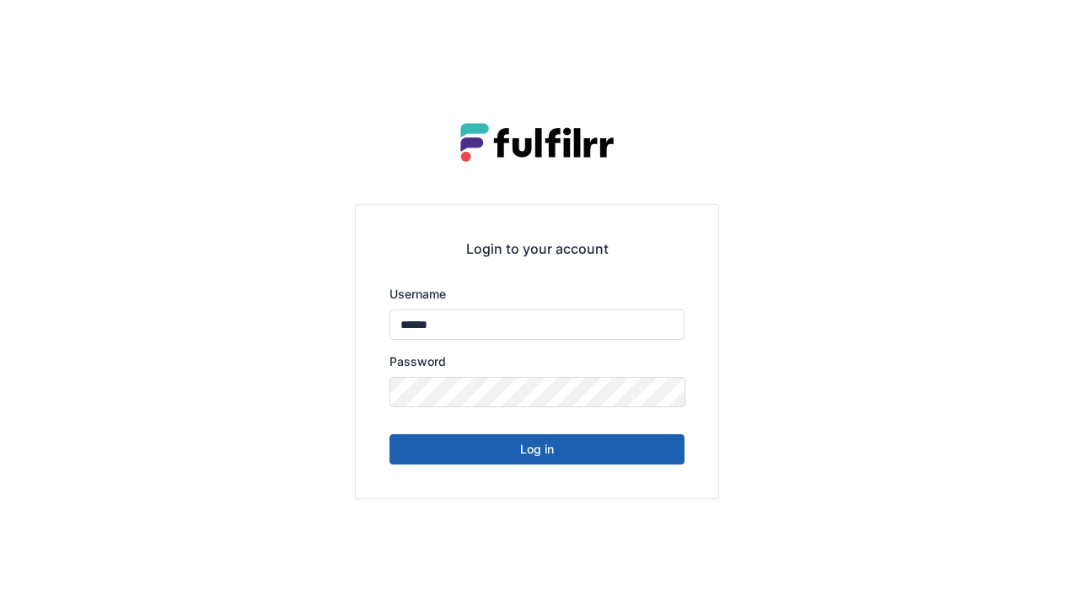
click at [621, 462] on button "Log in" at bounding box center [537, 449] width 295 height 30
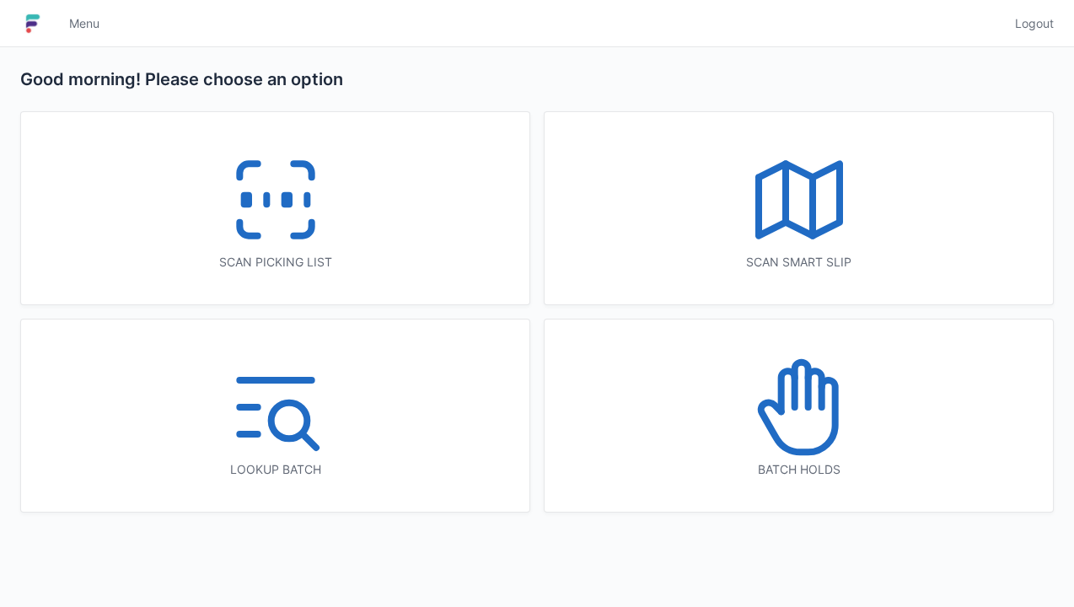
click at [327, 209] on icon at bounding box center [276, 200] width 108 height 108
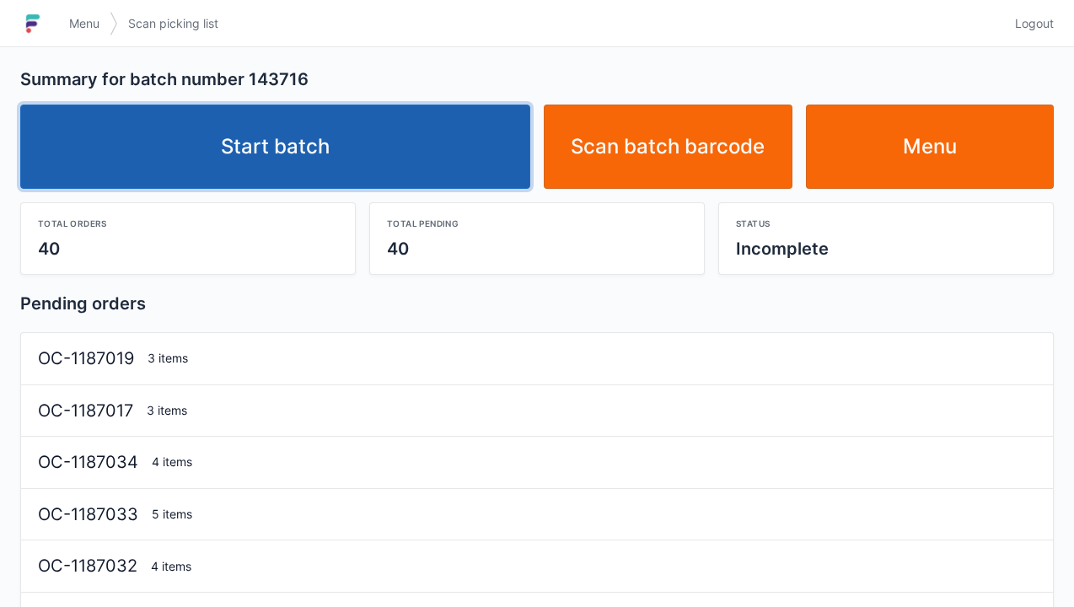
click at [417, 146] on link "Start batch" at bounding box center [275, 147] width 510 height 84
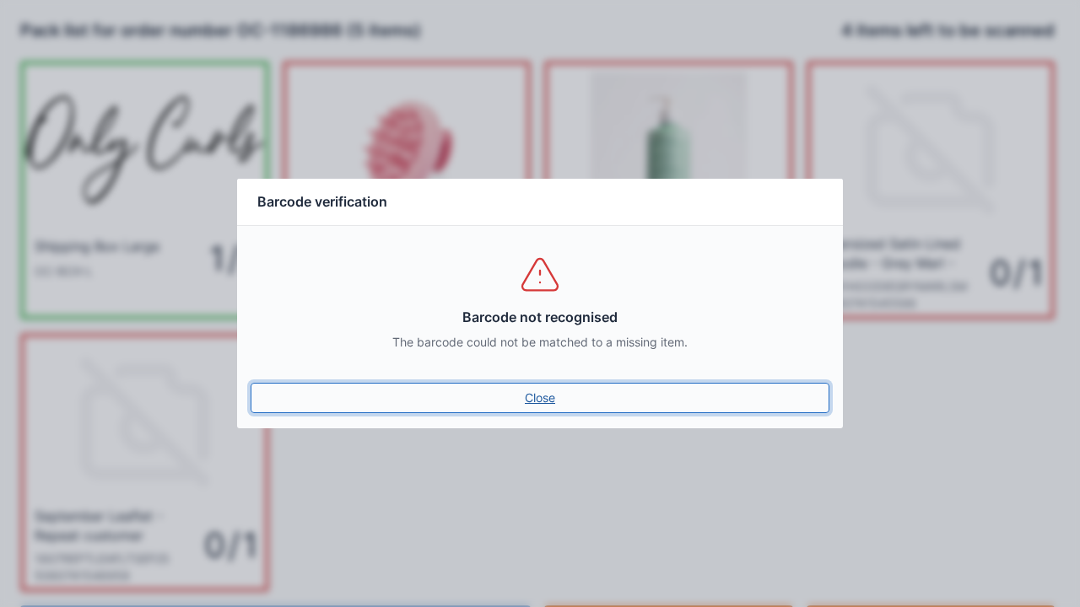
click at [554, 385] on link "Close" at bounding box center [539, 398] width 579 height 30
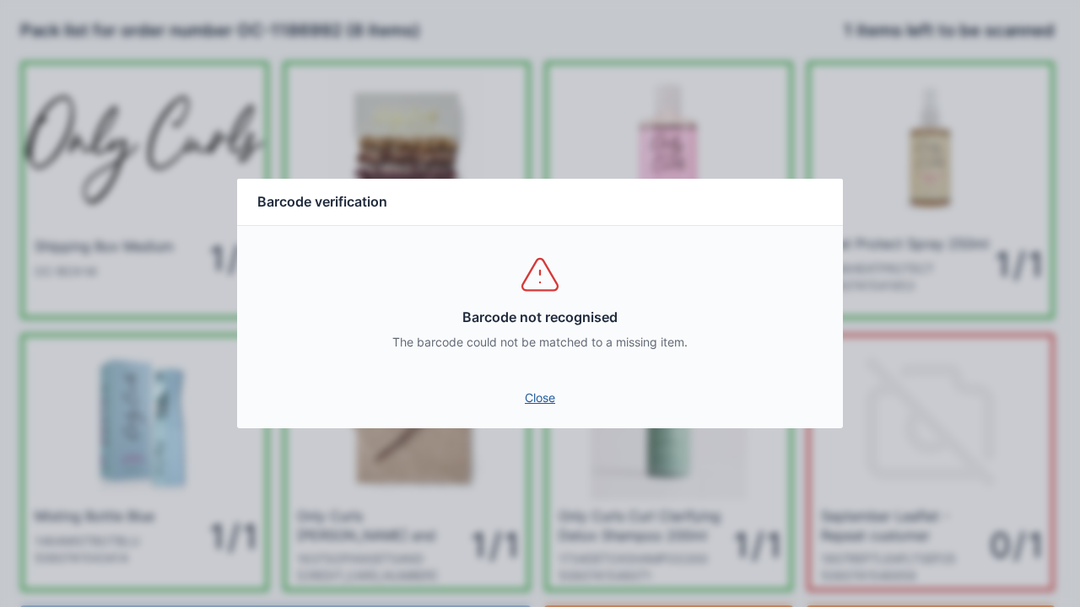
click at [547, 396] on link "Close" at bounding box center [539, 398] width 579 height 30
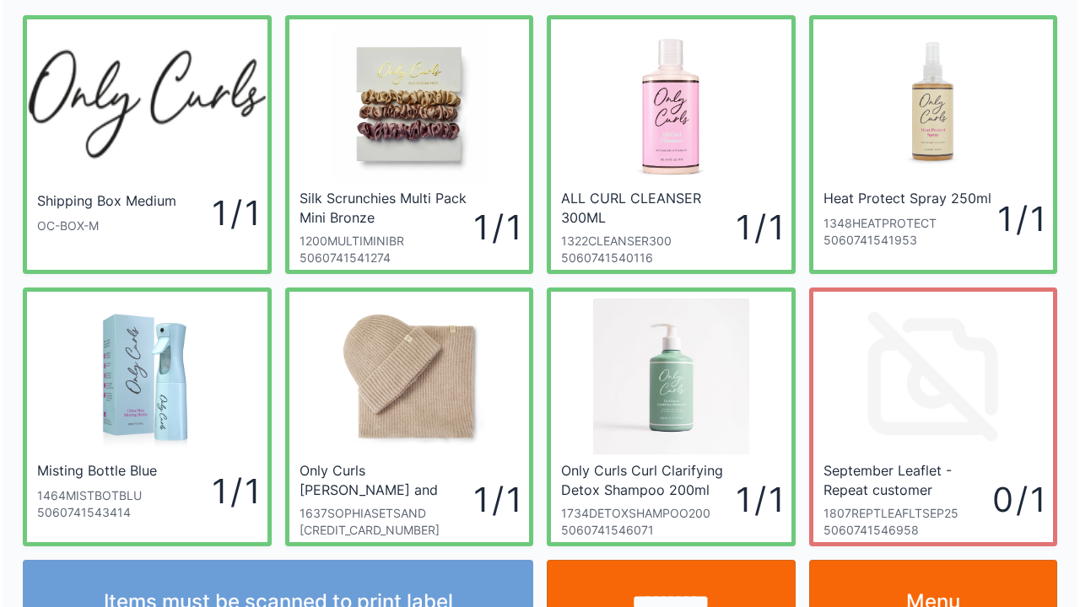
scroll to position [98, 0]
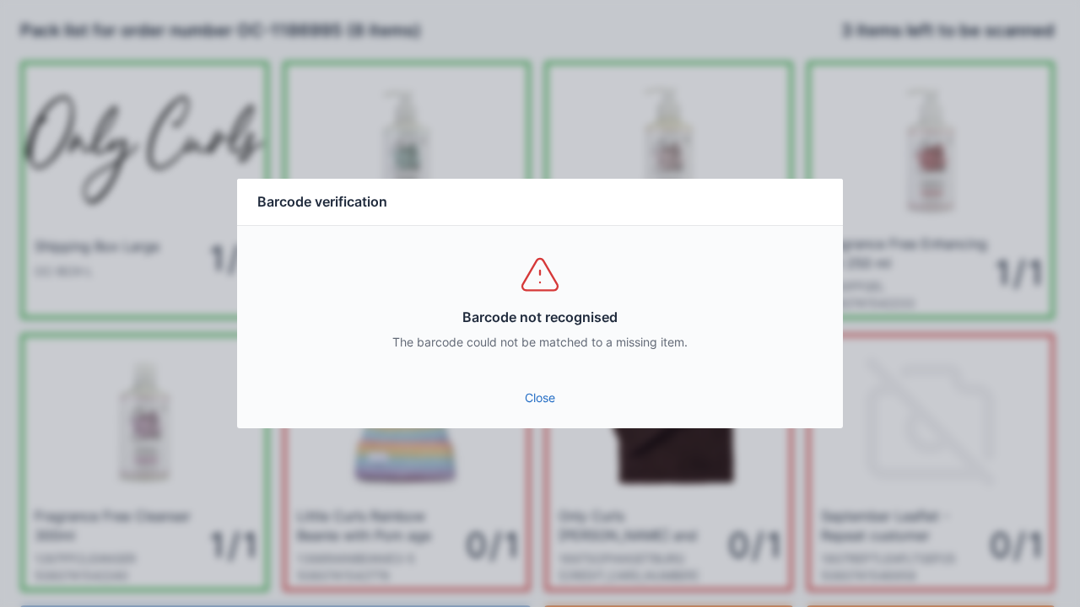
click at [543, 373] on div "Barcode not recognised The barcode could not be matched to a missing item." at bounding box center [540, 302] width 606 height 152
click at [531, 400] on link "Close" at bounding box center [539, 398] width 579 height 30
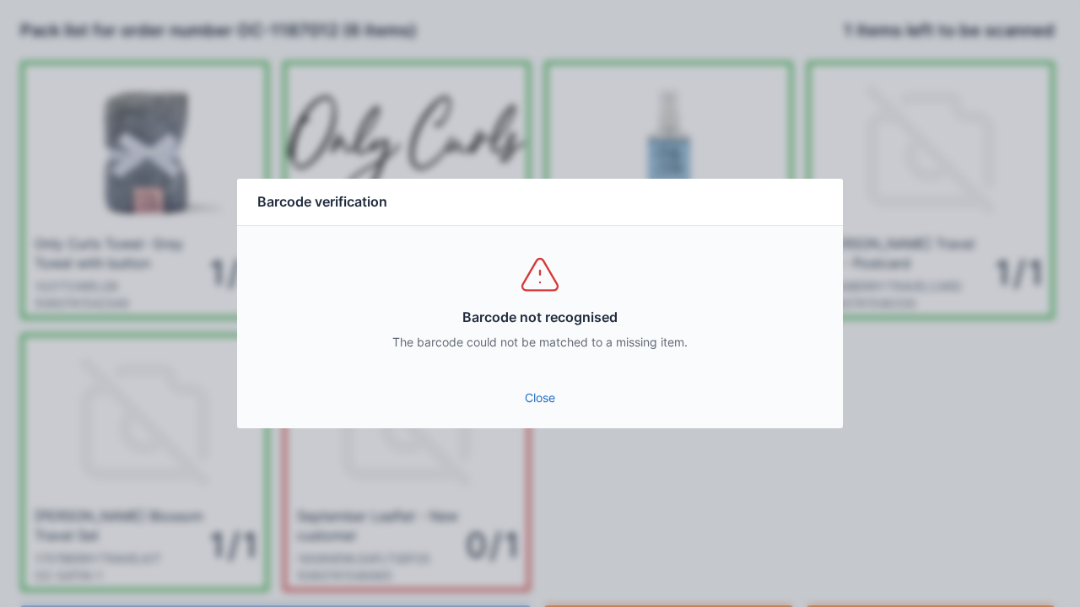
click at [535, 392] on link "Close" at bounding box center [539, 398] width 579 height 30
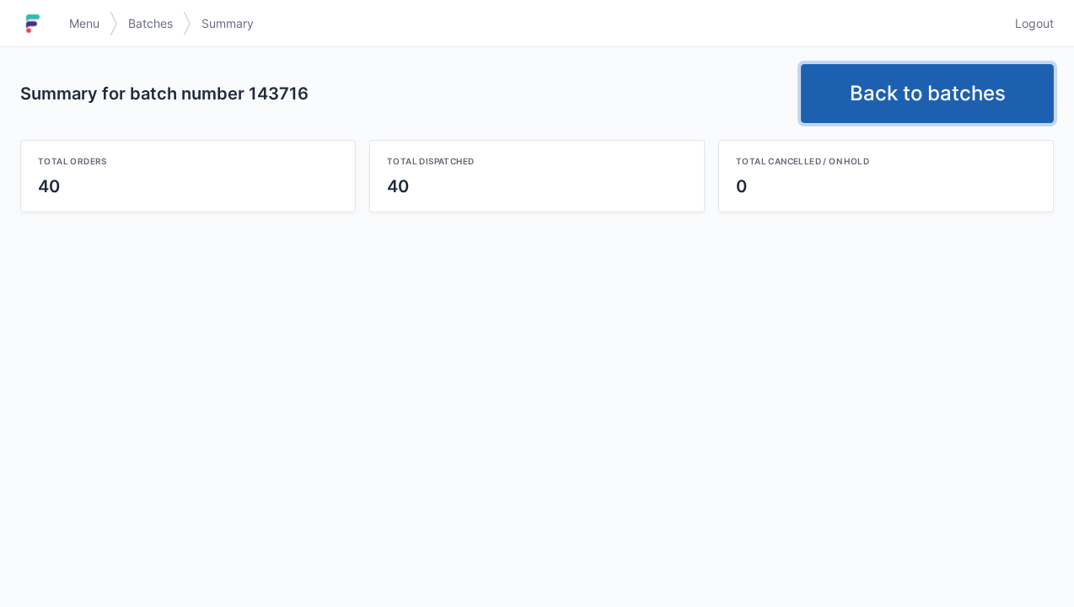
click at [960, 83] on link "Back to batches" at bounding box center [927, 93] width 253 height 59
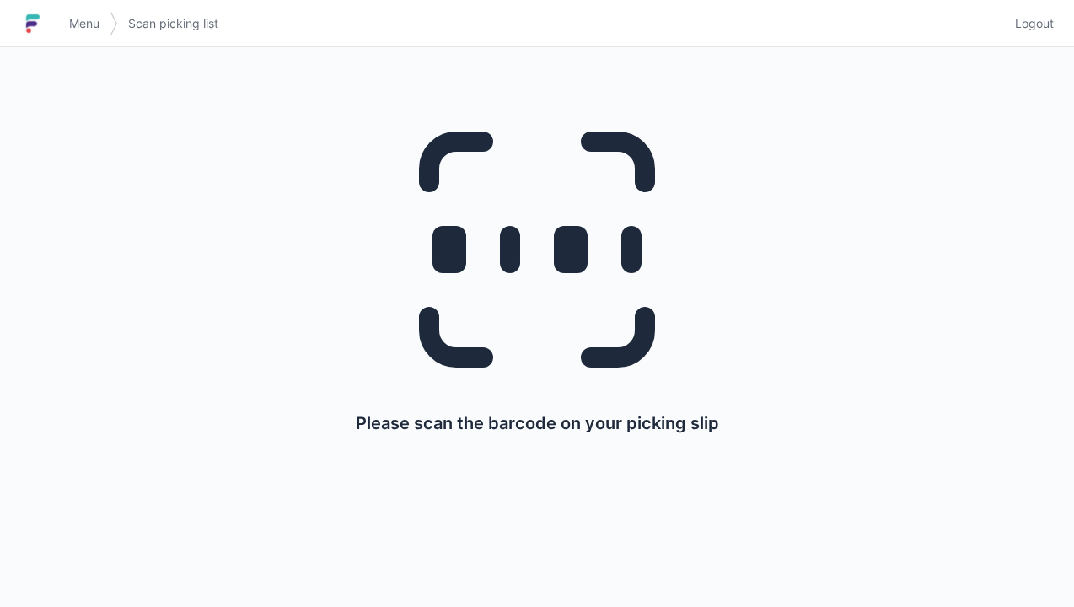
click at [1046, 32] on link "Logout" at bounding box center [1029, 23] width 49 height 30
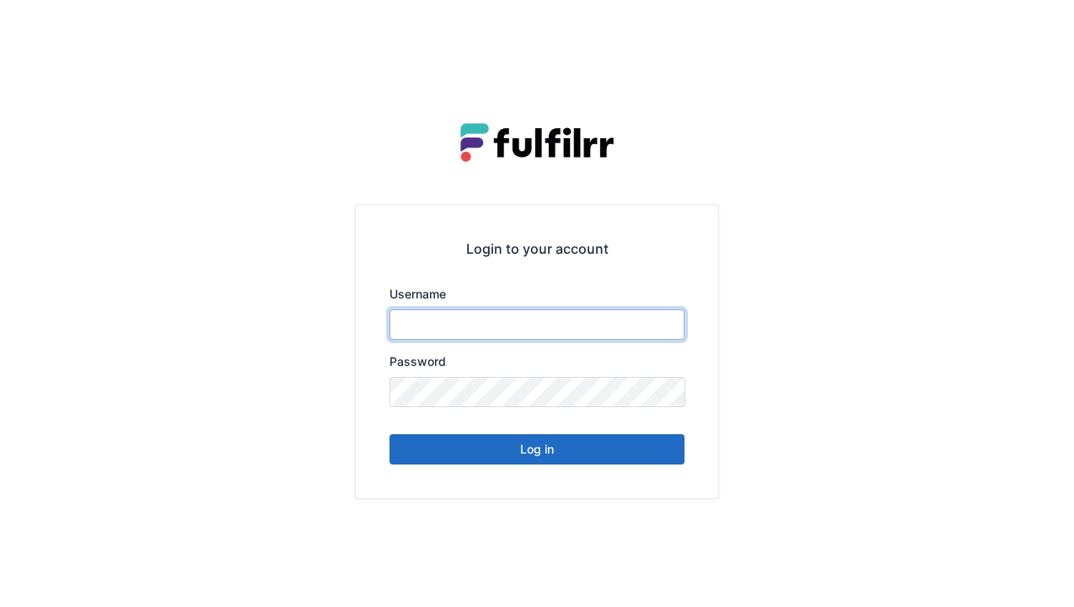
type input "******"
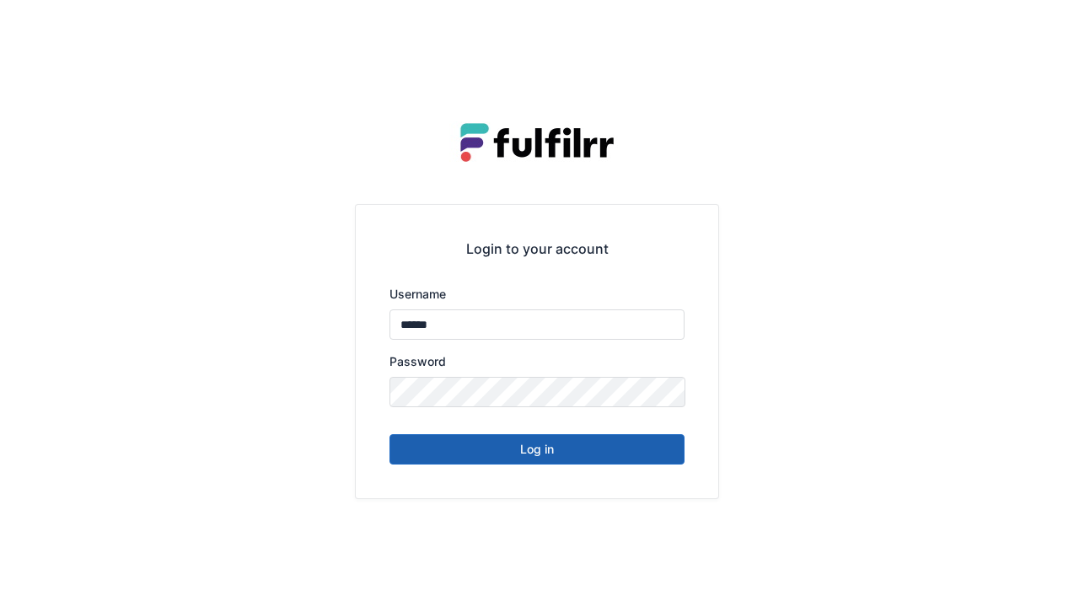
click at [564, 462] on button "Log in" at bounding box center [537, 449] width 295 height 30
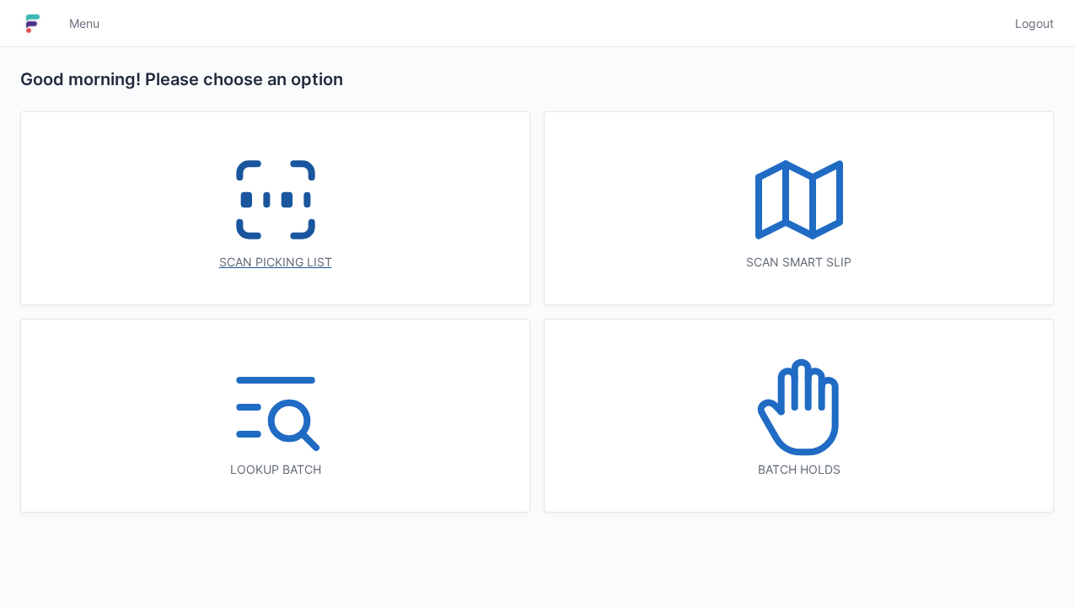
click at [299, 213] on icon at bounding box center [276, 200] width 108 height 108
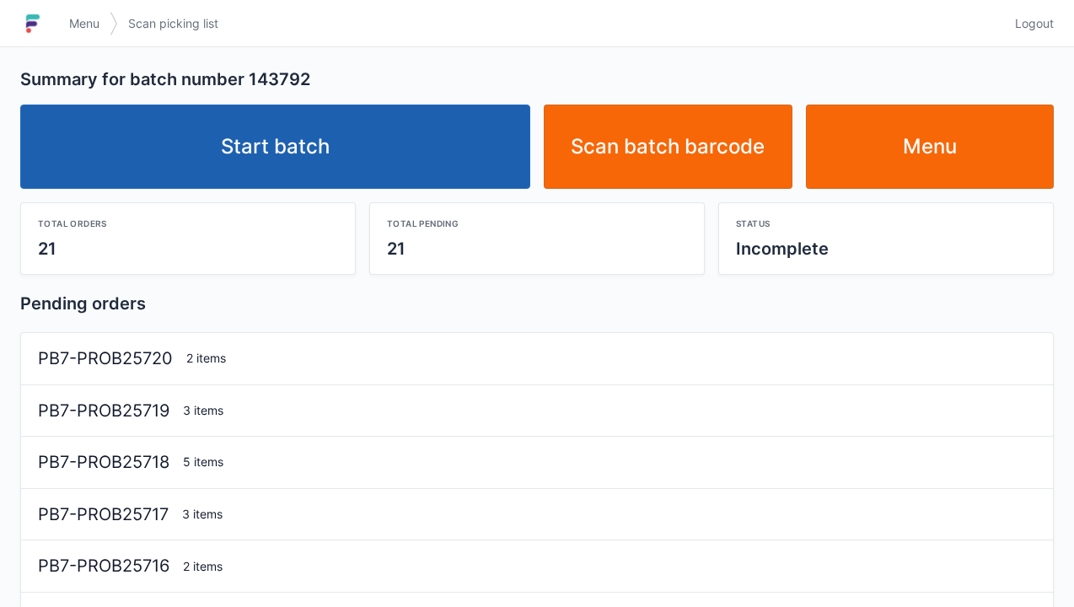
click at [408, 147] on link "Start batch" at bounding box center [275, 147] width 510 height 84
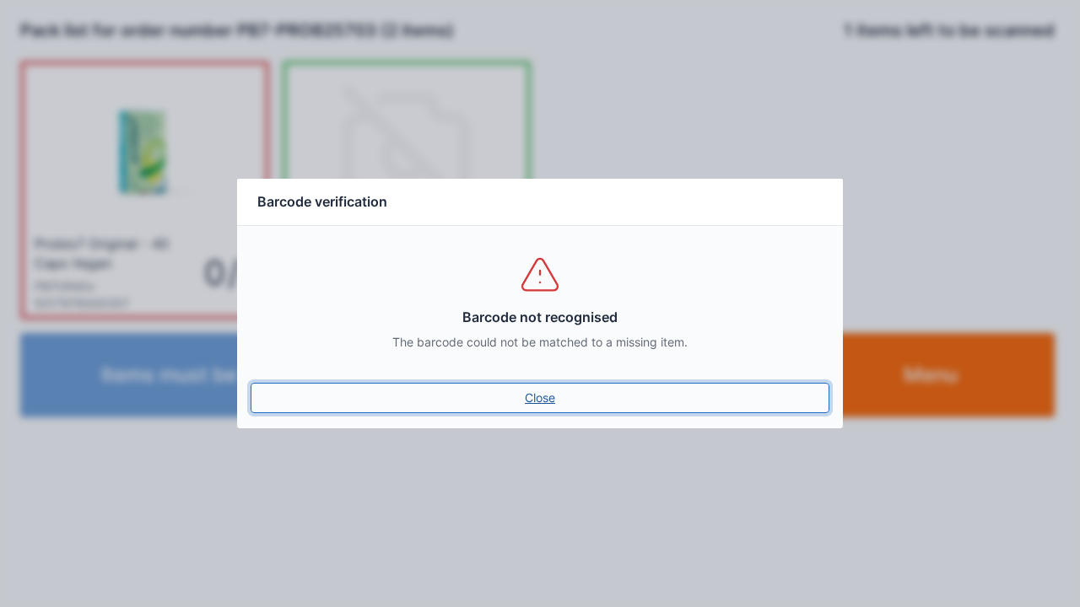
click at [551, 410] on link "Close" at bounding box center [539, 398] width 579 height 30
click at [551, 397] on link "Close" at bounding box center [539, 398] width 579 height 30
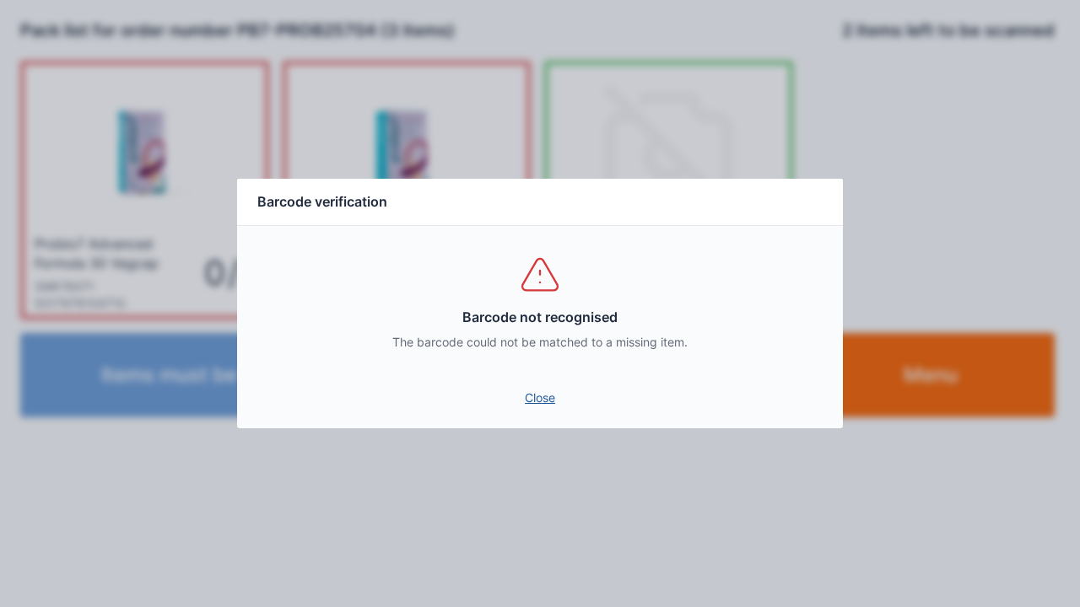
click at [530, 385] on link "Close" at bounding box center [539, 398] width 579 height 30
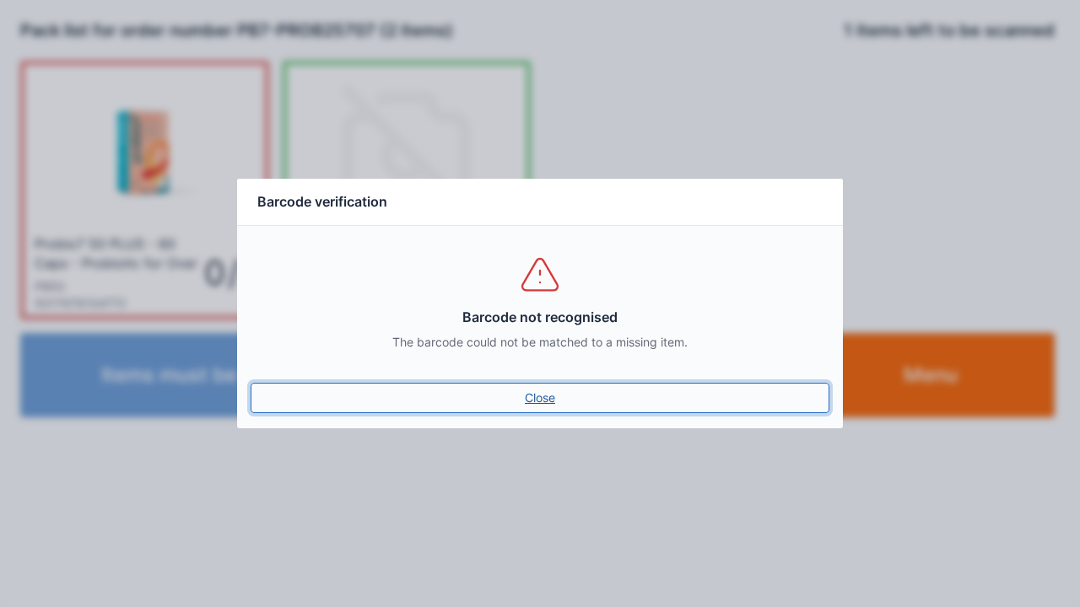
click at [541, 406] on link "Close" at bounding box center [539, 398] width 579 height 30
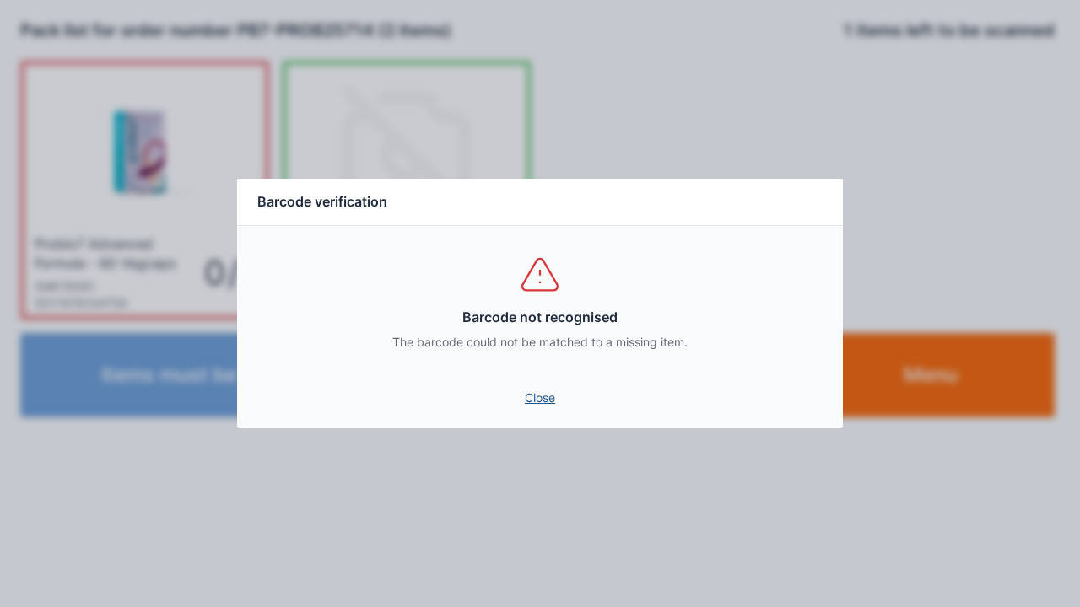
click at [544, 401] on link "Close" at bounding box center [539, 398] width 579 height 30
click at [524, 398] on link "Close" at bounding box center [539, 398] width 579 height 30
